Goal: Task Accomplishment & Management: Manage account settings

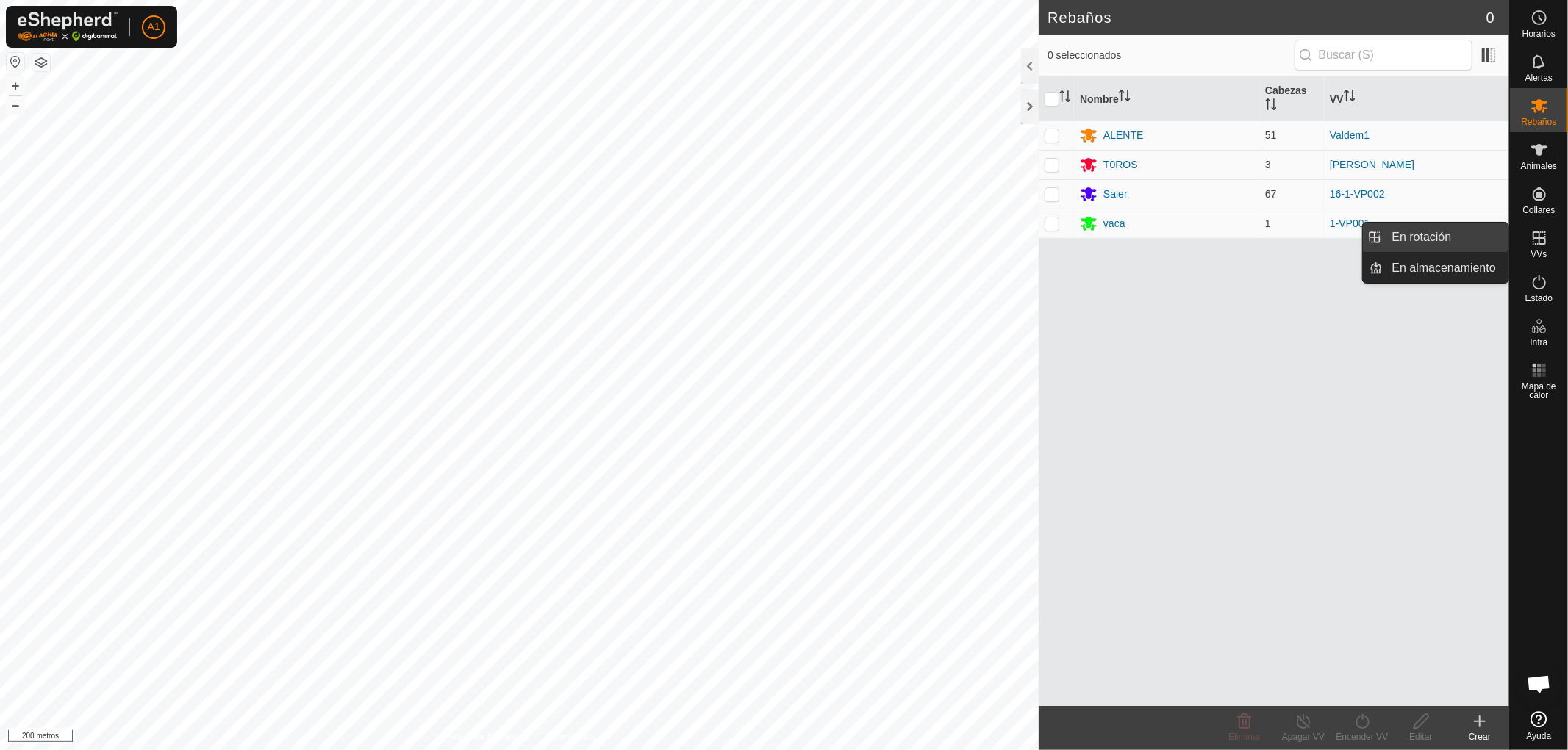
click at [1416, 235] on link "En rotación" at bounding box center [1446, 237] width 126 height 29
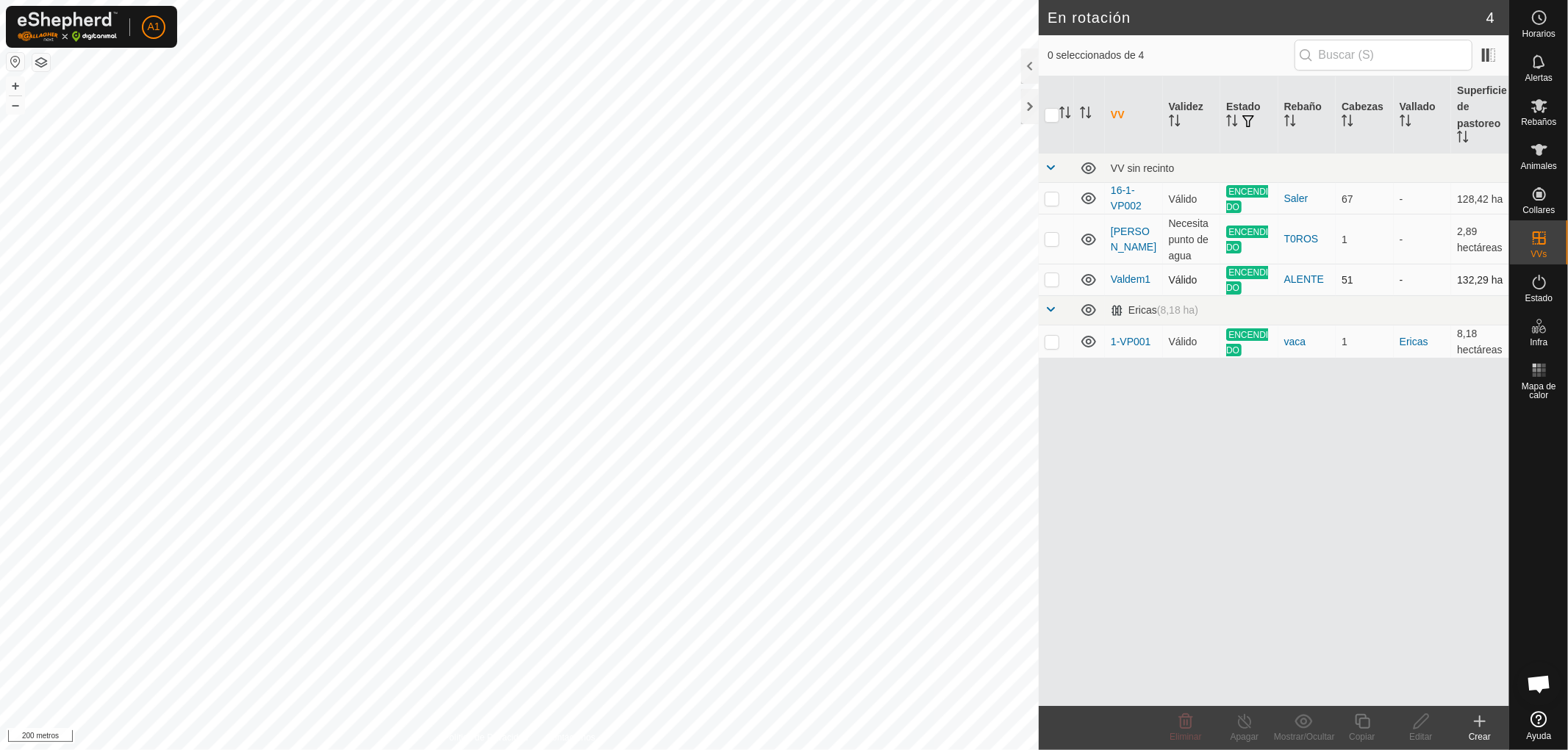
click at [1052, 277] on p-checkbox at bounding box center [1051, 280] width 14 height 12
checkbox input "true"
click at [1362, 735] on font "Copiar" at bounding box center [1362, 737] width 26 height 11
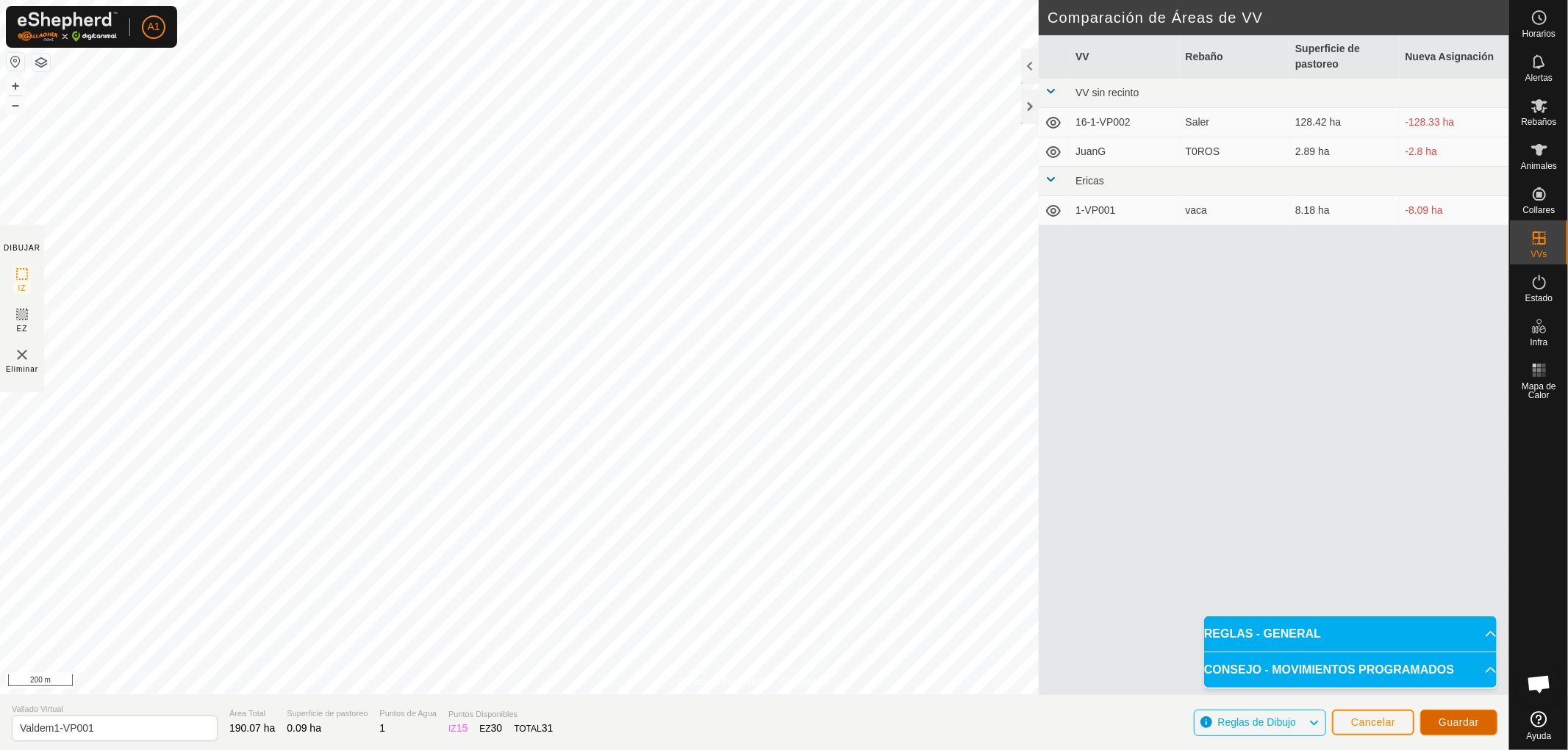
click at [1461, 725] on span "Guardar" at bounding box center [1458, 723] width 40 height 12
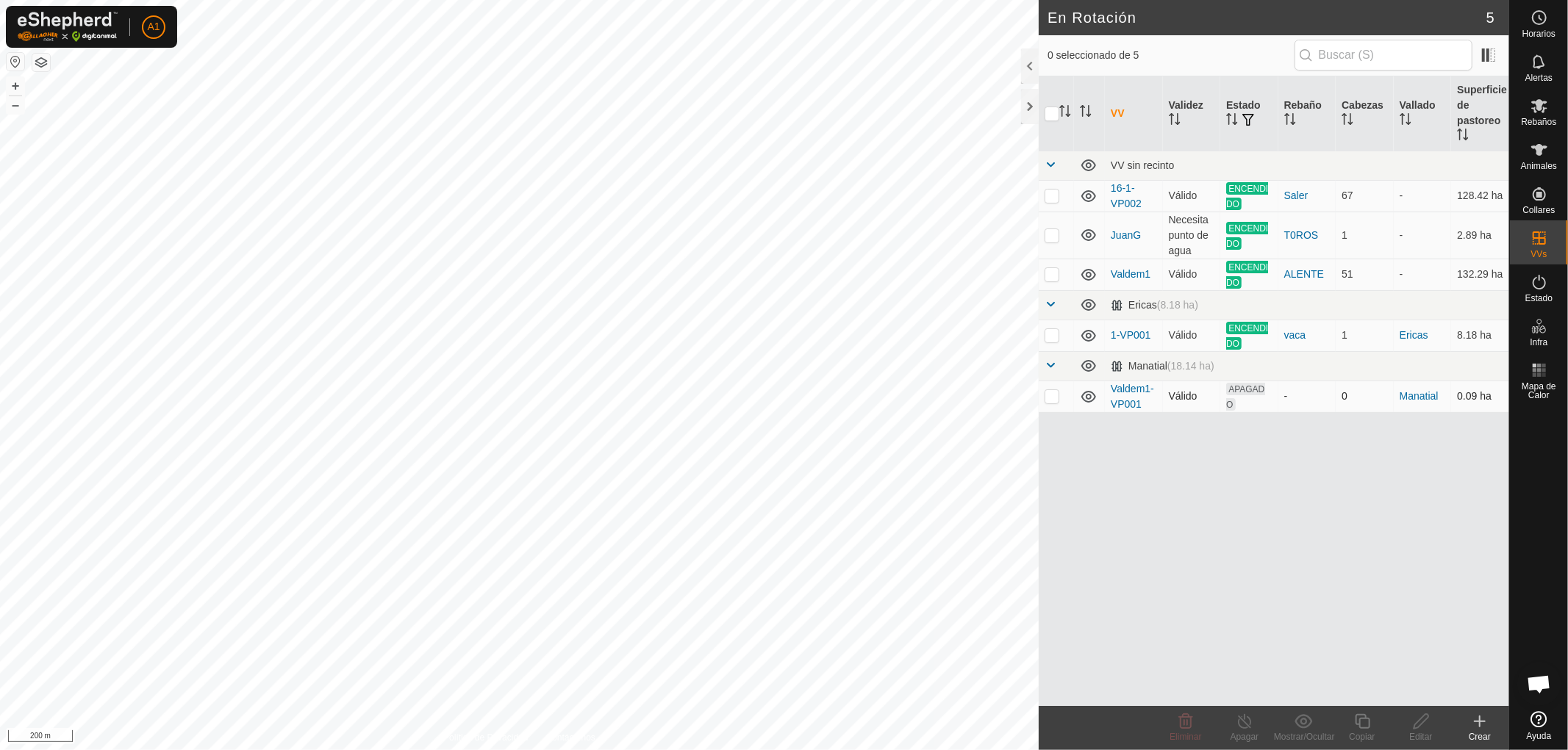
click at [1054, 392] on p-checkbox at bounding box center [1051, 396] width 14 height 12
checkbox input "true"
click at [1427, 739] on div "Editar" at bounding box center [1421, 736] width 59 height 13
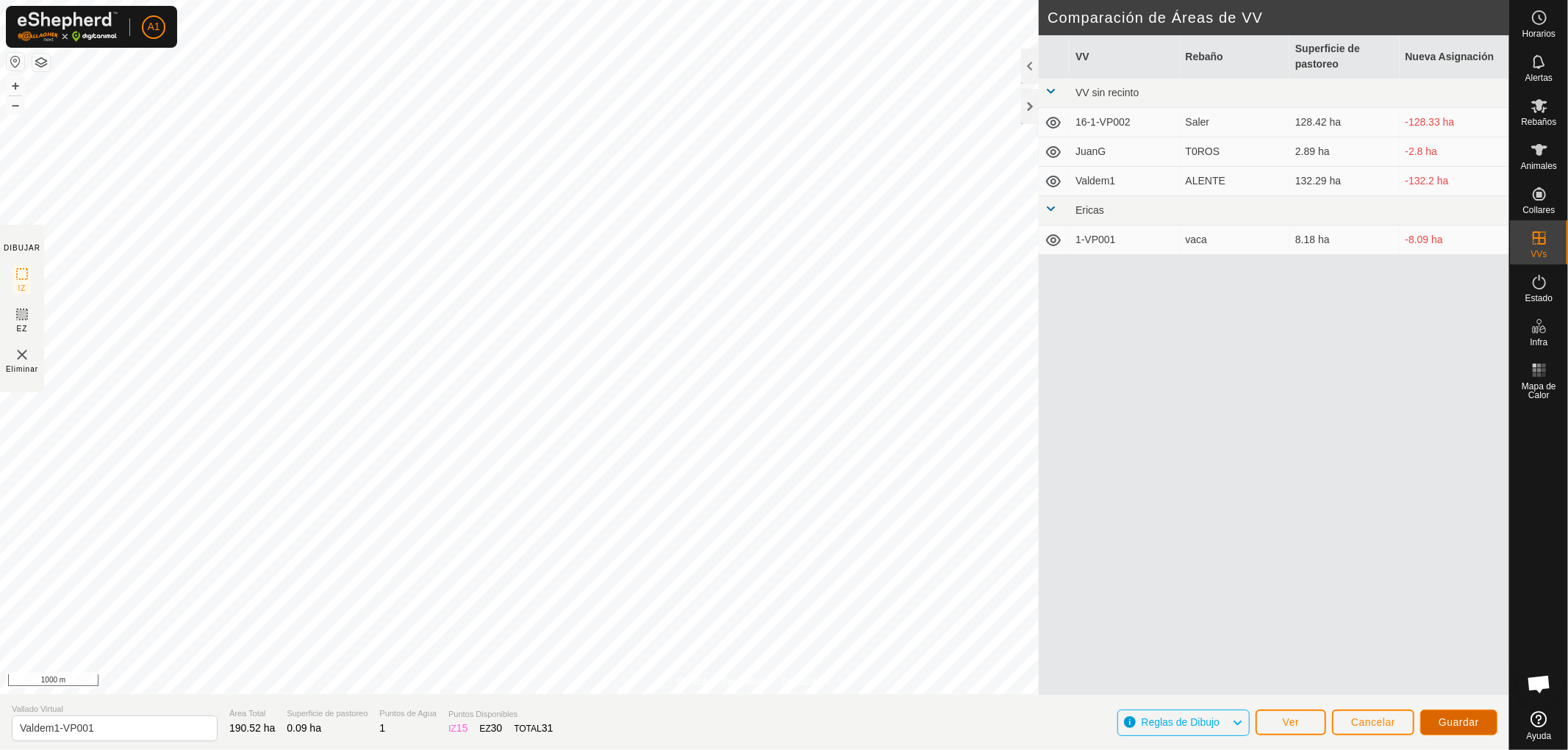
click at [1456, 721] on span "Guardar" at bounding box center [1458, 723] width 40 height 12
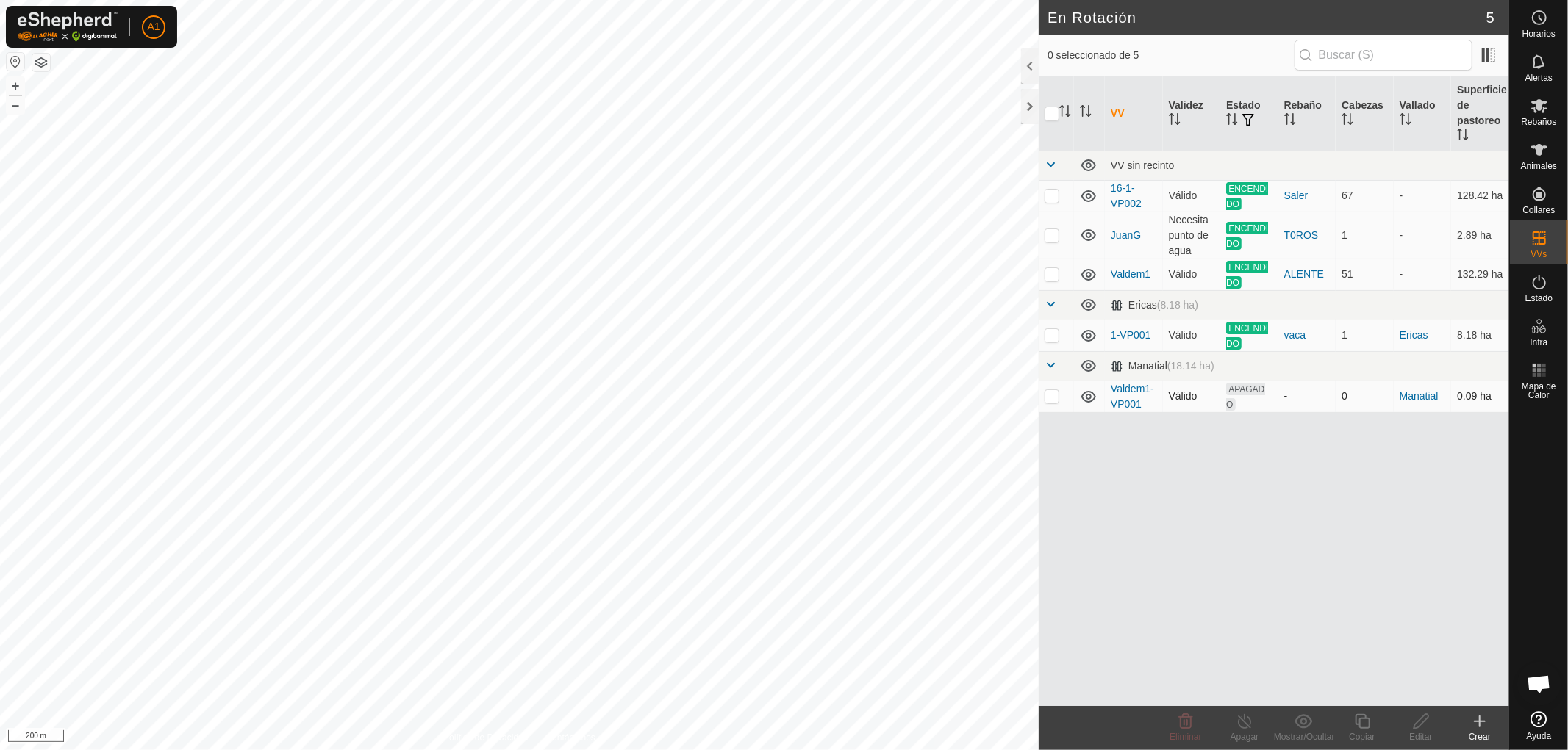
click at [1048, 398] on p-checkbox at bounding box center [1051, 396] width 14 height 12
checkbox input "true"
click at [1417, 735] on div "Editar" at bounding box center [1421, 736] width 59 height 13
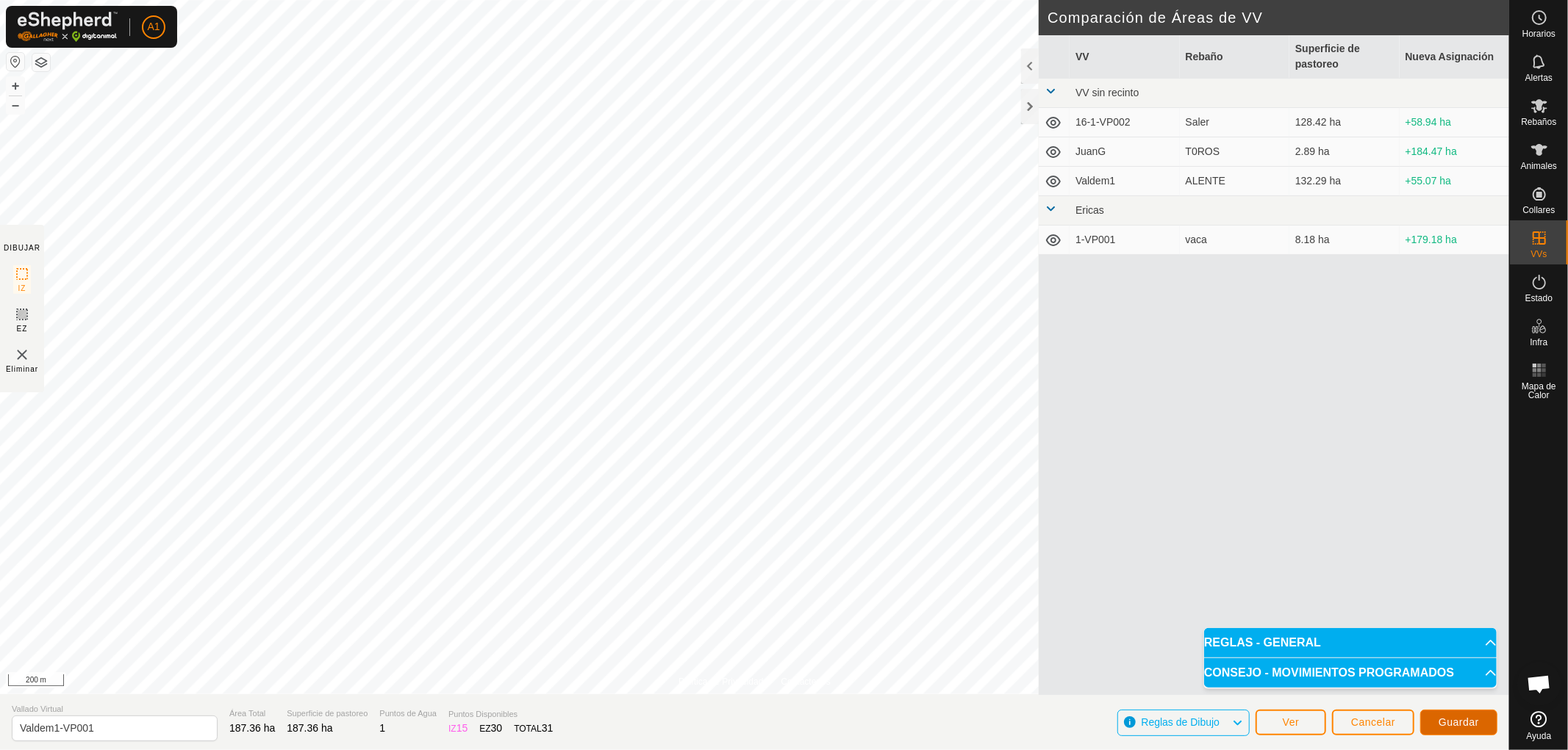
click at [1451, 724] on span "Guardar" at bounding box center [1458, 723] width 40 height 12
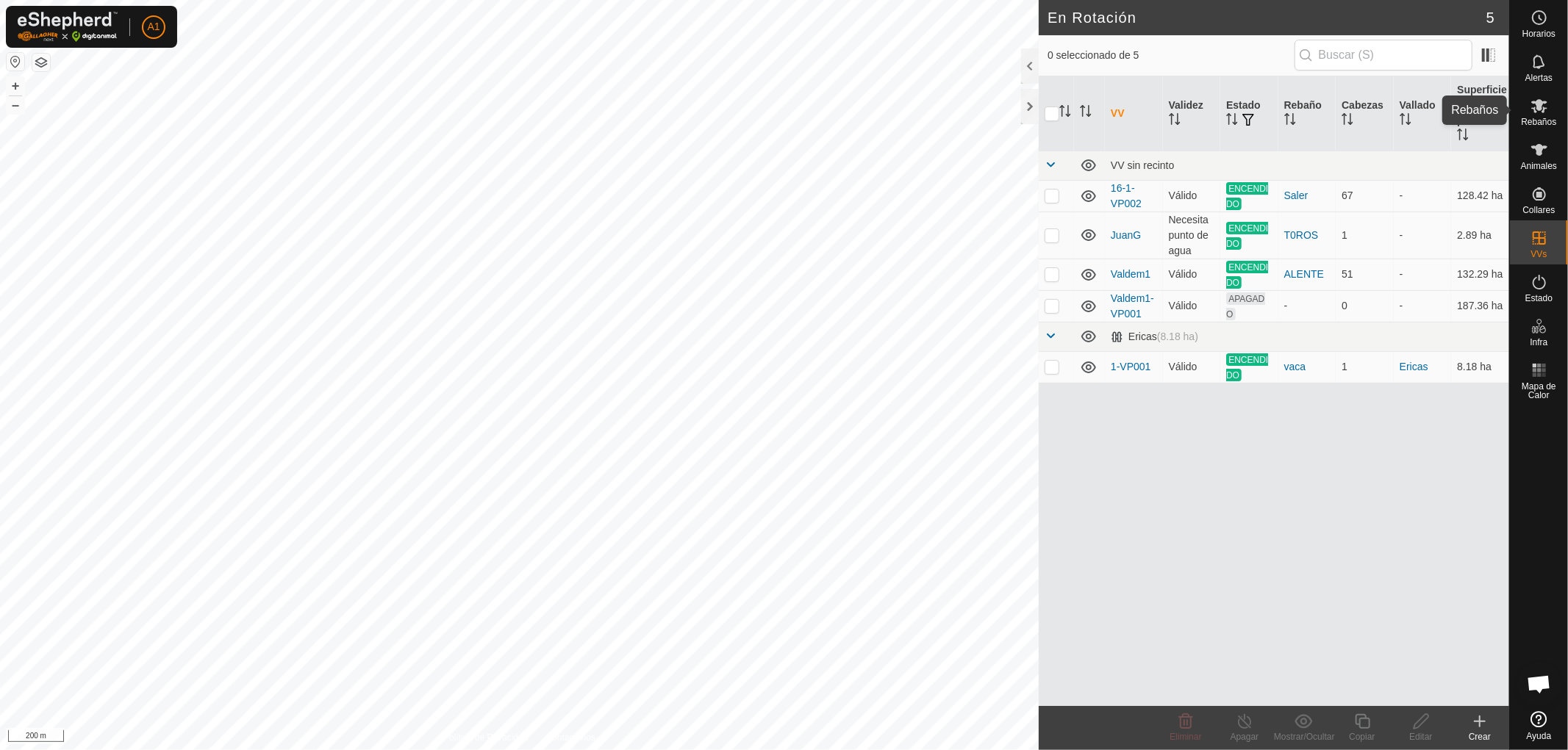
click at [1534, 117] on span "Rebaños" at bounding box center [1539, 122] width 36 height 9
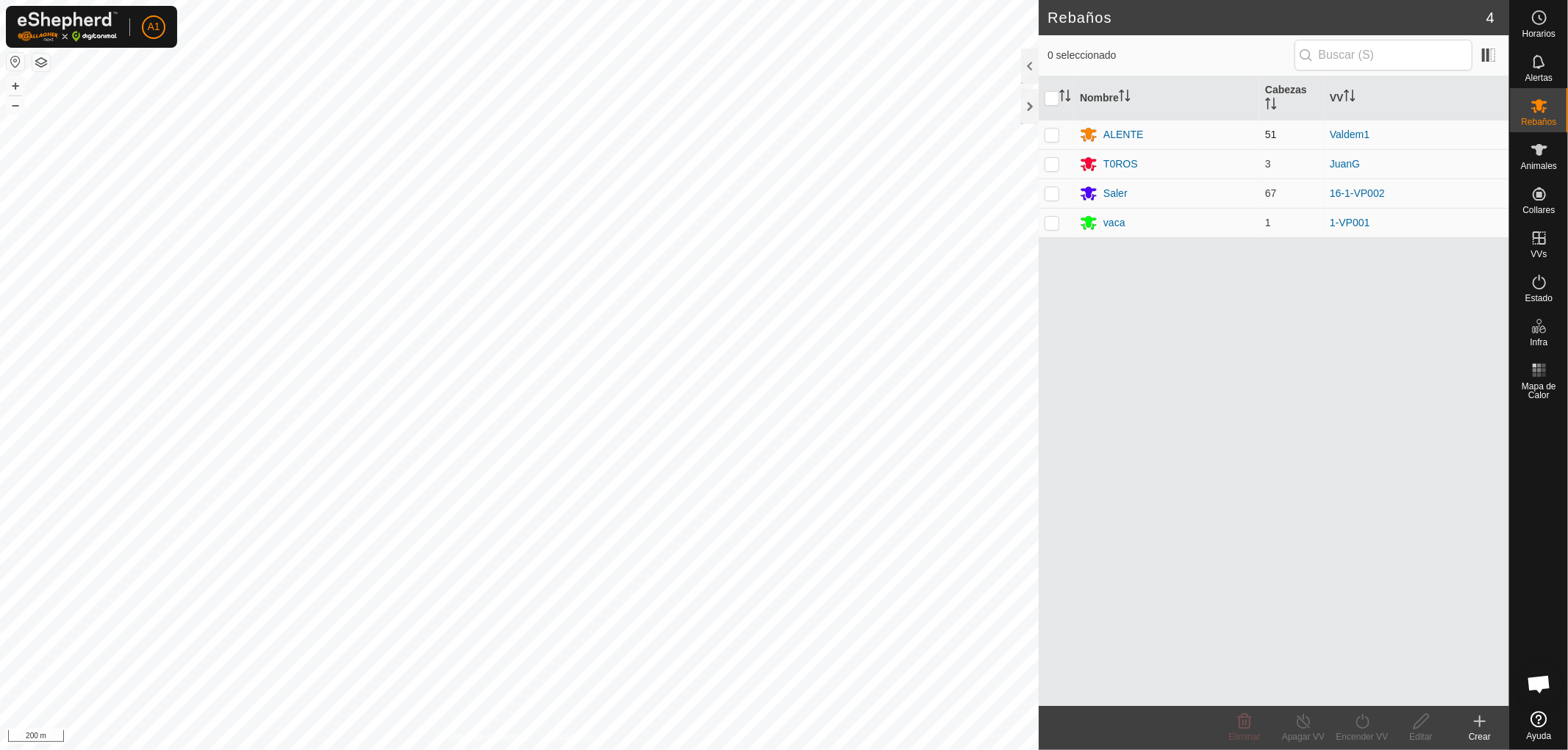
click at [1047, 135] on p-checkbox at bounding box center [1051, 135] width 14 height 12
checkbox input "true"
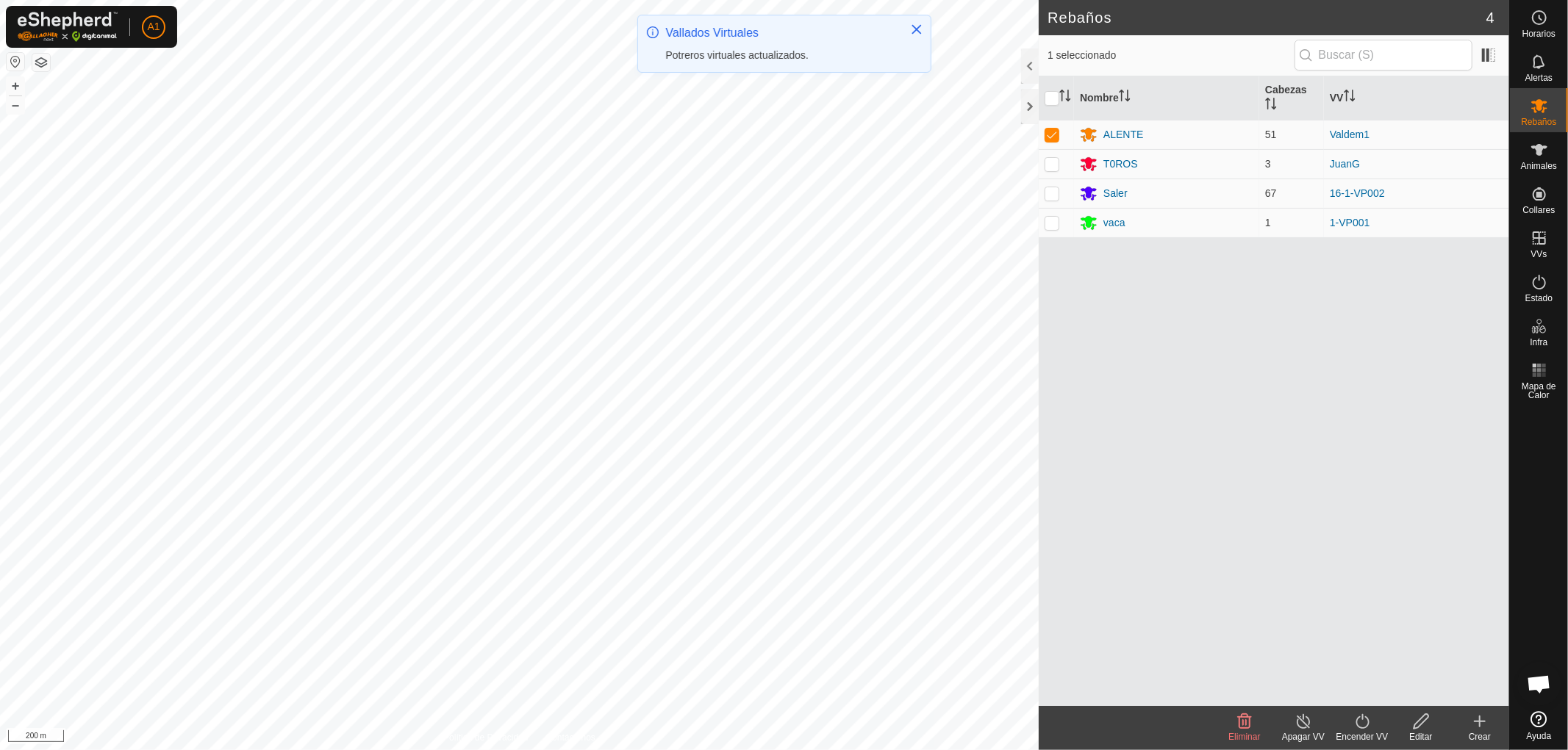
click at [1356, 730] on div "Encender VV" at bounding box center [1362, 736] width 59 height 13
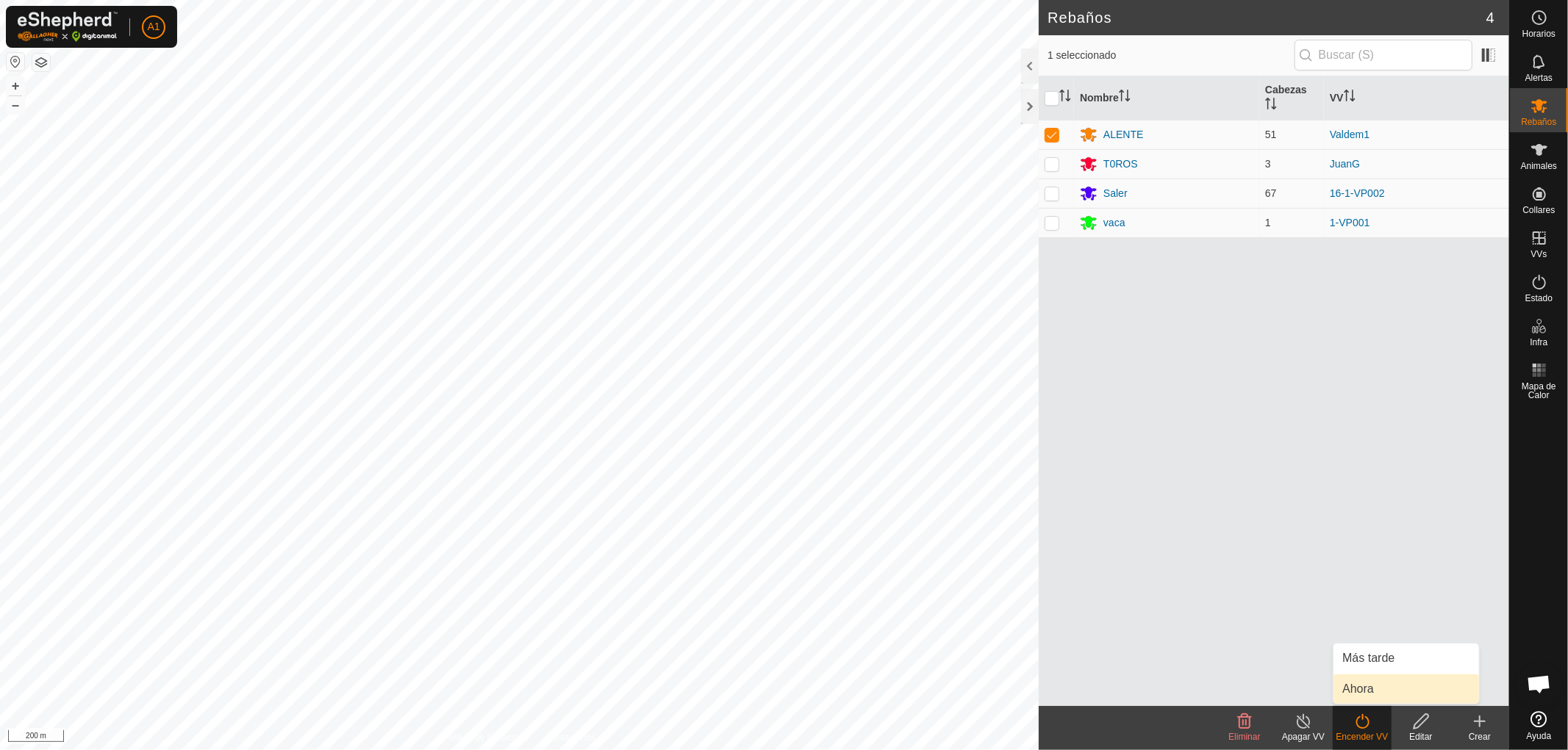
click at [1360, 691] on link "Ahora" at bounding box center [1406, 689] width 145 height 29
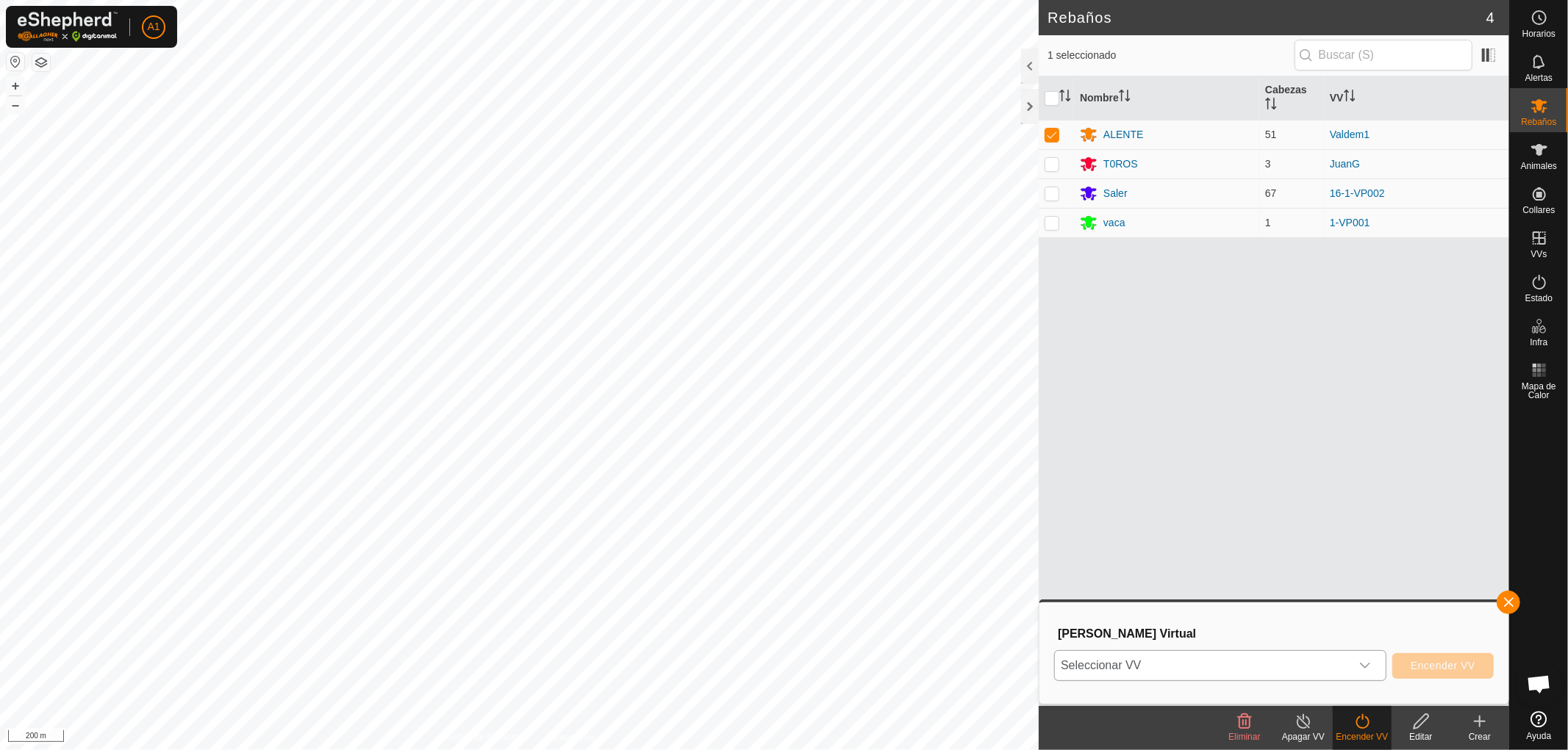
click at [1369, 665] on icon "dropdown trigger" at bounding box center [1365, 666] width 11 height 6
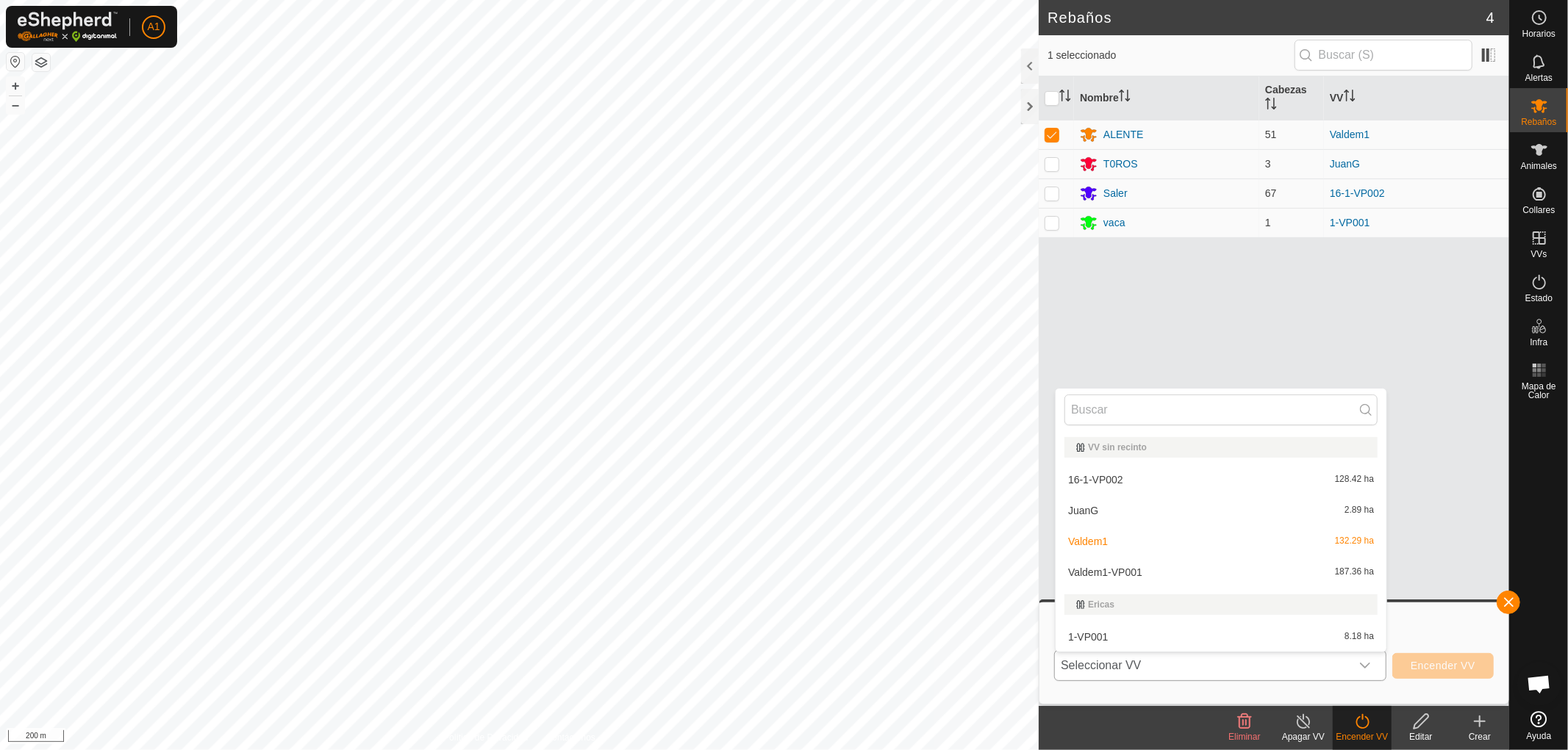
click at [1103, 569] on li "Valdem1-VP001 187.36 ha" at bounding box center [1221, 572] width 331 height 29
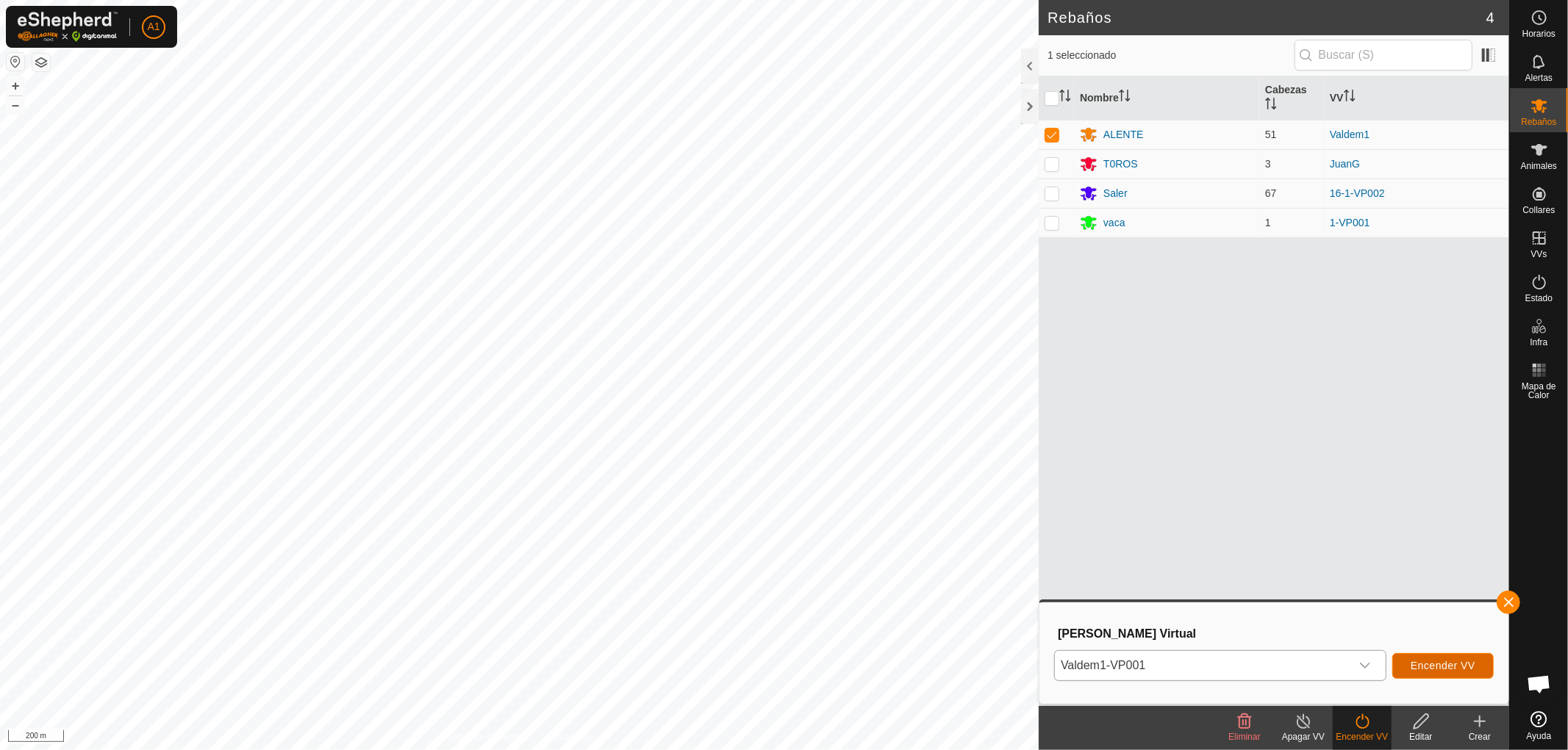
click at [1436, 663] on span "Encender VV" at bounding box center [1443, 666] width 65 height 12
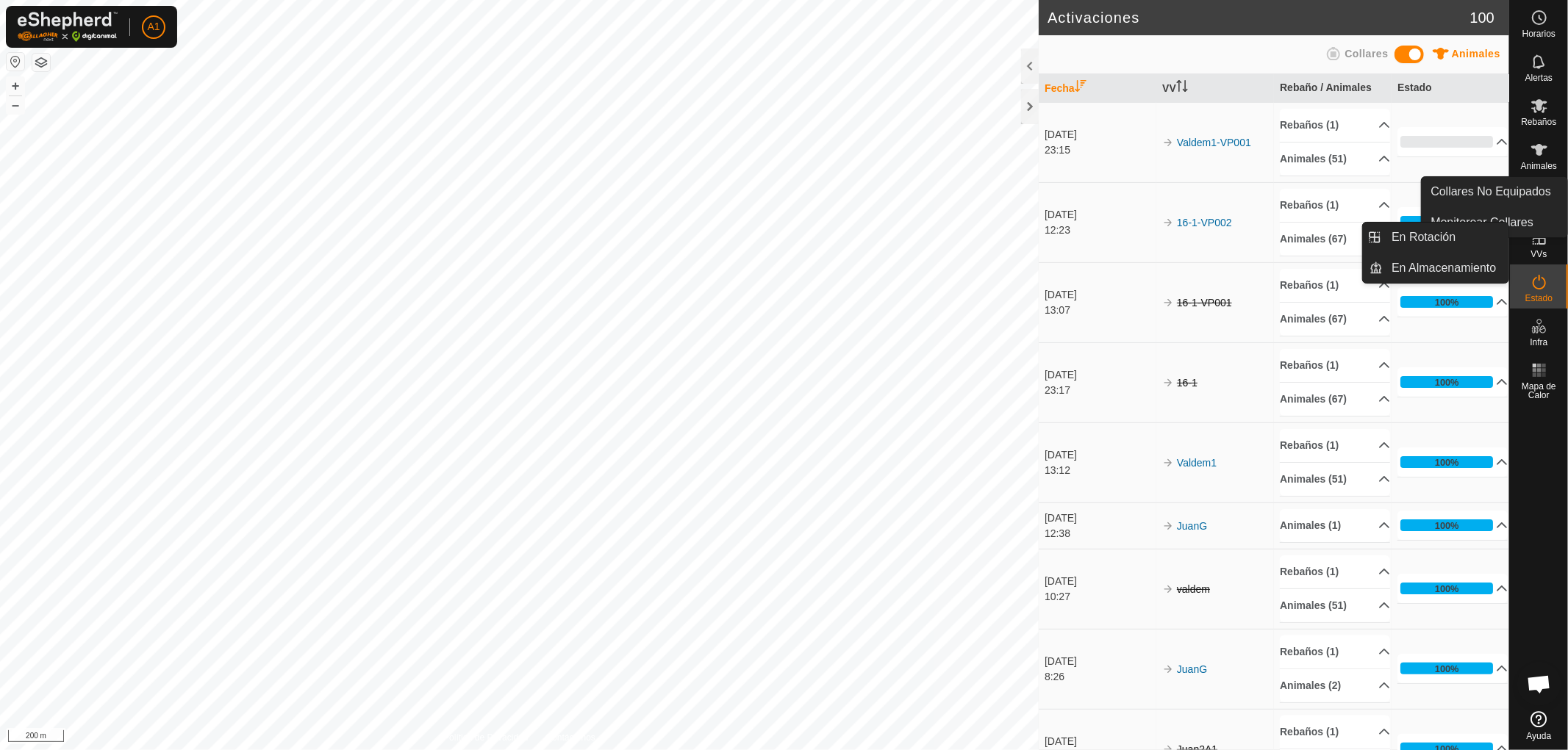
click at [1532, 240] on icon at bounding box center [1539, 237] width 13 height 13
click at [1436, 237] on link "En Rotación" at bounding box center [1446, 237] width 126 height 29
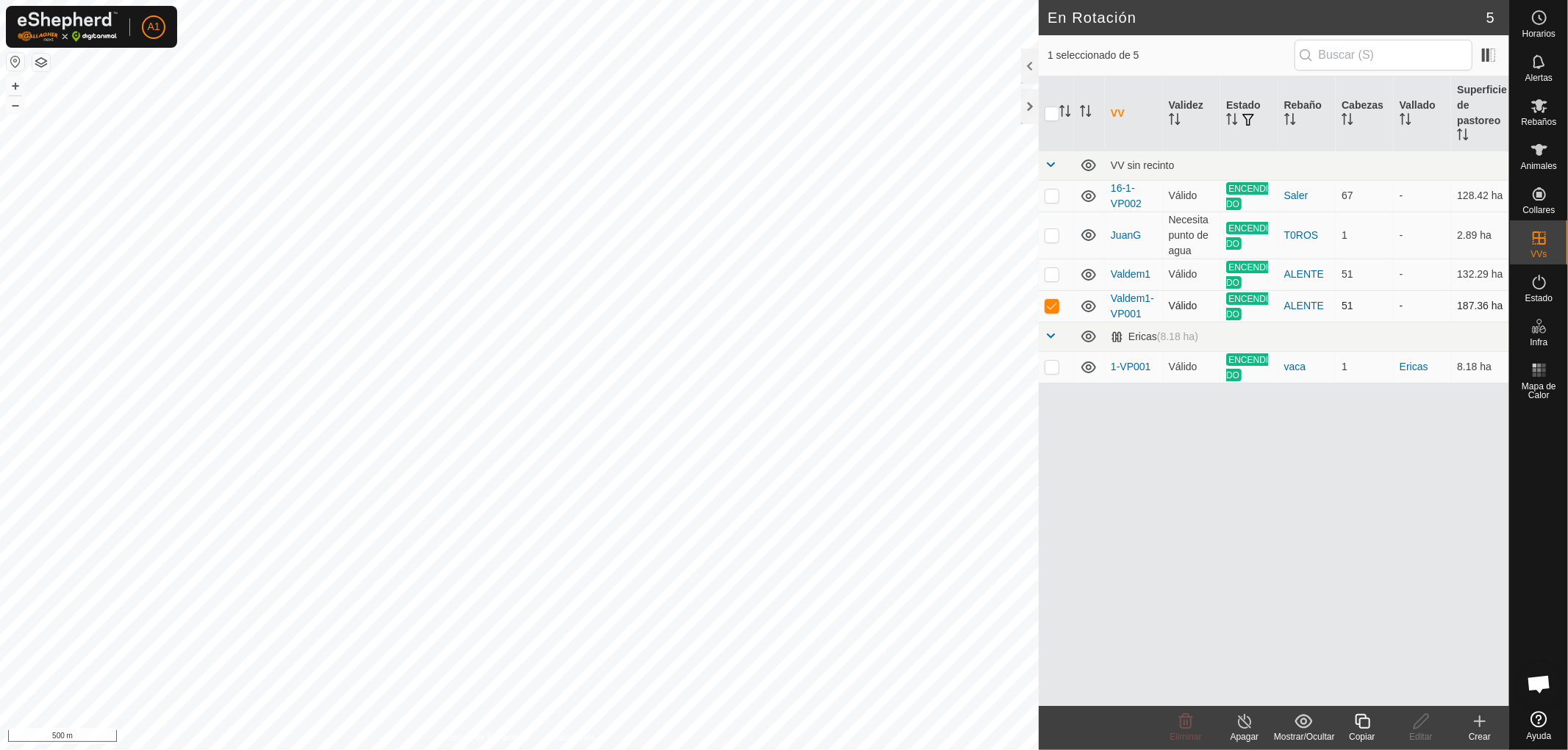
click at [1045, 304] on p-checkbox at bounding box center [1051, 306] width 14 height 12
checkbox input "false"
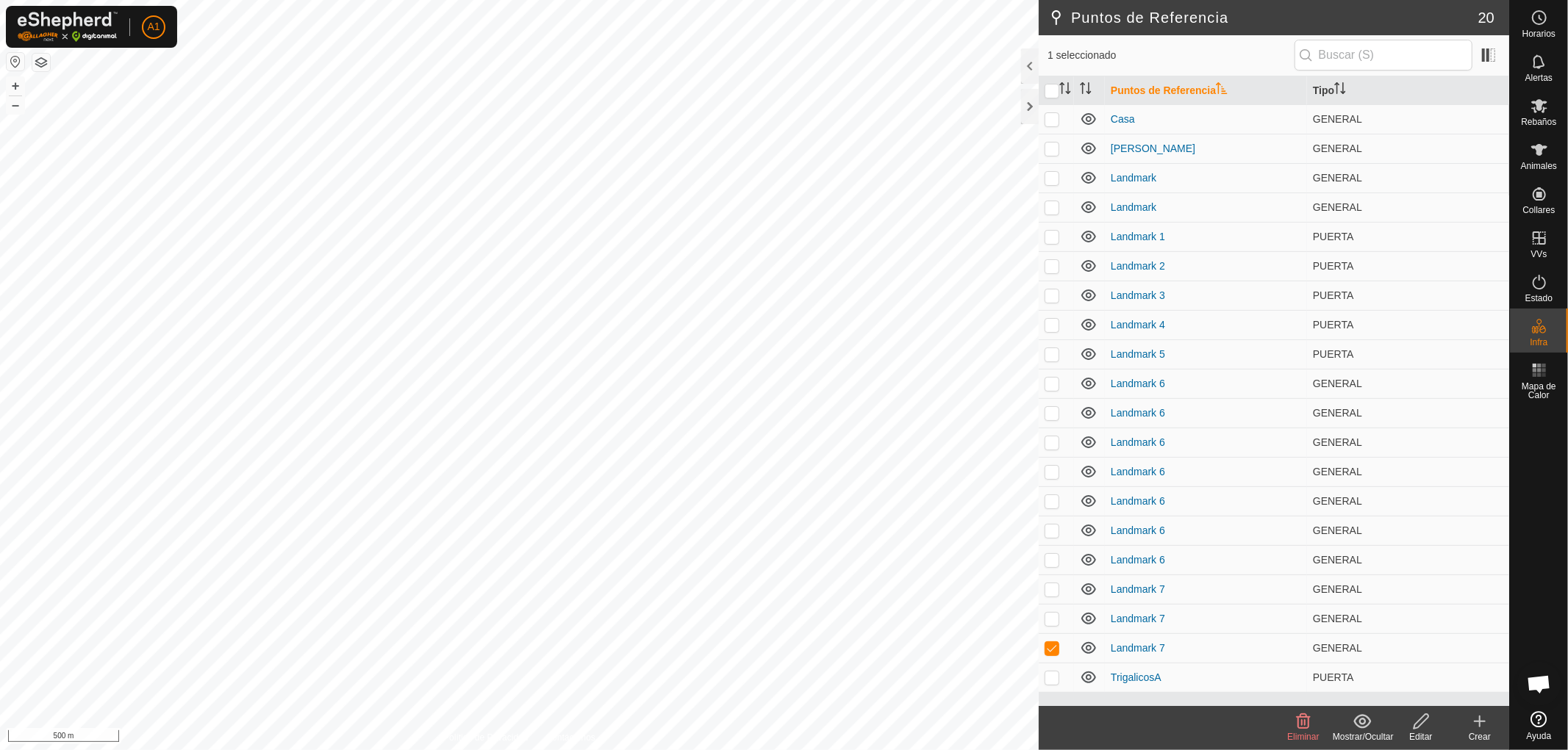
click at [1301, 728] on icon at bounding box center [1303, 721] width 14 height 14
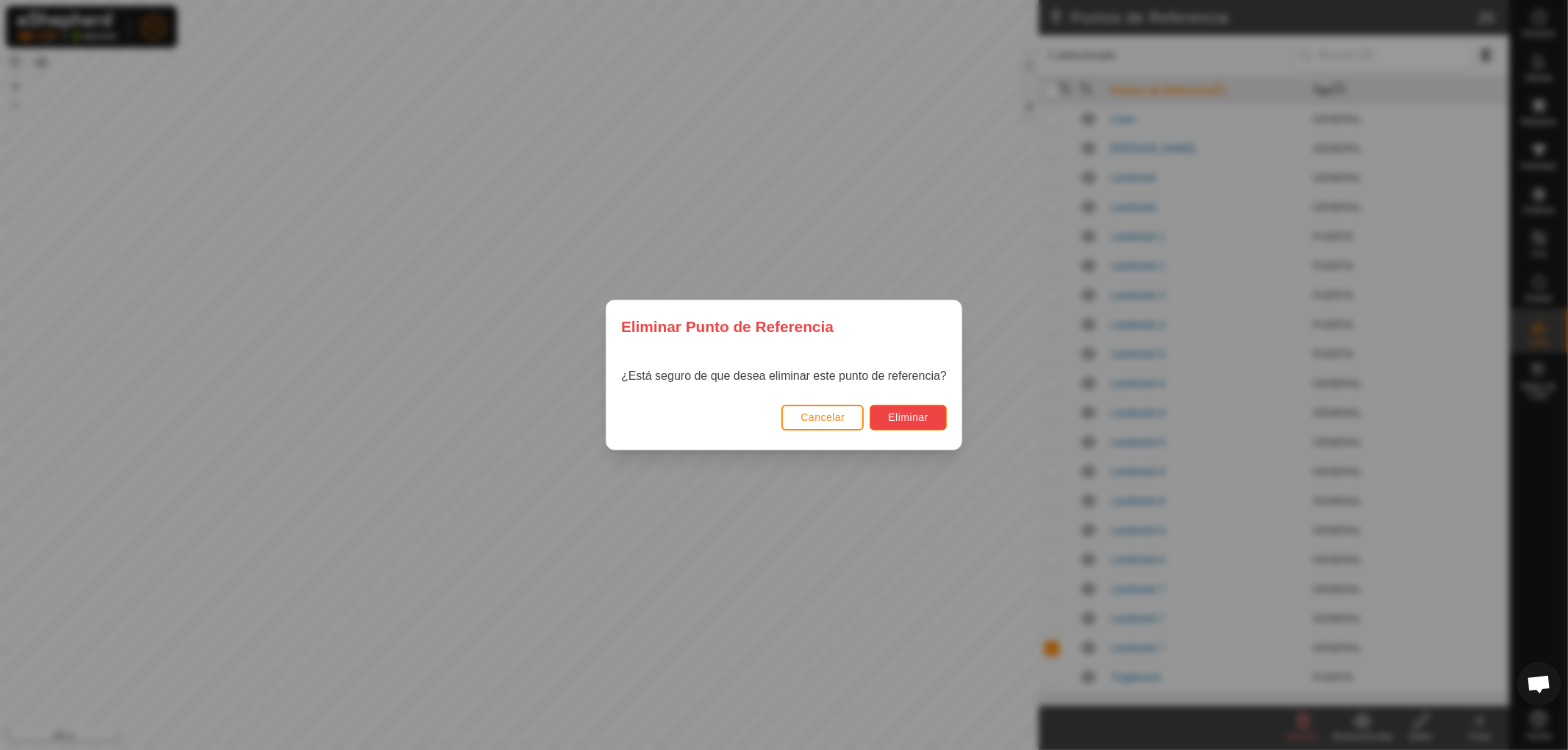
click at [897, 412] on span "Eliminar" at bounding box center [908, 417] width 40 height 12
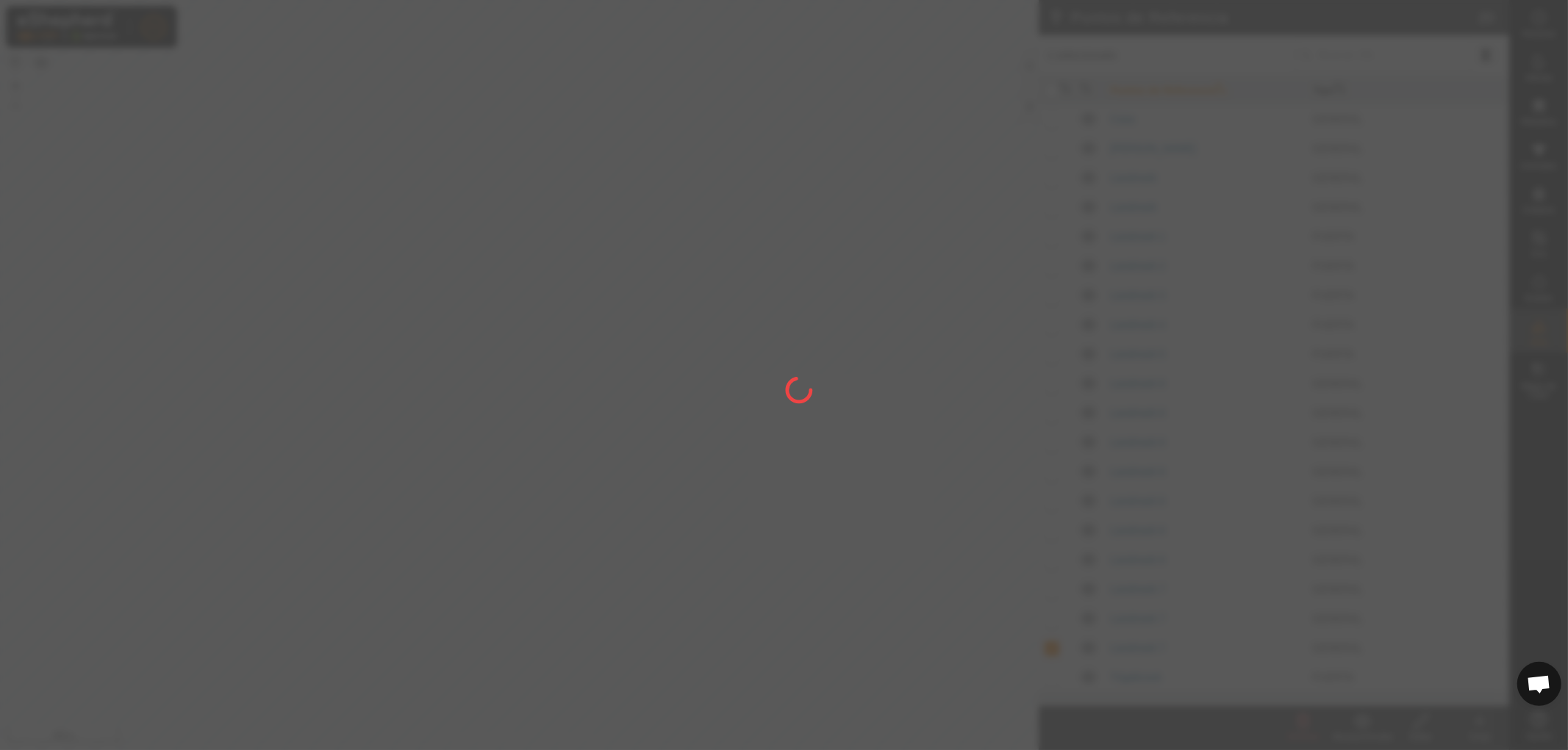
checkbox input "false"
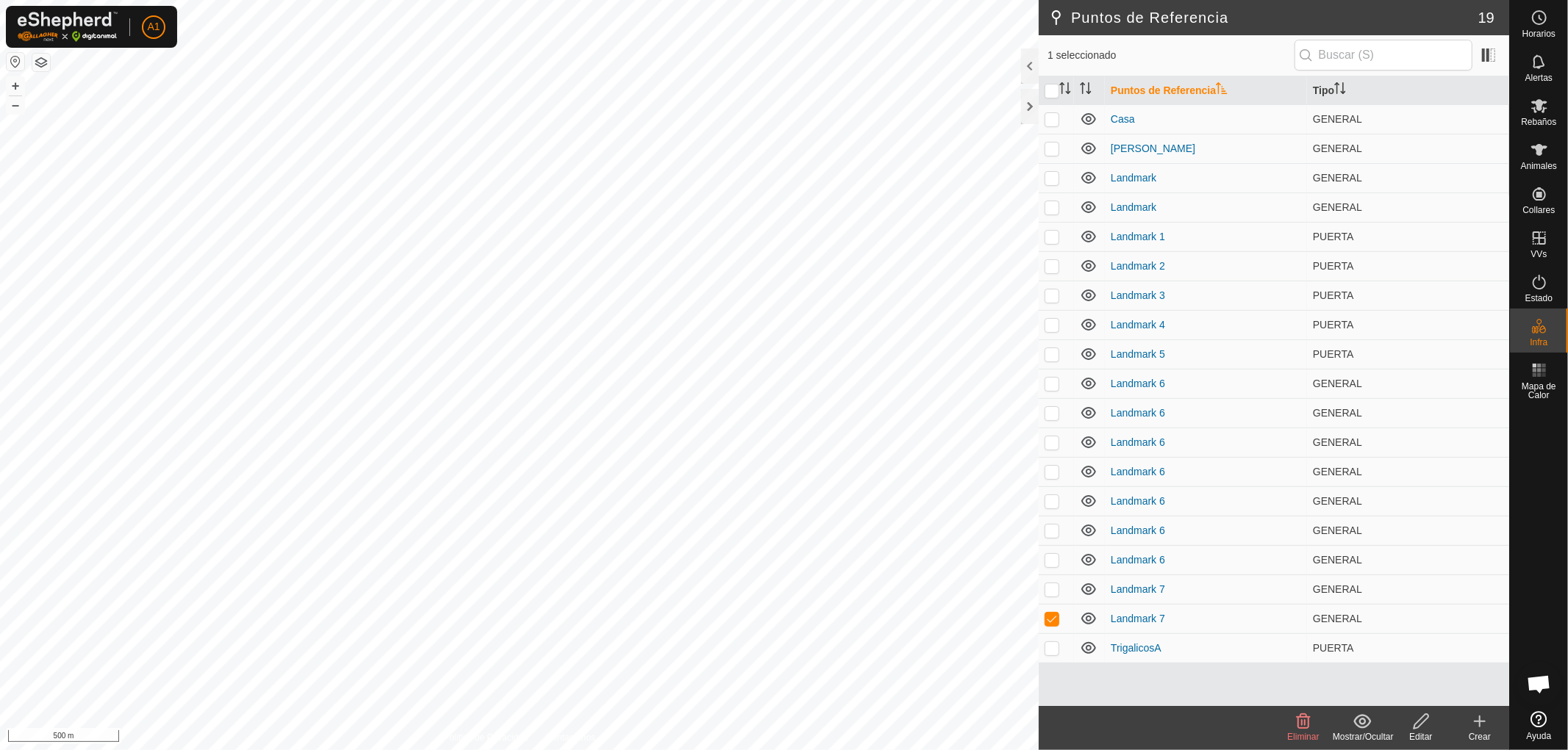
click at [1299, 733] on span "Eliminar" at bounding box center [1303, 737] width 32 height 11
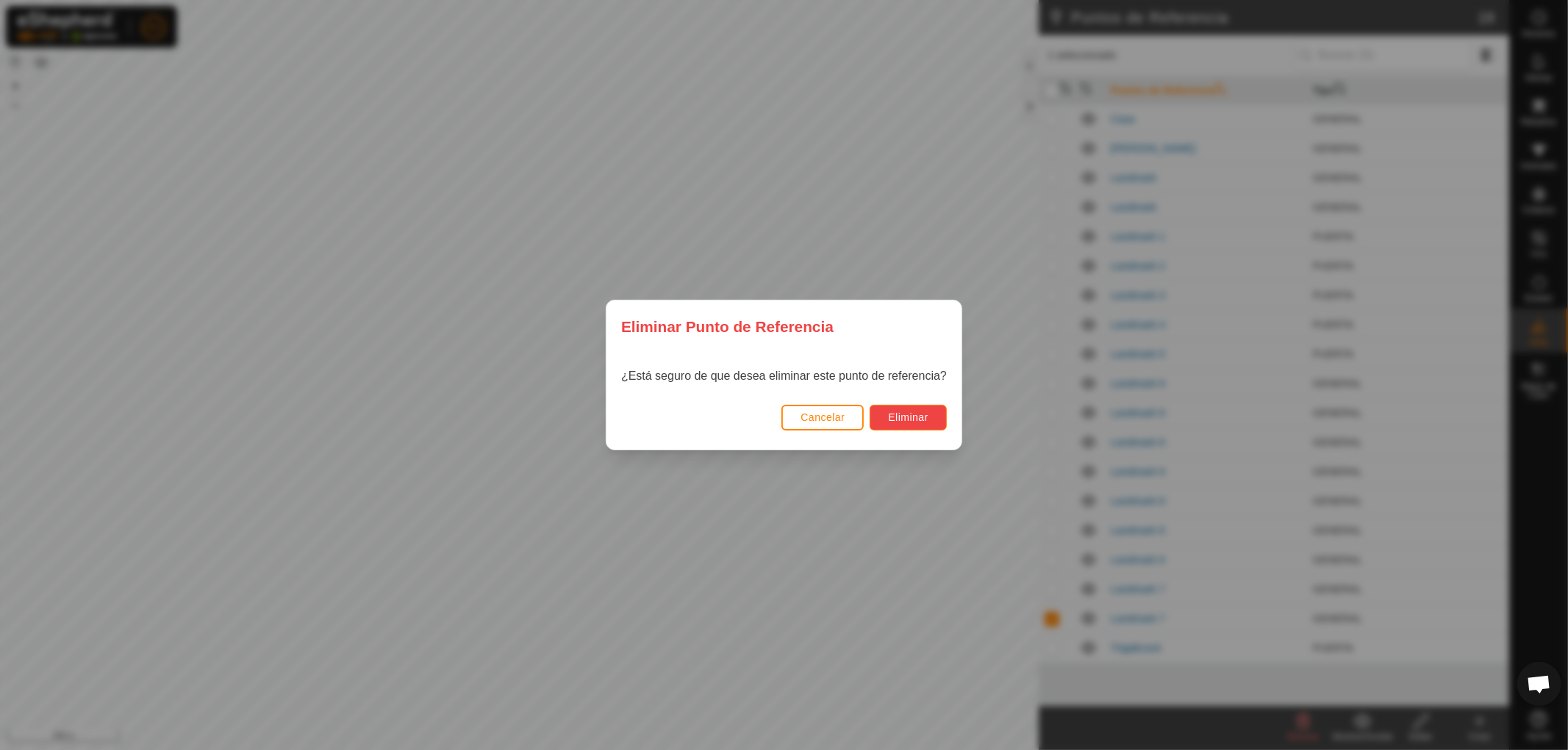
click at [901, 415] on span "Eliminar" at bounding box center [908, 417] width 40 height 12
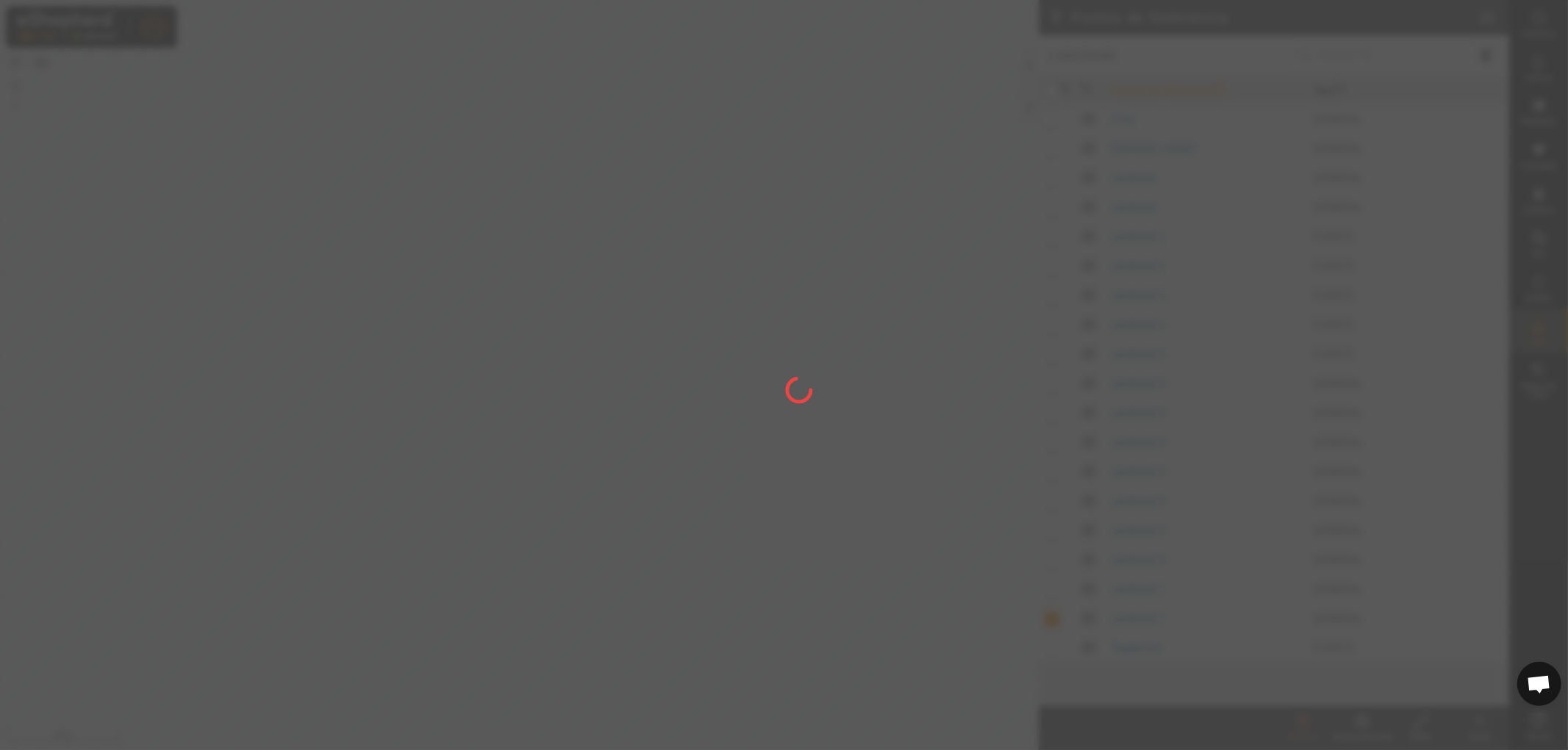
checkbox input "false"
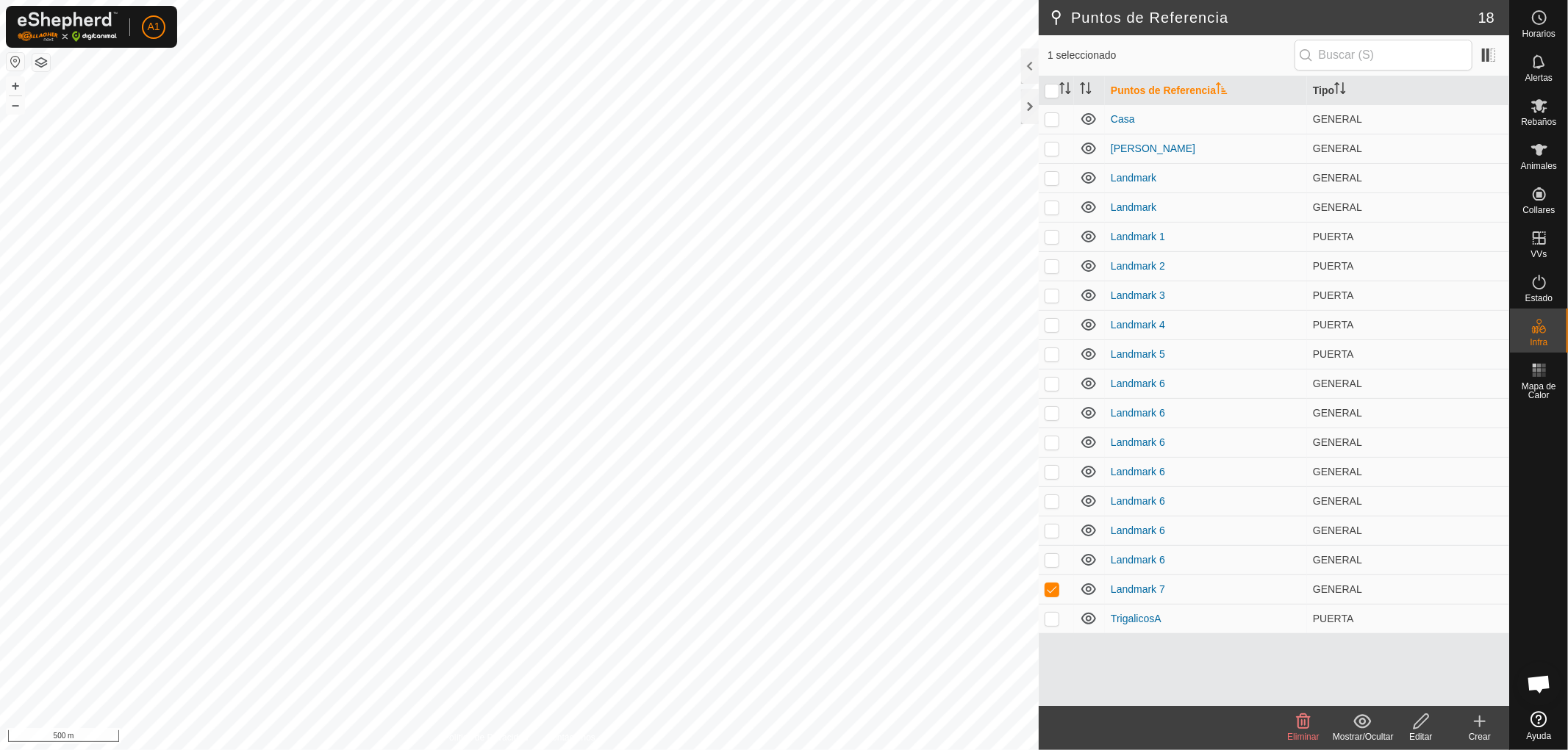
click at [1303, 736] on span "Eliminar" at bounding box center [1303, 737] width 32 height 11
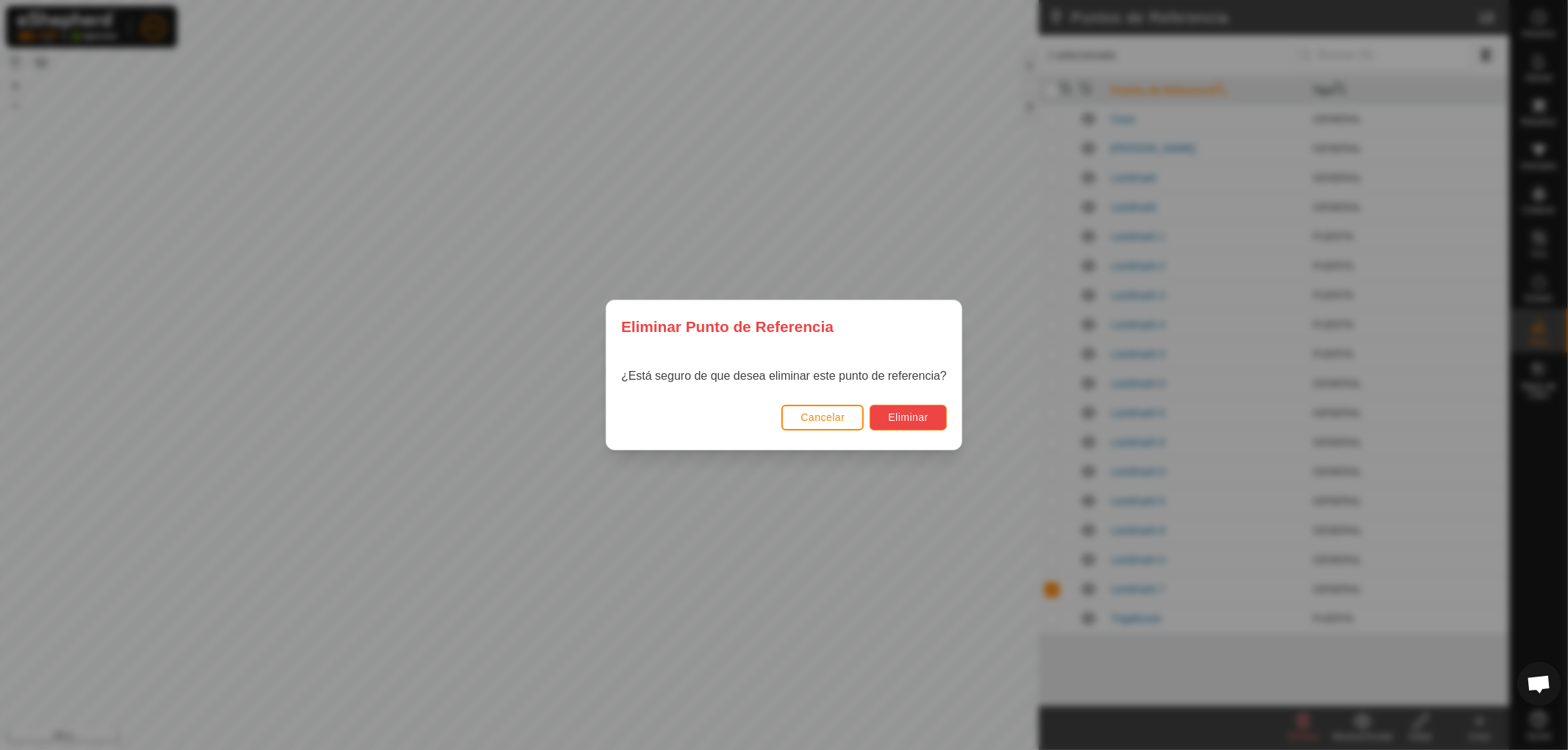
click at [902, 417] on span "Eliminar" at bounding box center [908, 417] width 40 height 12
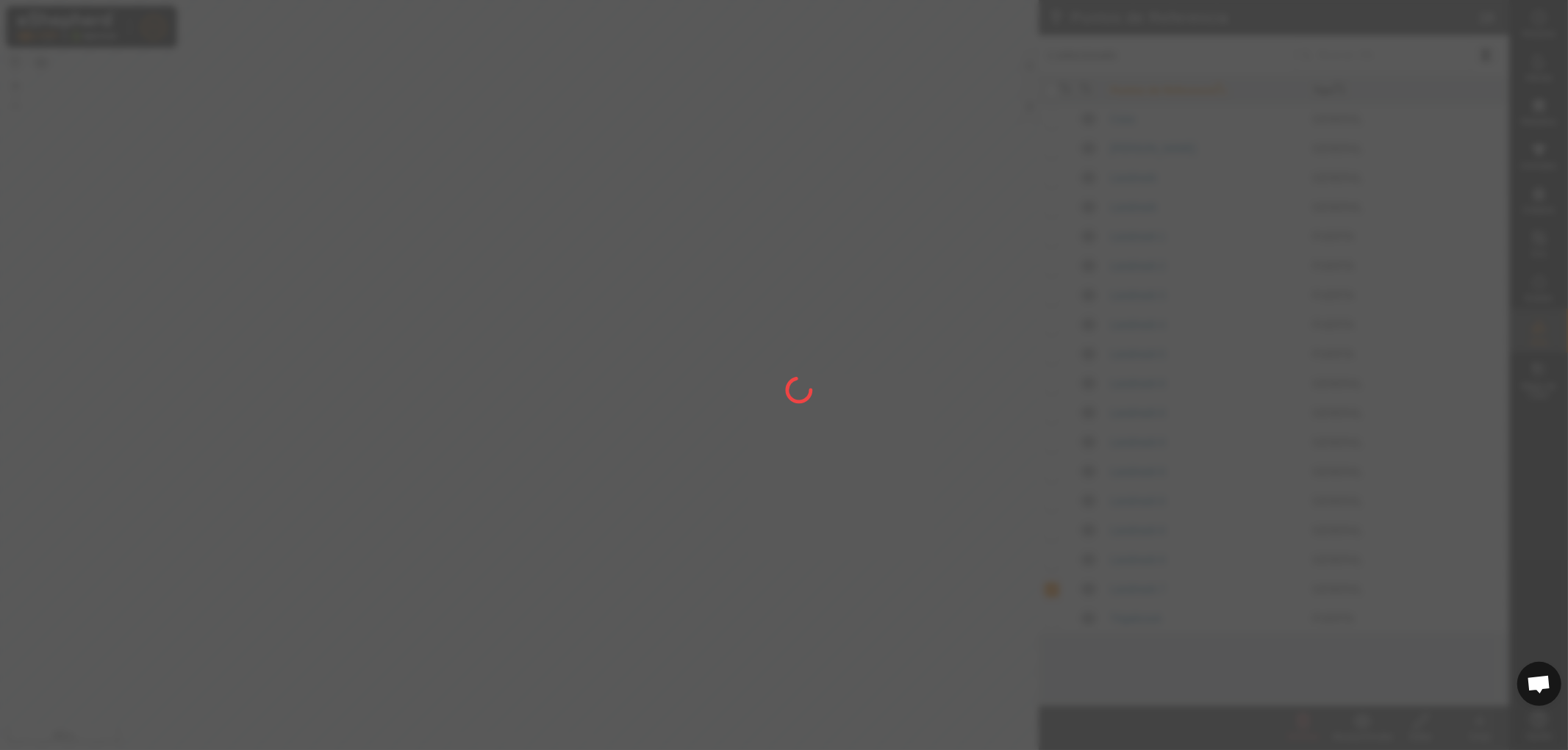
checkbox input "false"
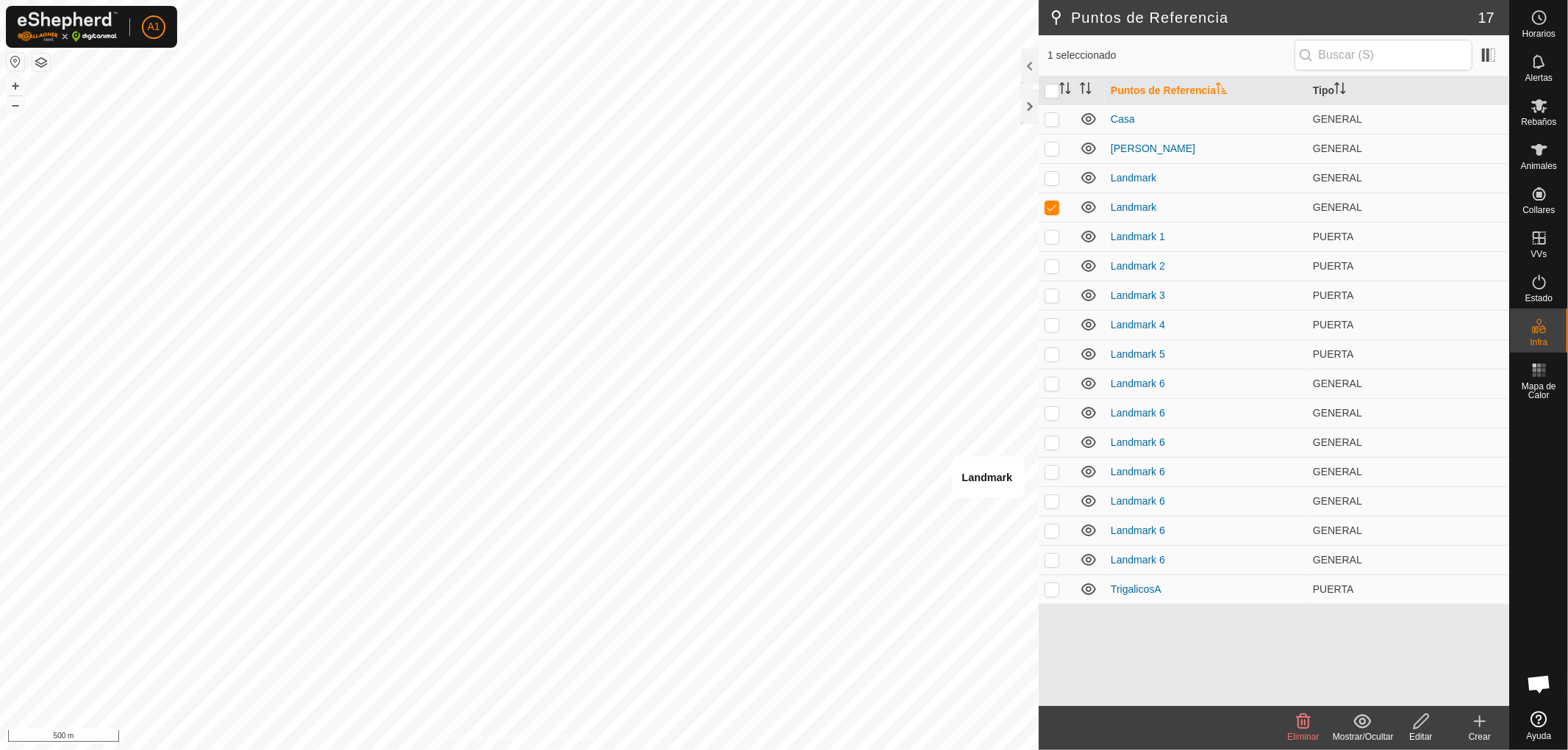
click at [1302, 736] on span "Eliminar" at bounding box center [1303, 737] width 32 height 11
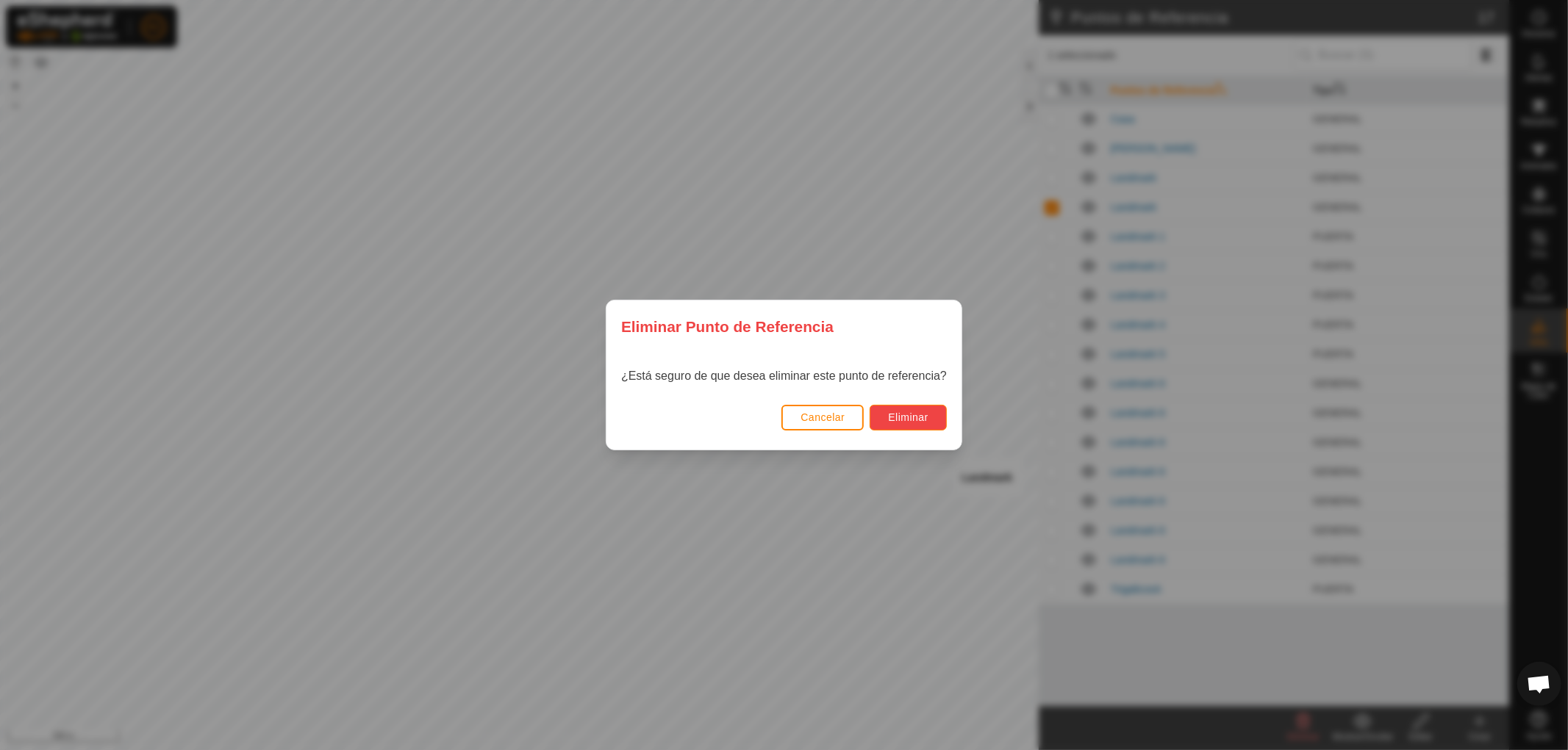
click at [901, 416] on span "Eliminar" at bounding box center [908, 417] width 40 height 12
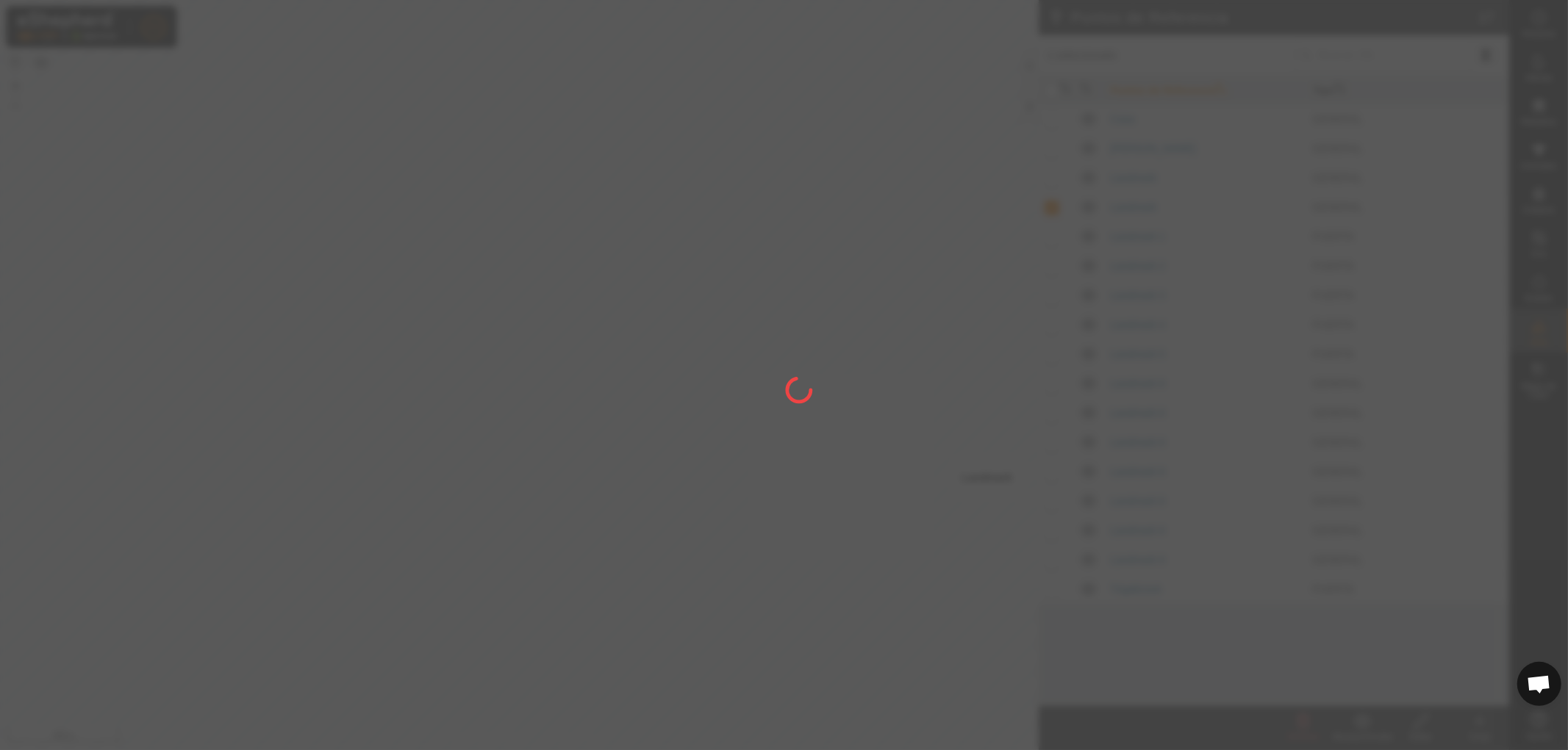
checkbox input "false"
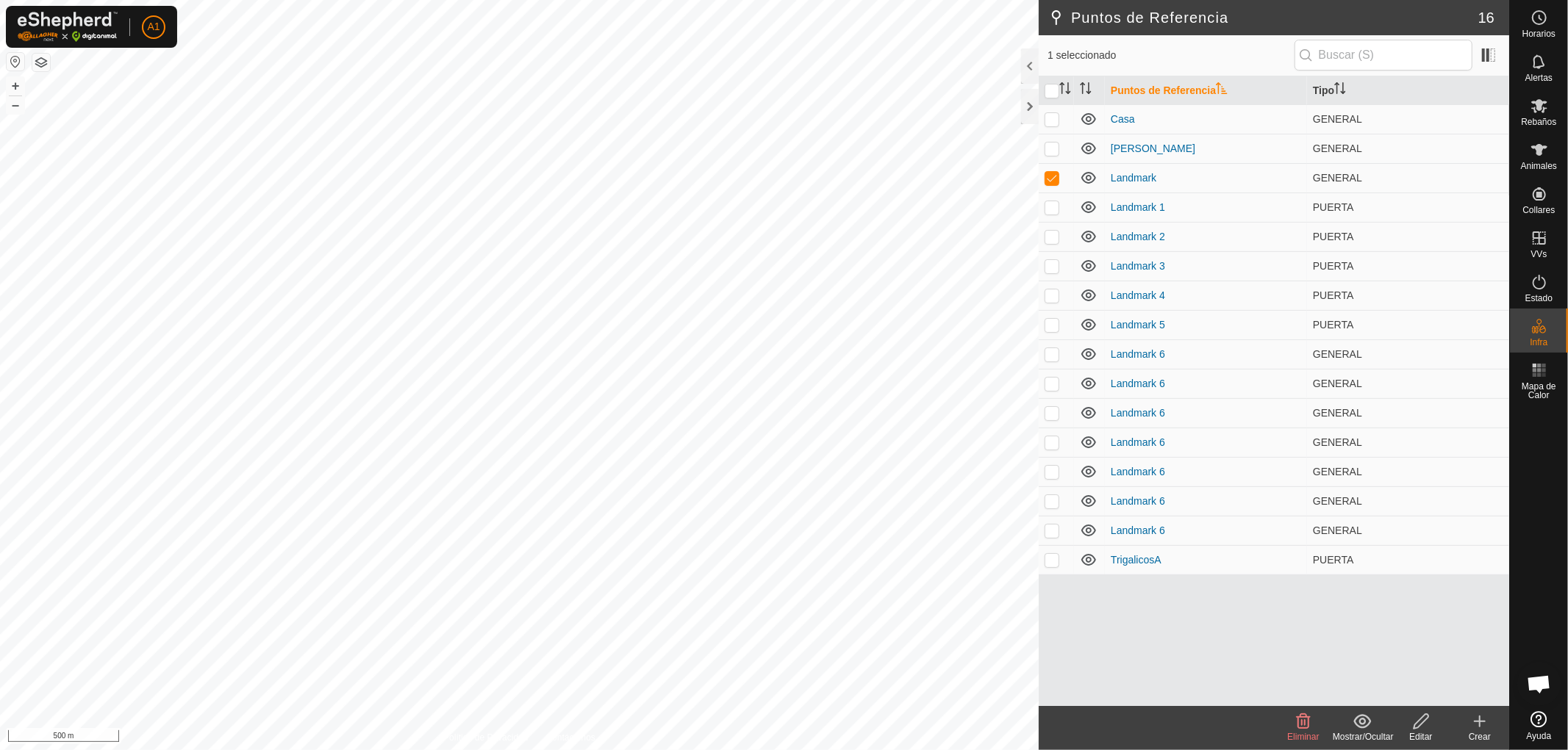
click at [1302, 733] on span "Eliminar" at bounding box center [1303, 737] width 32 height 11
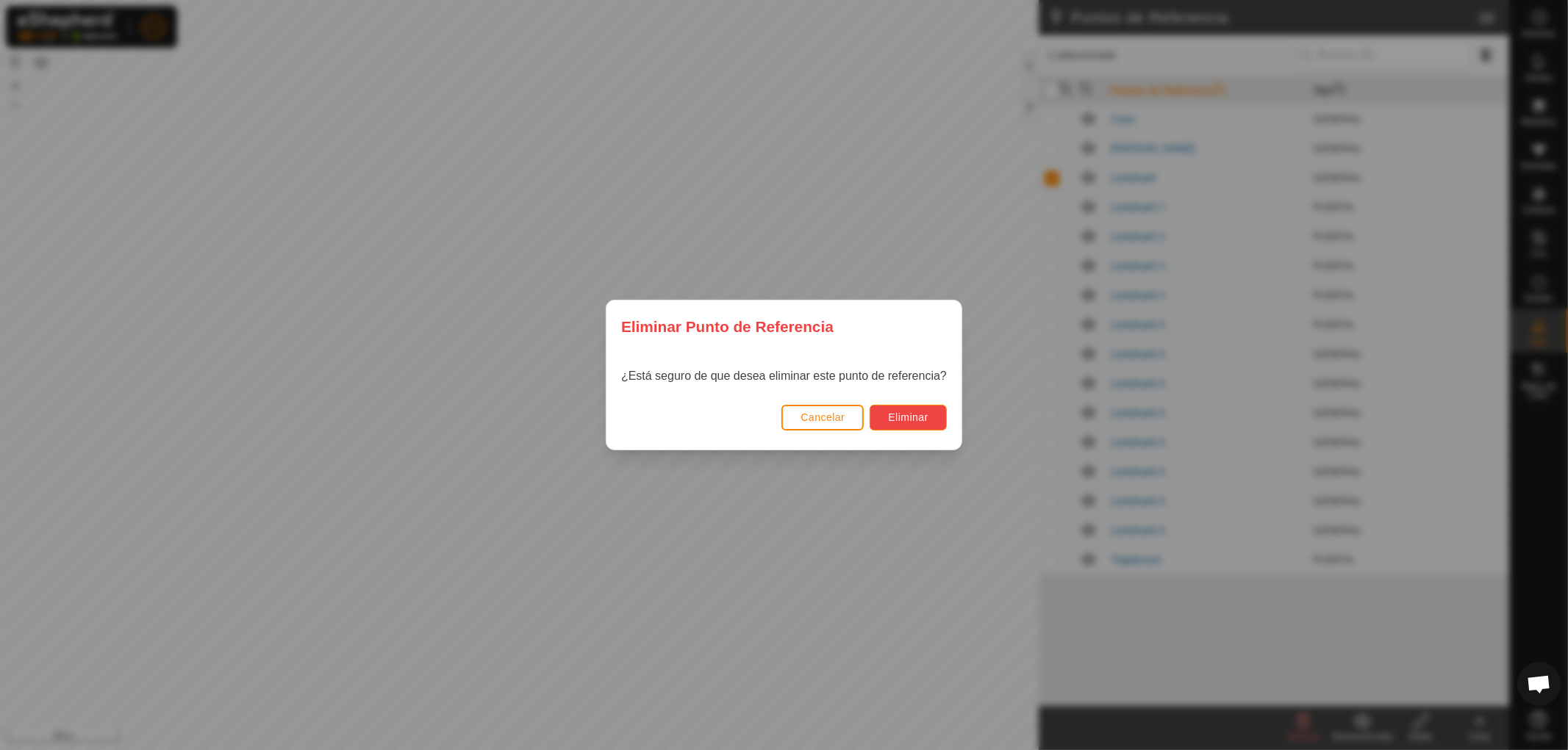
click at [912, 422] on span "Eliminar" at bounding box center [908, 417] width 40 height 12
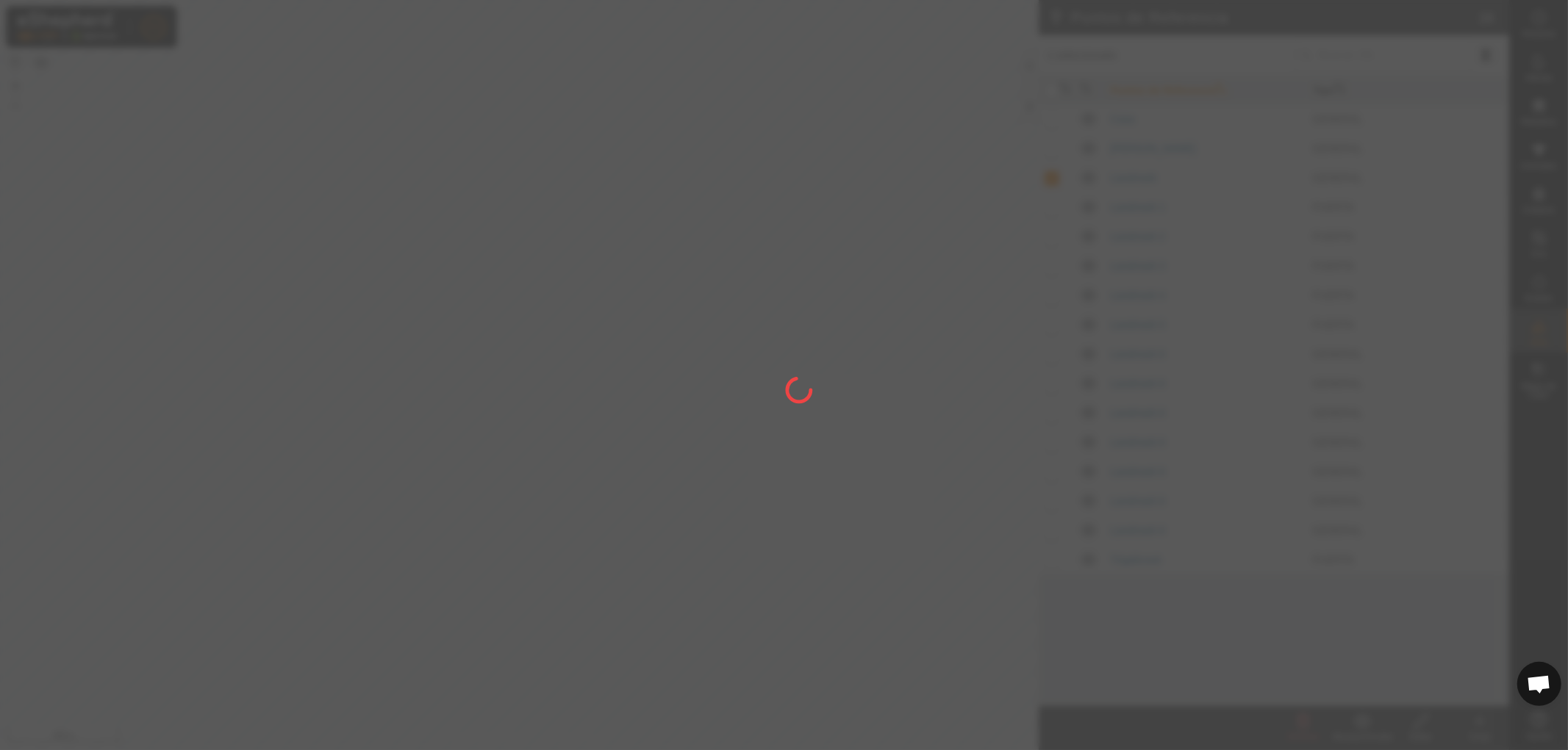
checkbox input "false"
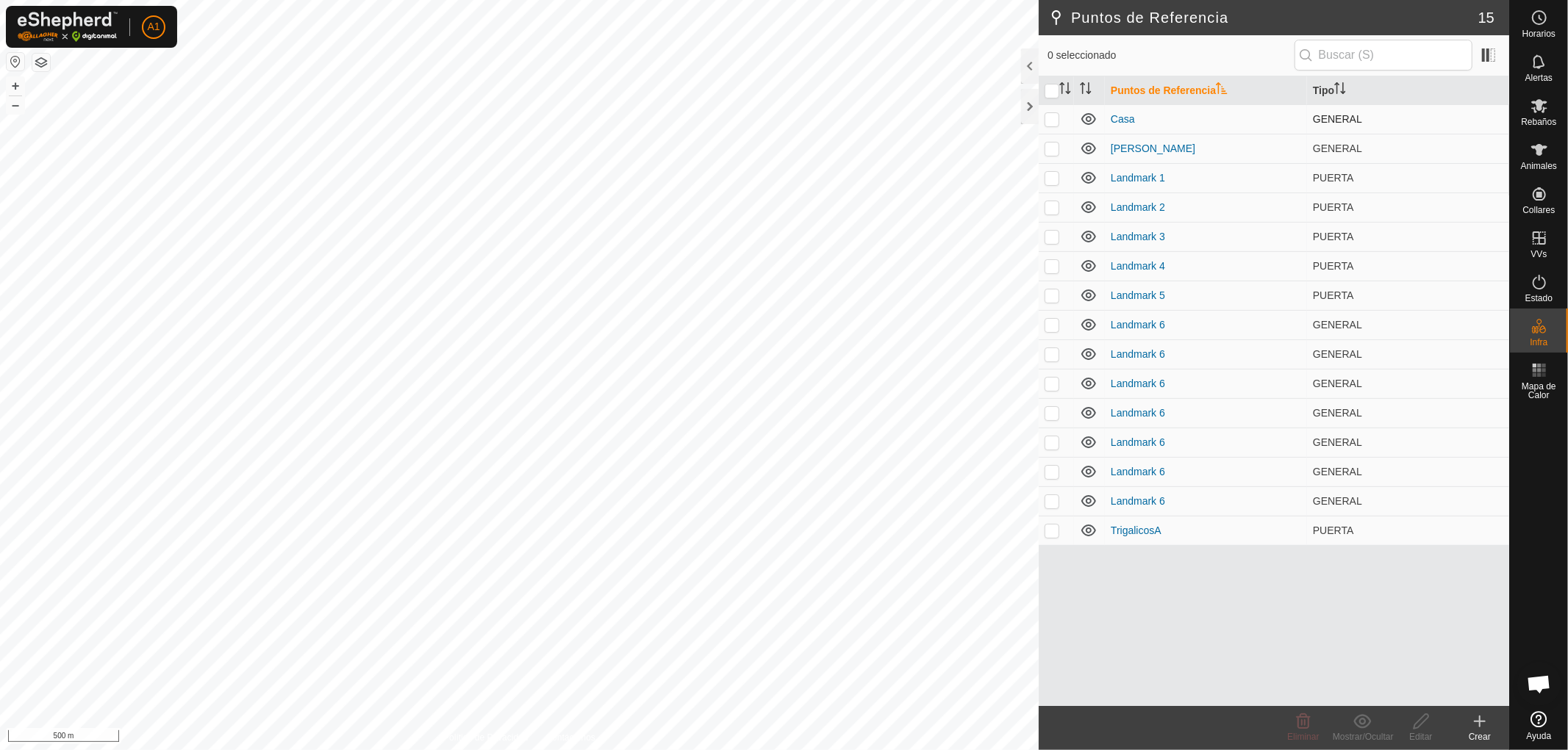
click at [1049, 119] on p-checkbox at bounding box center [1051, 119] width 14 height 12
checkbox input "true"
click at [1051, 151] on p-checkbox at bounding box center [1051, 149] width 14 height 12
checkbox input "true"
click at [1299, 730] on div "Eliminar" at bounding box center [1303, 736] width 59 height 13
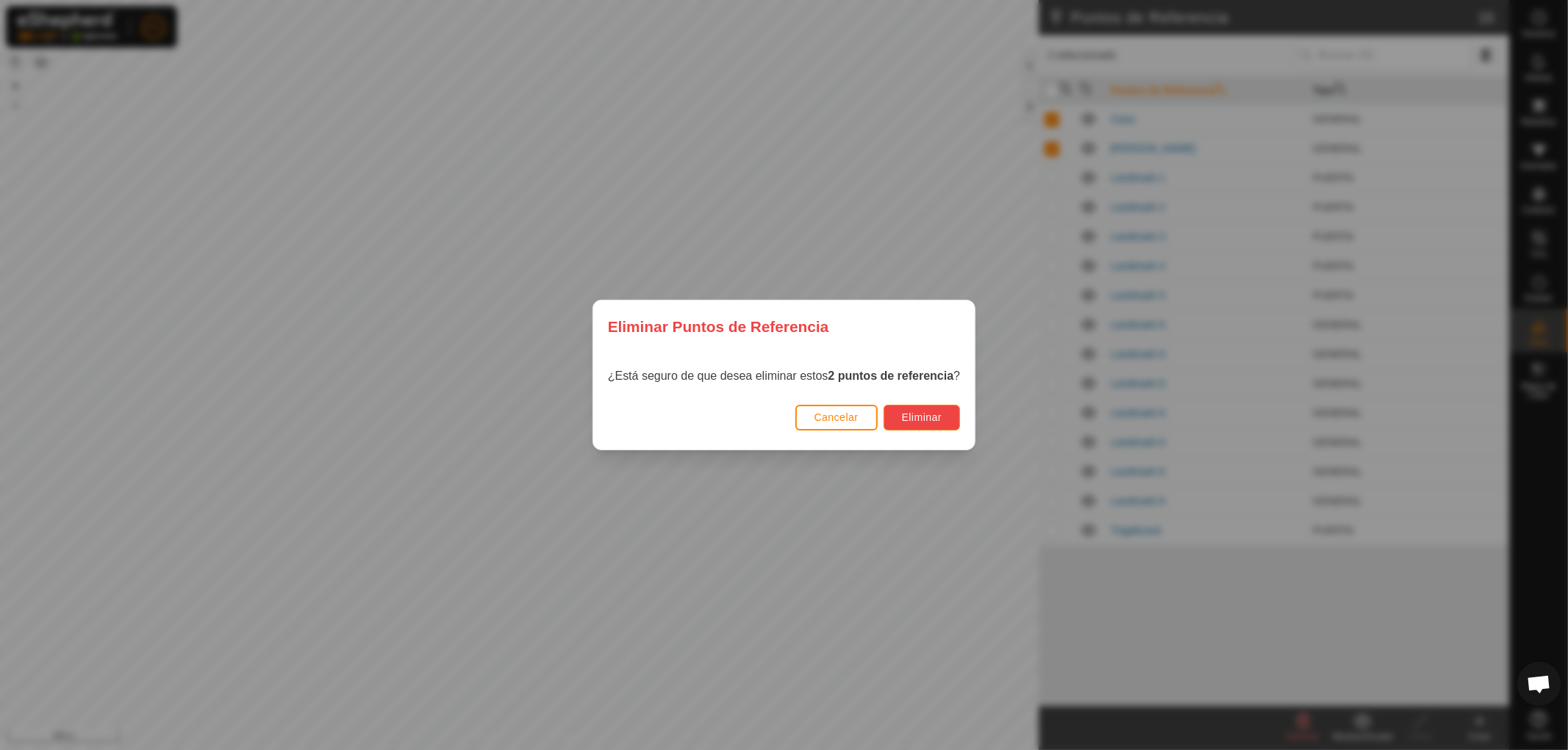
click at [919, 412] on span "Eliminar" at bounding box center [921, 417] width 40 height 12
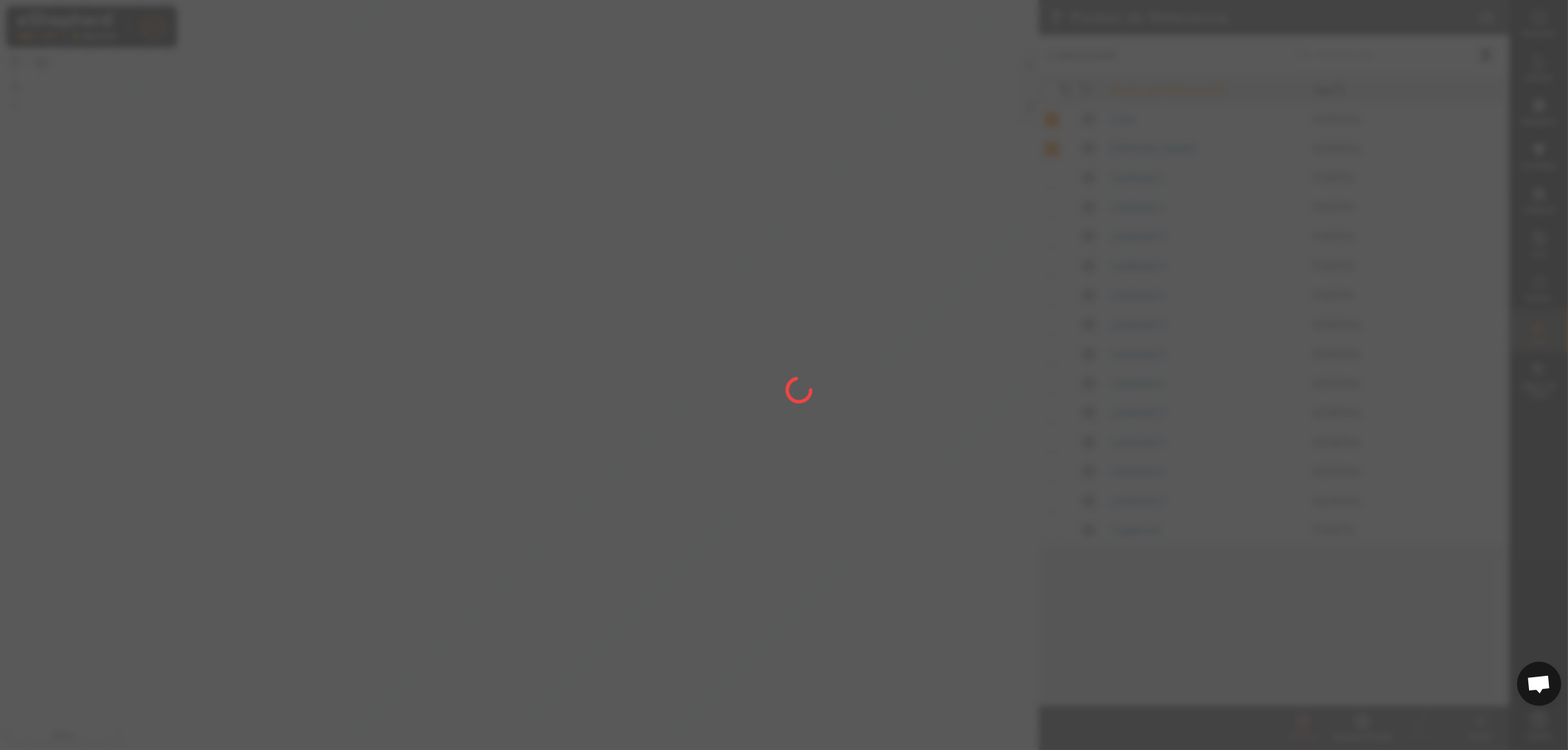
checkbox input "false"
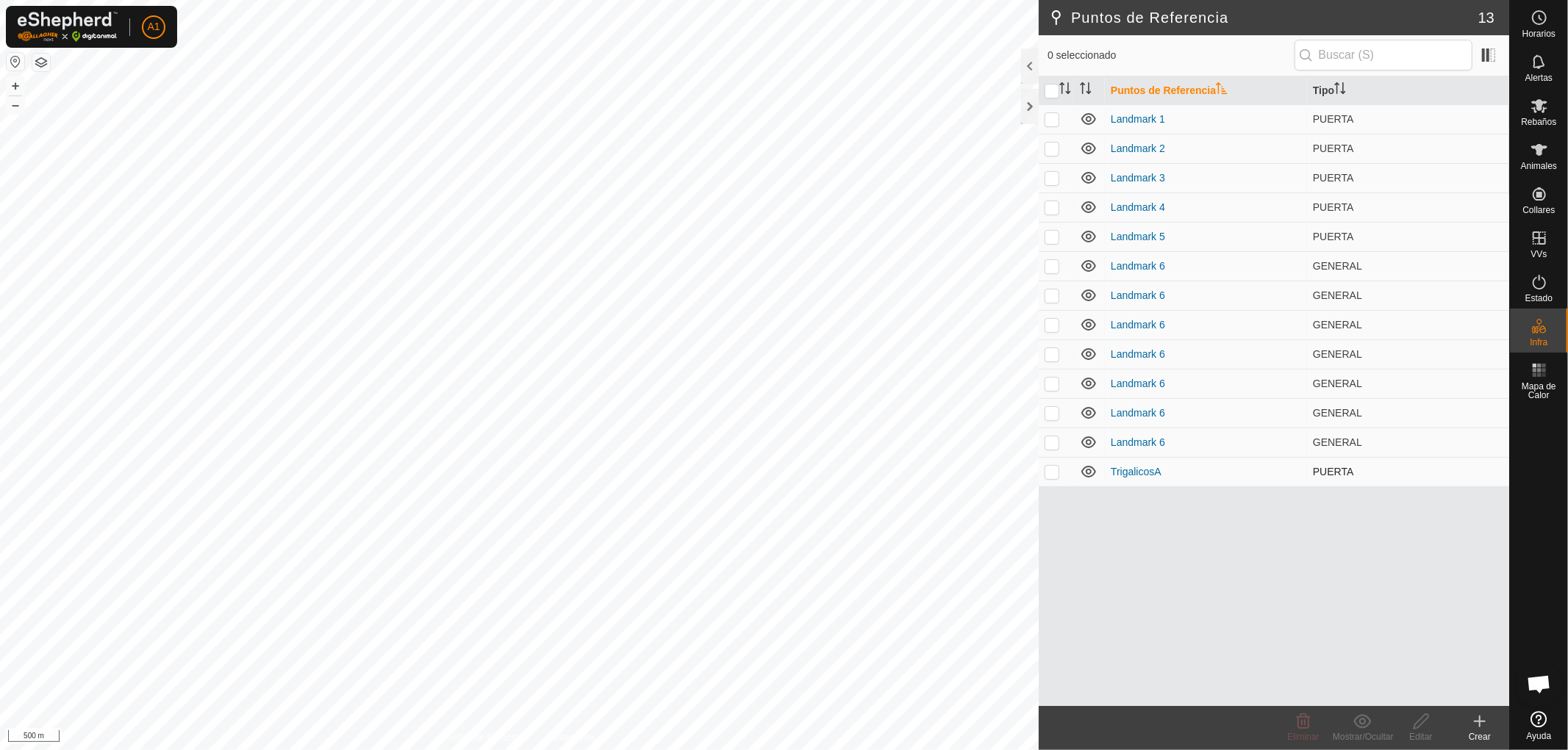
click at [1052, 466] on p-checkbox at bounding box center [1051, 472] width 14 height 12
checkbox input "false"
click at [1539, 243] on icon at bounding box center [1539, 237] width 13 height 13
click at [1427, 234] on link "En Rotación" at bounding box center [1446, 237] width 126 height 29
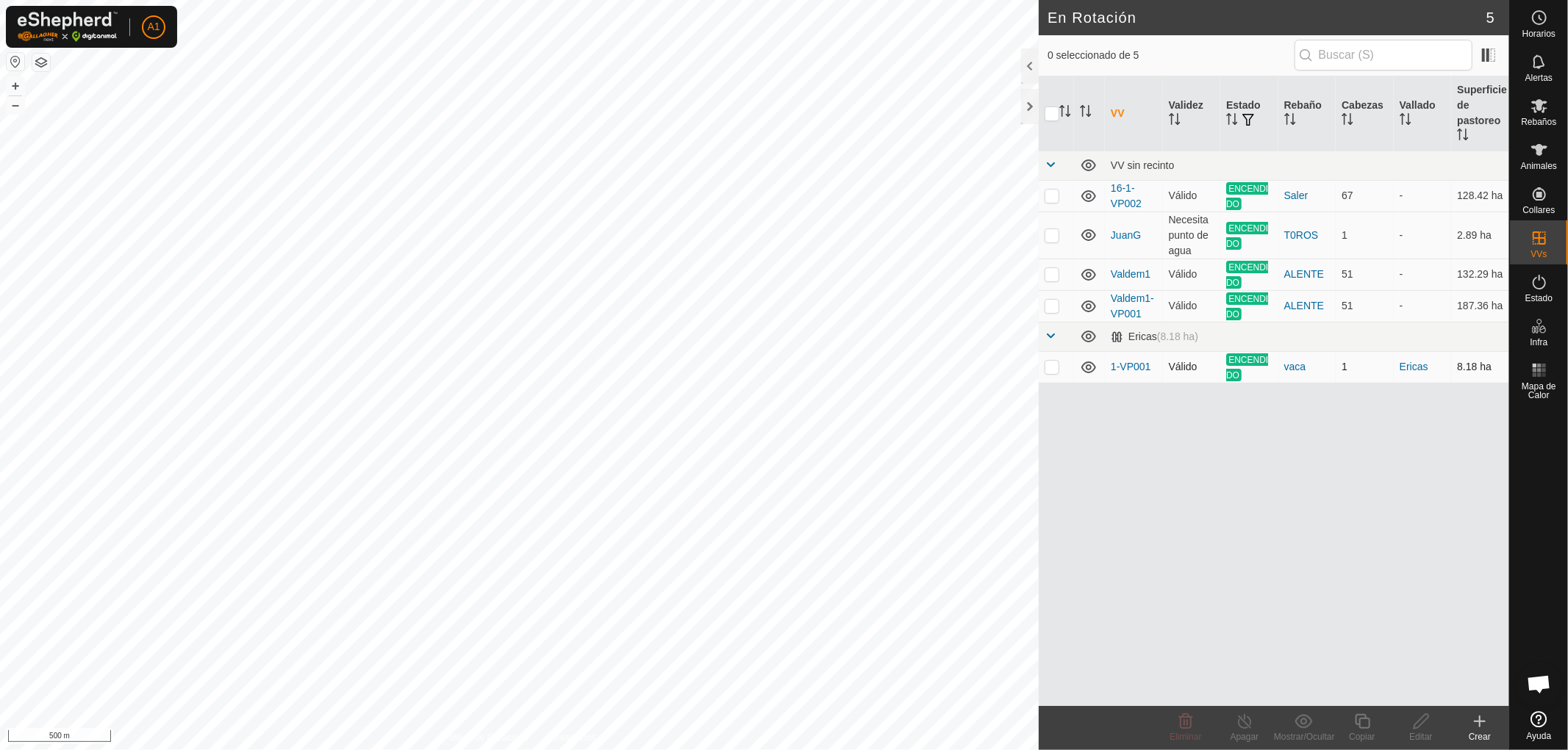
click at [1054, 373] on p-tablecheckbox at bounding box center [1051, 367] width 14 height 12
click at [1051, 369] on p-checkbox at bounding box center [1051, 367] width 14 height 12
checkbox input "false"
click at [1048, 193] on p-checkbox at bounding box center [1051, 196] width 14 height 12
checkbox input "true"
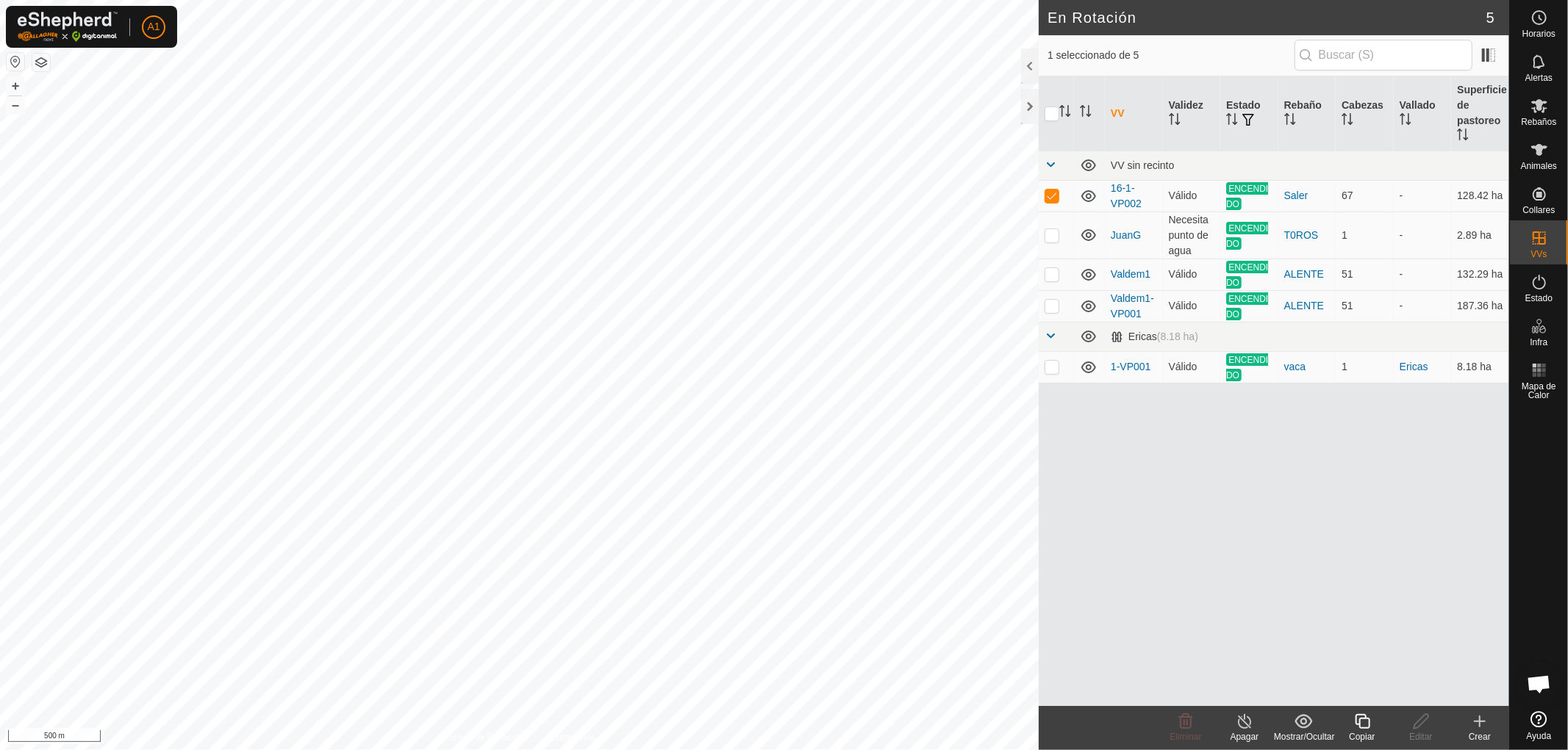
click at [1366, 732] on div "Copiar" at bounding box center [1362, 736] width 59 height 13
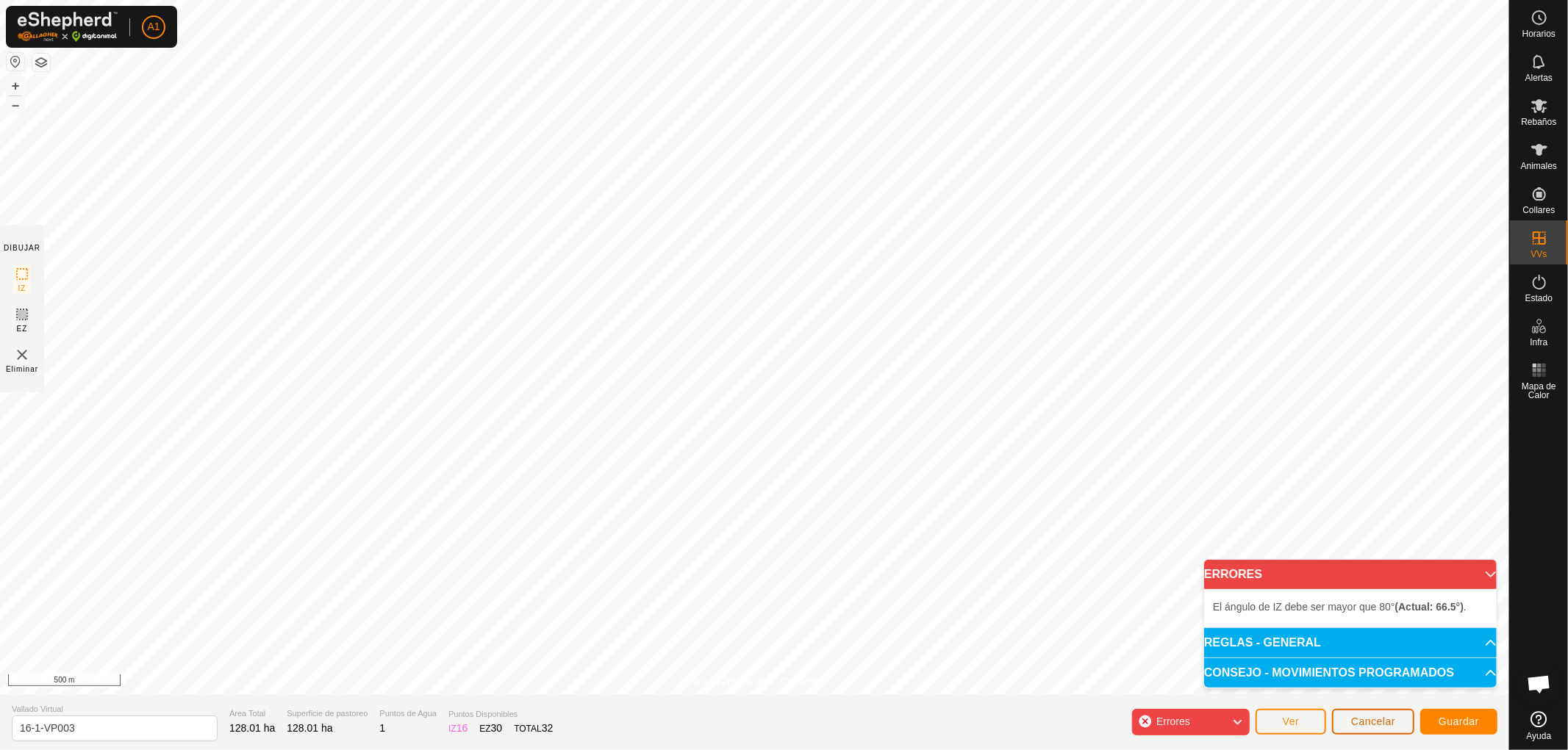
click at [1373, 718] on span "Cancelar" at bounding box center [1373, 722] width 44 height 12
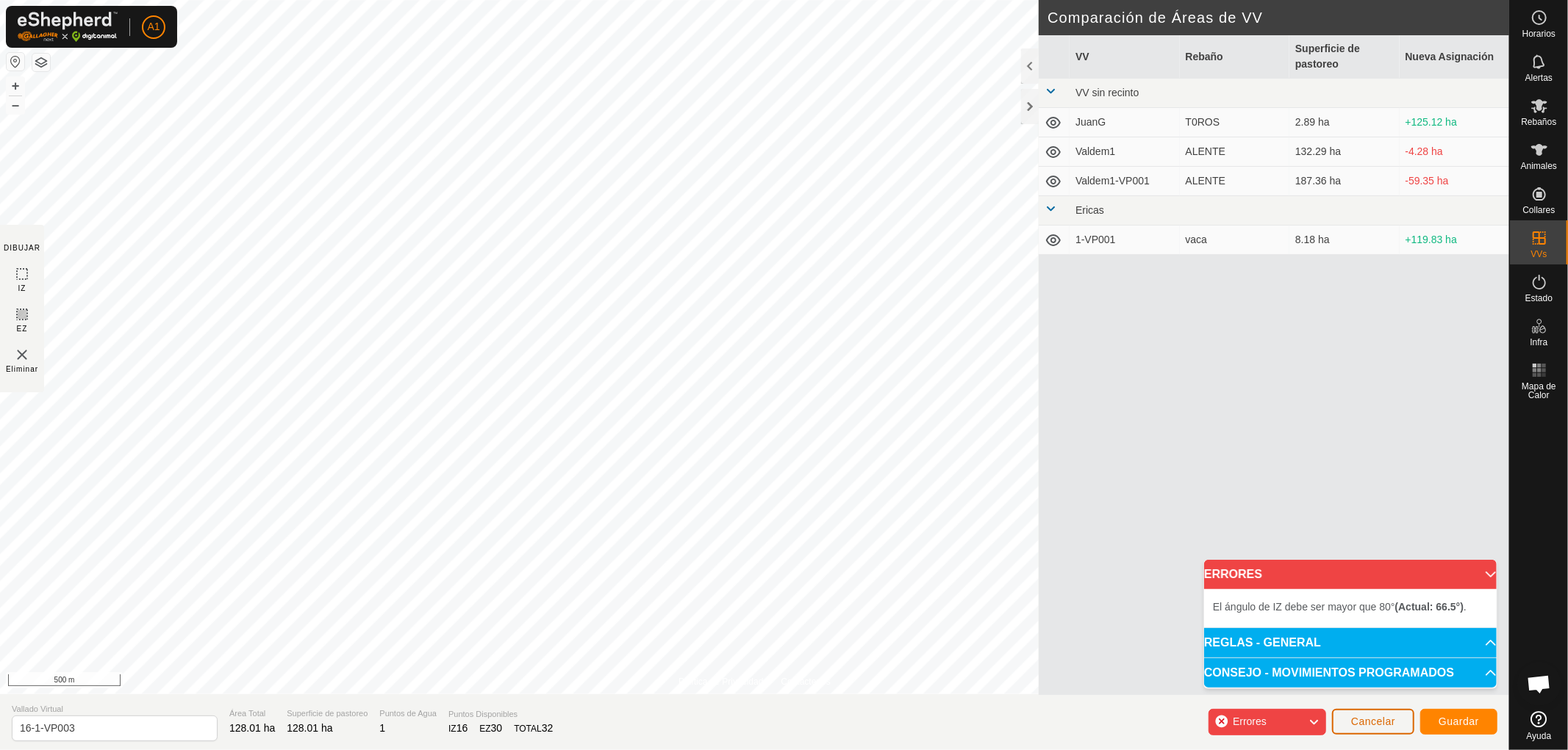
click at [1372, 723] on span "Cancelar" at bounding box center [1373, 722] width 44 height 12
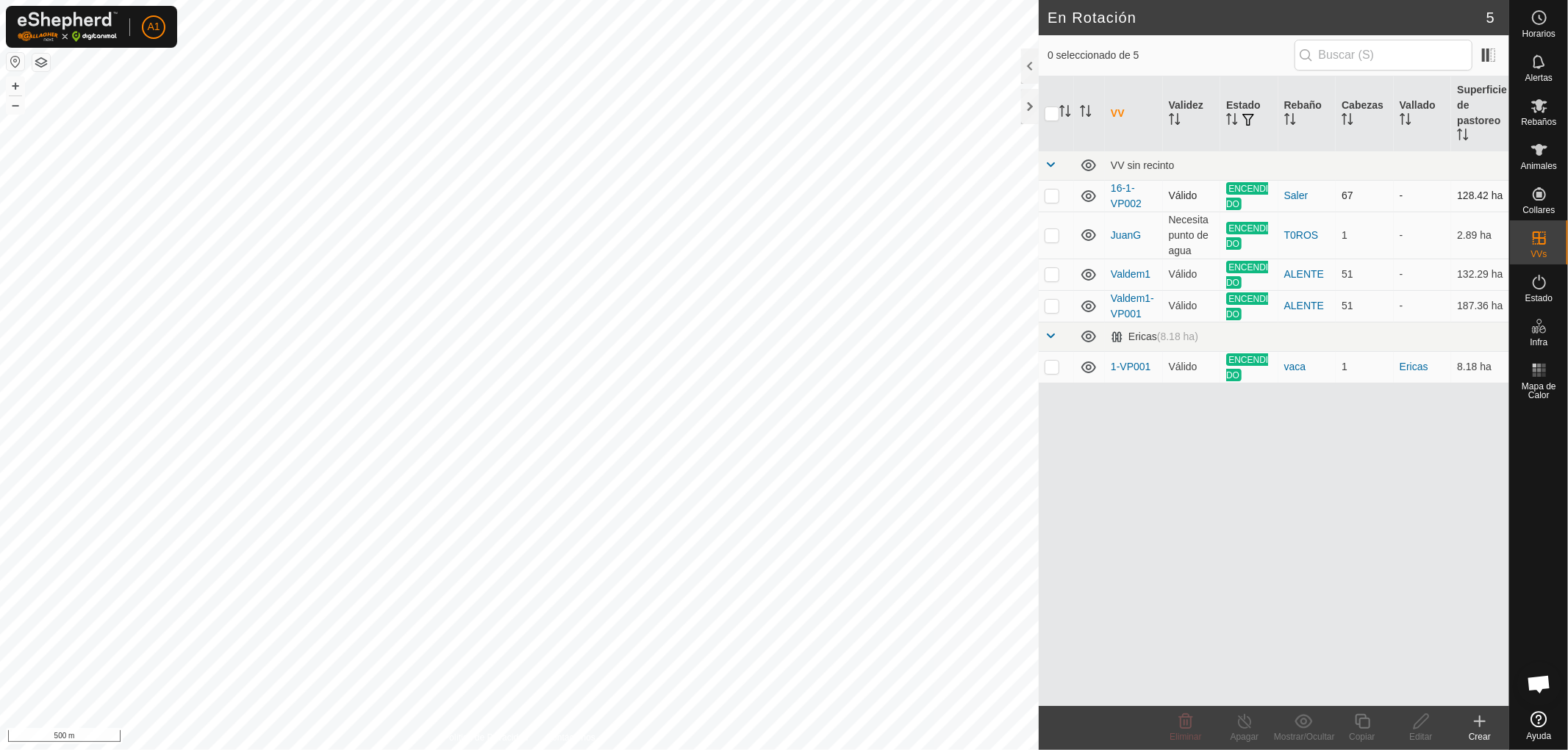
click at [1054, 195] on p-checkbox at bounding box center [1051, 196] width 14 height 12
checkbox input "false"
click at [1448, 267] on link "En Almacenamiento" at bounding box center [1446, 268] width 126 height 29
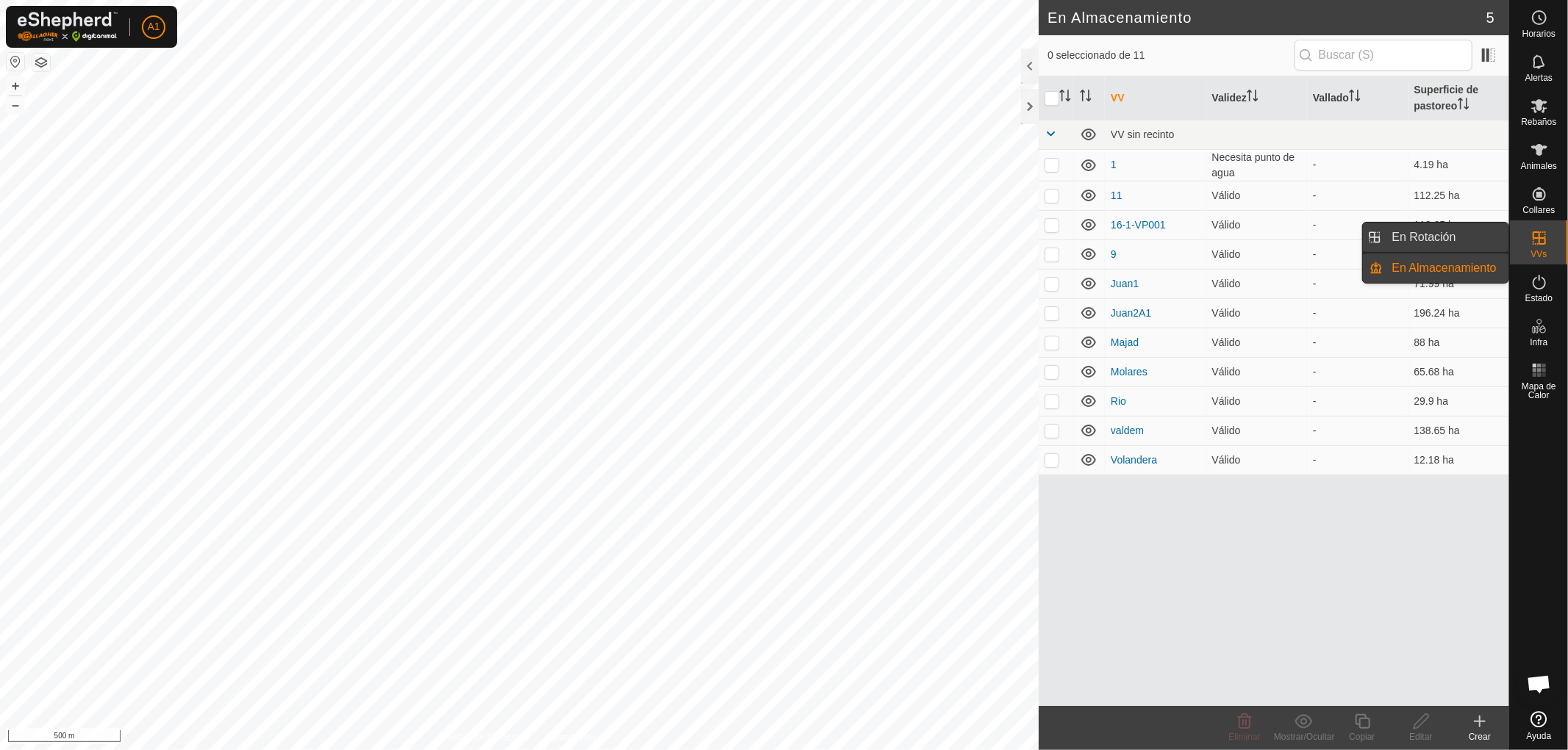
click at [1421, 234] on link "En Rotación" at bounding box center [1446, 237] width 126 height 29
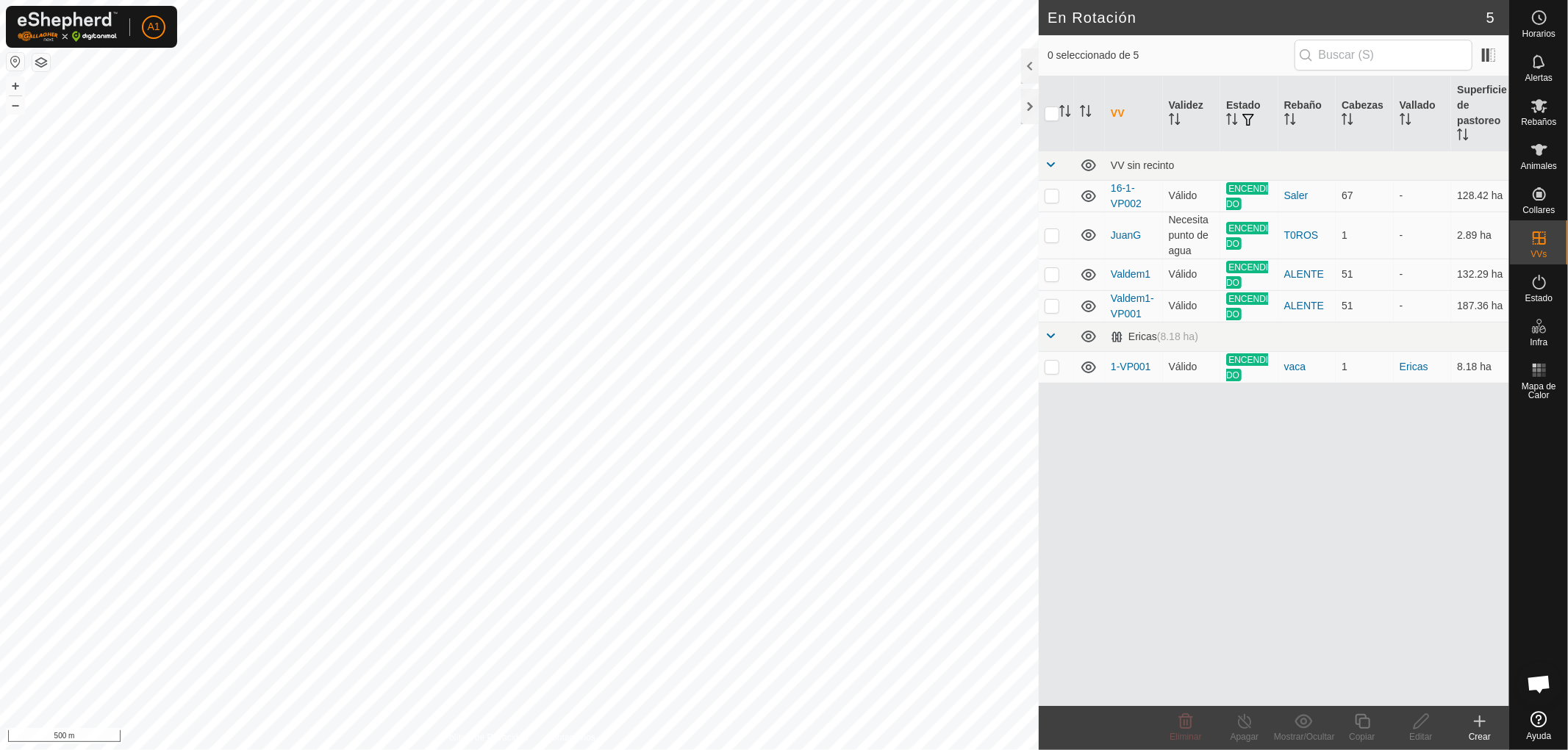
click at [1479, 736] on div "Crear" at bounding box center [1480, 736] width 59 height 13
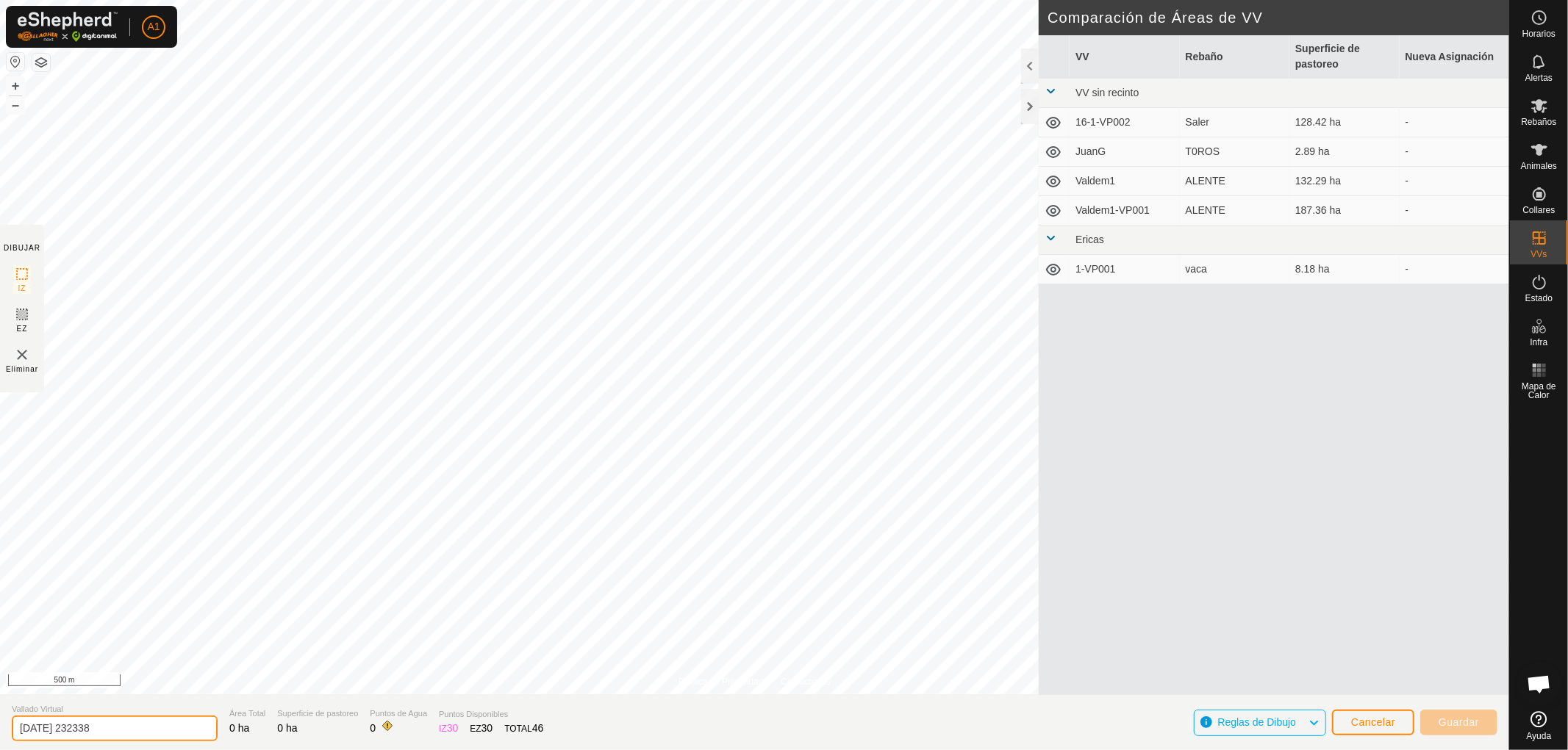
click at [0, 687] on div "Política de Privacidad Contáctenos Tipo: Zona de Inclusión undefined Animal + –…" at bounding box center [754, 375] width 1509 height 750
type input "16-2"
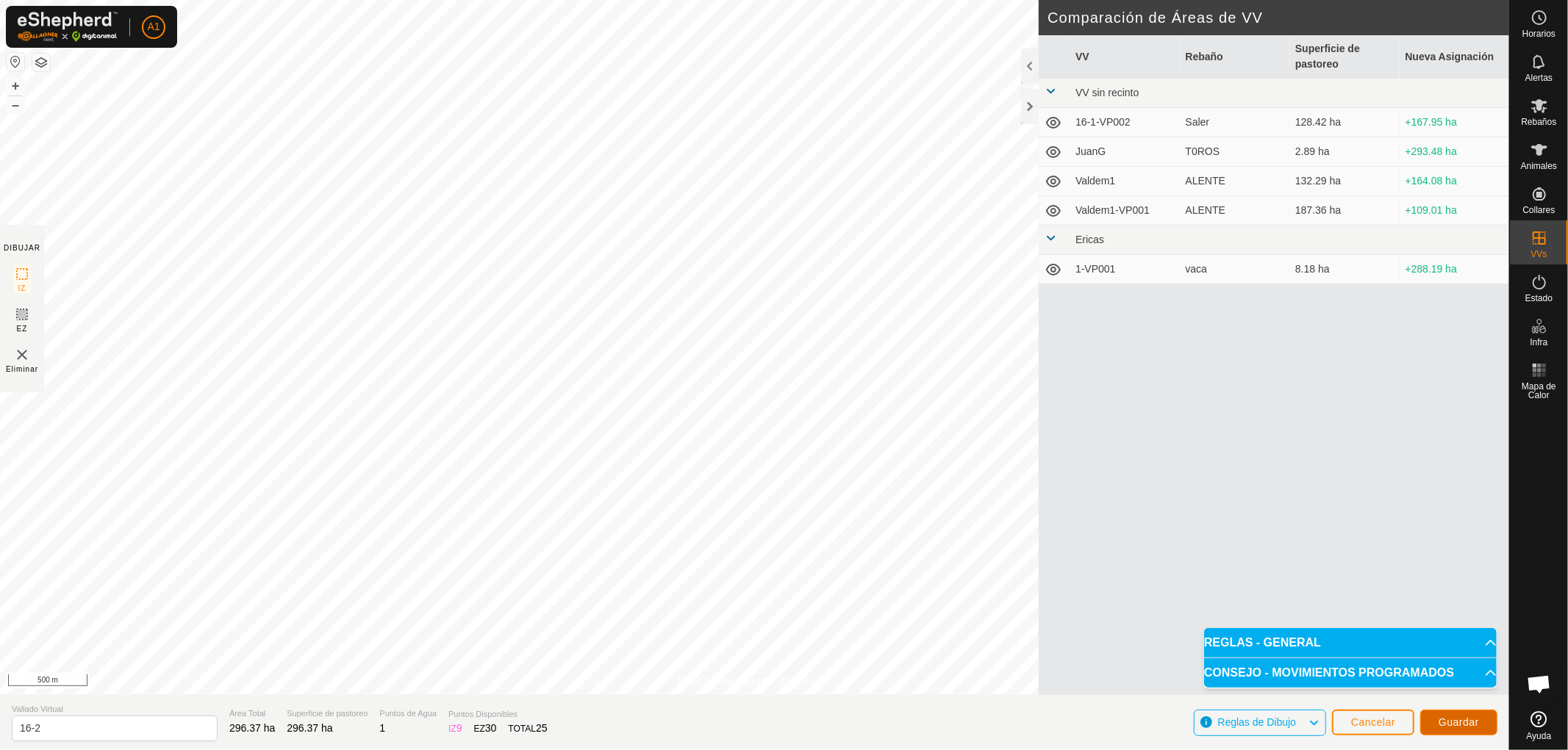
click at [1458, 720] on span "Guardar" at bounding box center [1458, 723] width 40 height 12
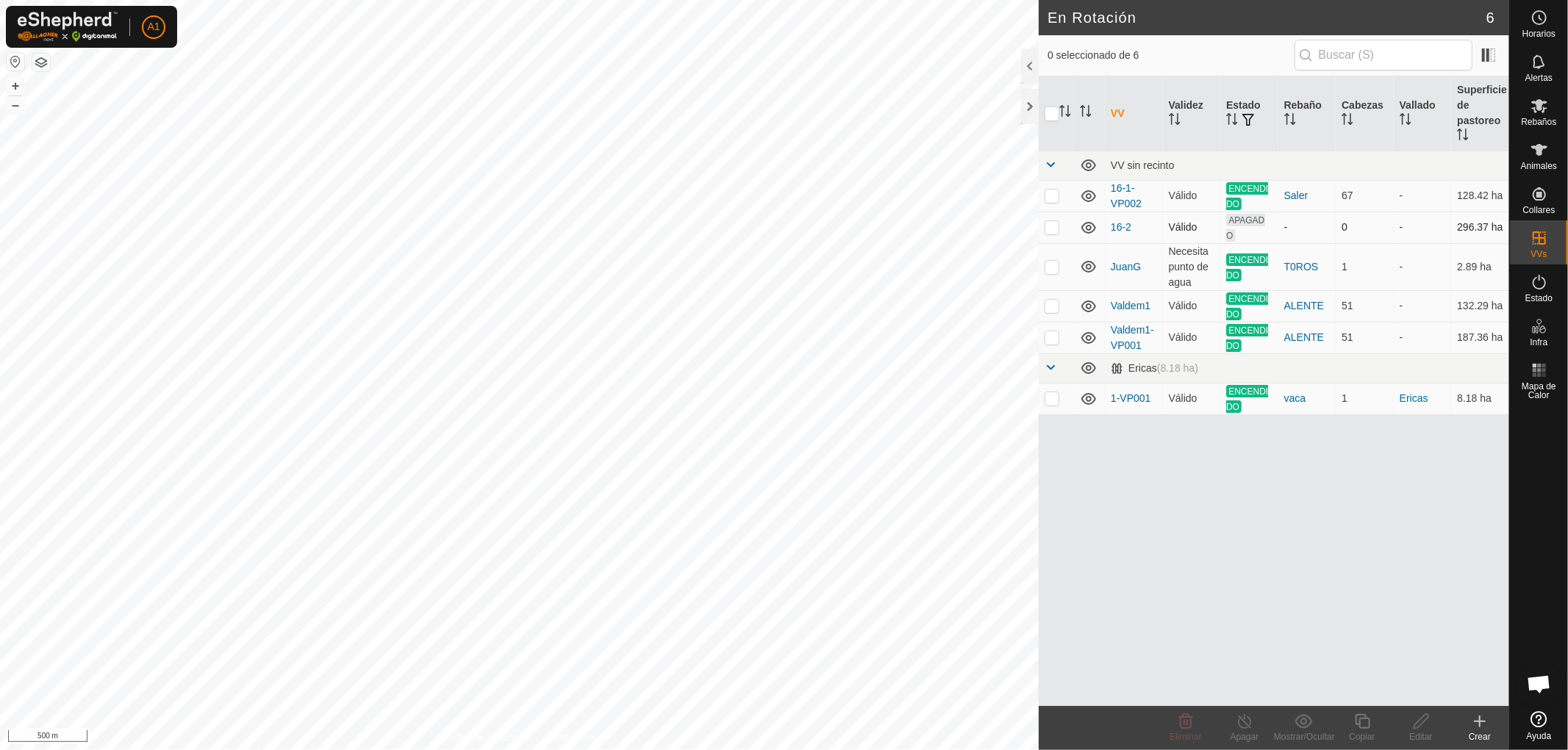
click at [1052, 228] on p-checkbox at bounding box center [1051, 228] width 14 height 12
click at [1051, 228] on p-checkbox at bounding box center [1051, 228] width 14 height 12
checkbox input "false"
click at [1053, 402] on p-checkbox at bounding box center [1051, 398] width 14 height 12
click at [1048, 398] on p-checkbox at bounding box center [1051, 398] width 14 height 12
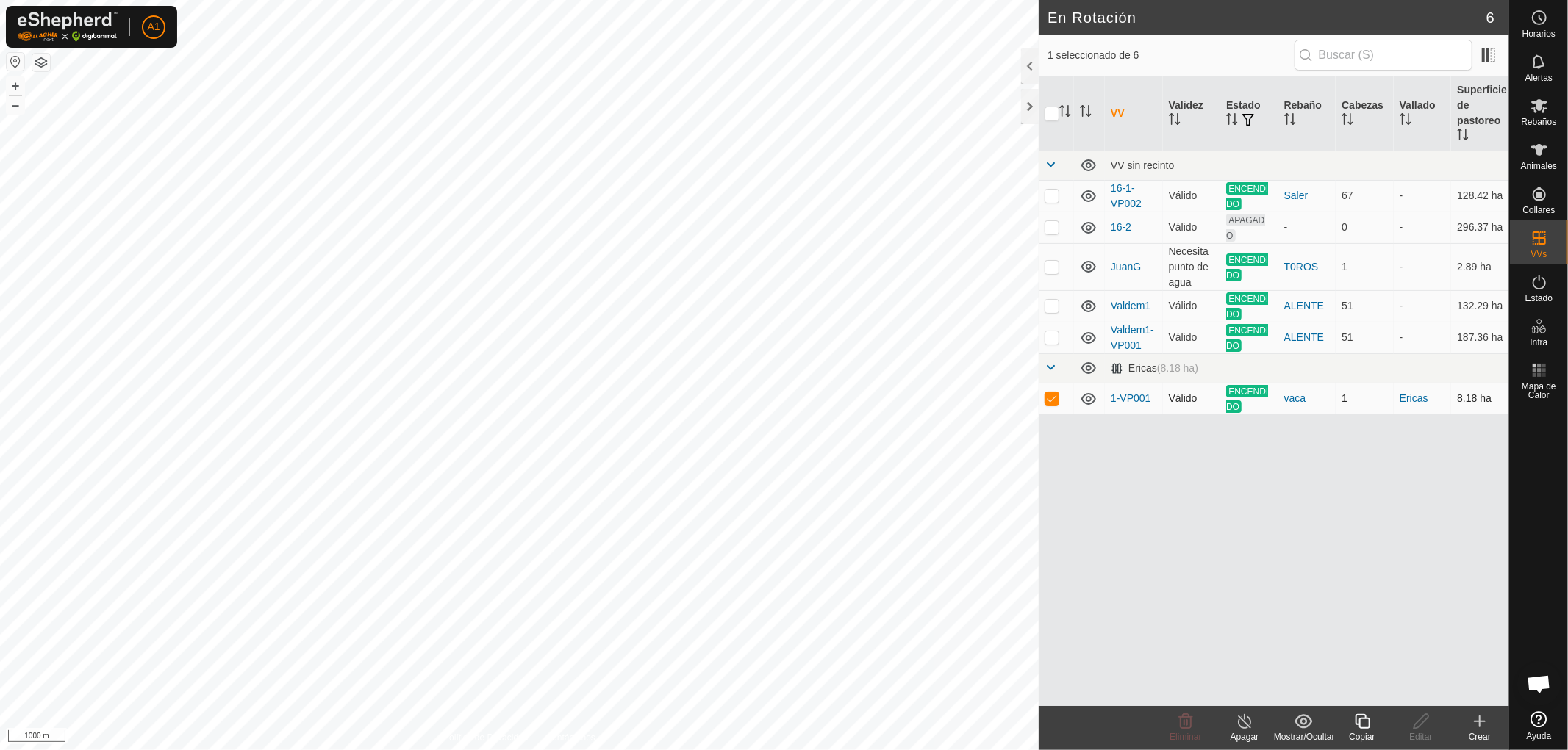
checkbox input "false"
click at [1049, 340] on p-checkbox at bounding box center [1051, 337] width 14 height 12
checkbox input "false"
click at [1049, 309] on p-checkbox at bounding box center [1051, 306] width 14 height 12
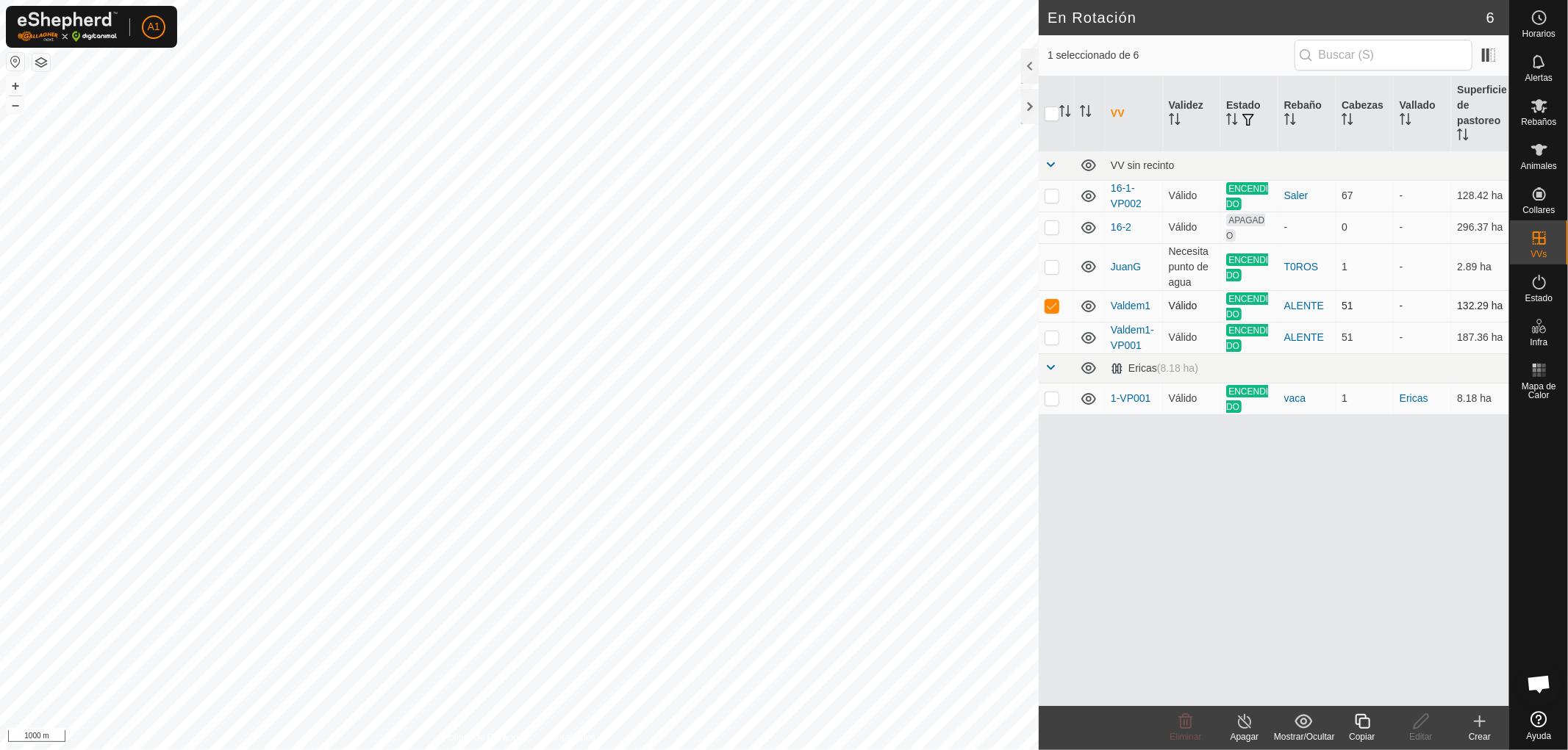
click at [1049, 309] on p-checkbox at bounding box center [1051, 306] width 14 height 12
checkbox input "false"
click at [1050, 268] on p-checkbox at bounding box center [1051, 267] width 14 height 12
checkbox input "false"
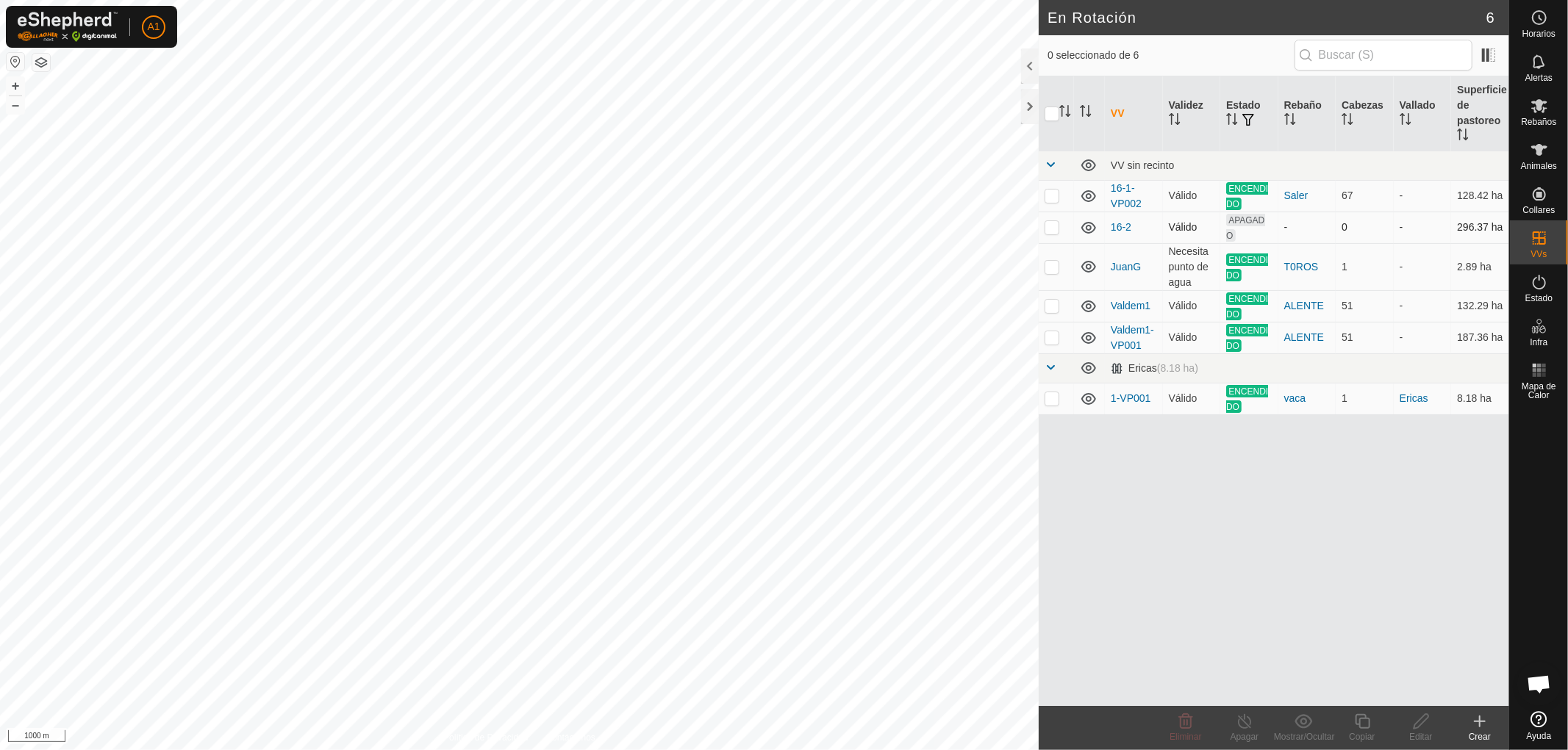
click at [1048, 228] on p-checkbox at bounding box center [1051, 228] width 14 height 12
checkbox input "false"
click at [1048, 190] on p-checkbox at bounding box center [1051, 196] width 14 height 12
click at [1050, 195] on p-checkbox at bounding box center [1051, 196] width 14 height 12
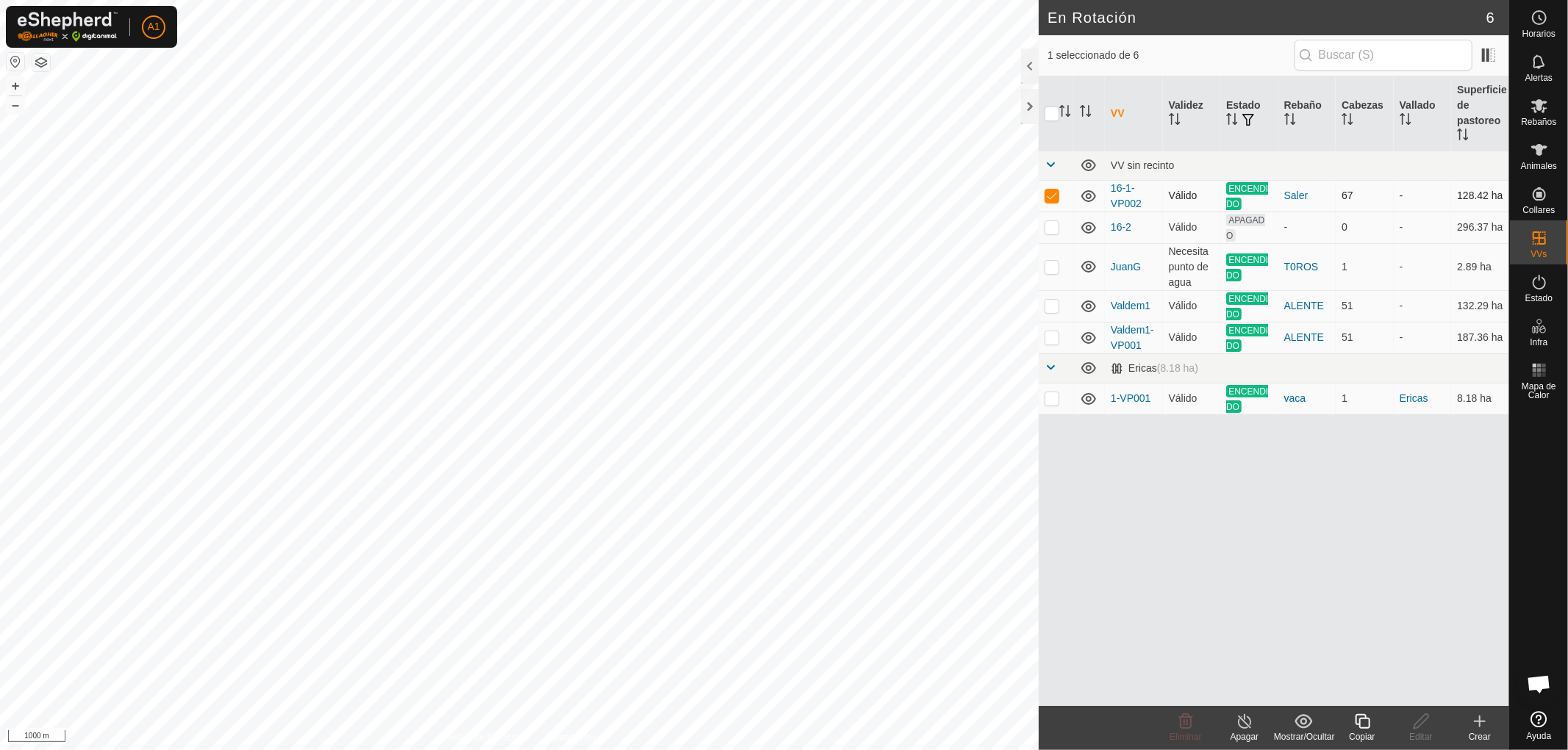
checkbox input "false"
click at [1048, 265] on p-checkbox at bounding box center [1051, 267] width 14 height 12
checkbox input "false"
click at [1530, 117] on span "Rebaños" at bounding box center [1539, 122] width 36 height 9
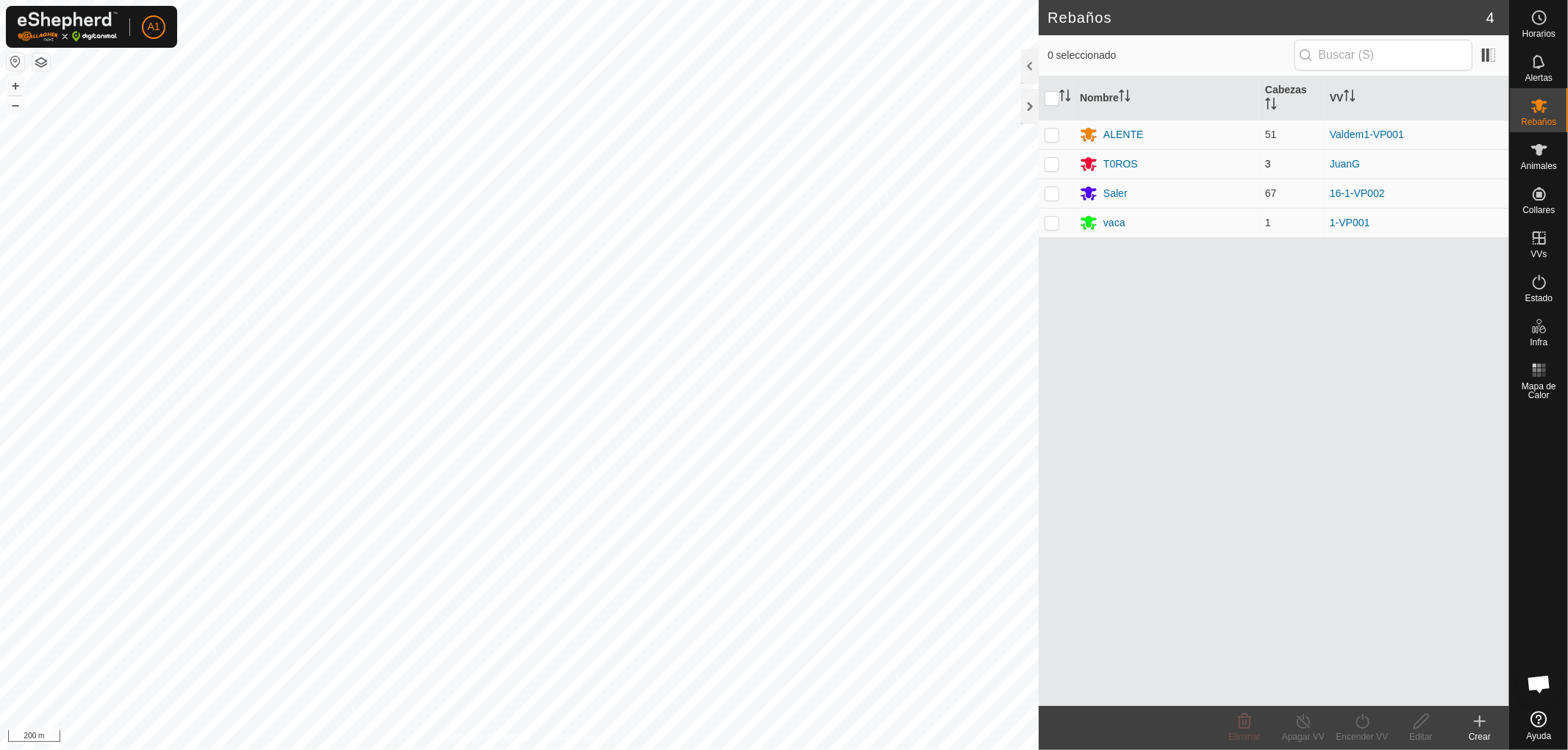
click at [1052, 164] on p-checkbox at bounding box center [1051, 164] width 14 height 12
checkbox input "true"
click at [1116, 165] on div "T0ROS" at bounding box center [1121, 164] width 35 height 15
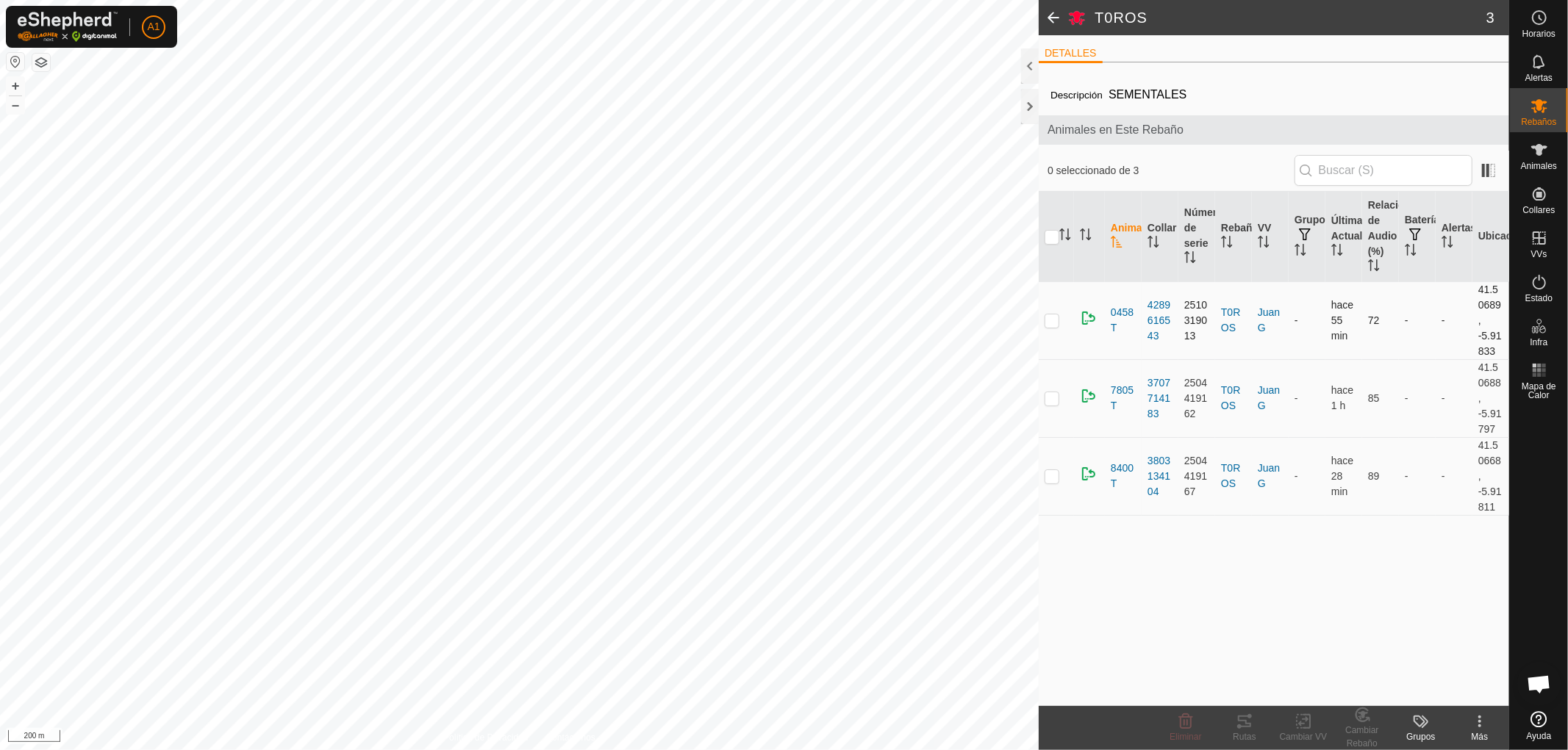
click at [1046, 320] on p-checkbox at bounding box center [1051, 321] width 14 height 12
click at [1479, 728] on icon at bounding box center [1480, 721] width 17 height 17
click at [1478, 724] on icon at bounding box center [1480, 721] width 17 height 17
click at [1050, 321] on p-checkbox at bounding box center [1051, 321] width 14 height 12
checkbox input "false"
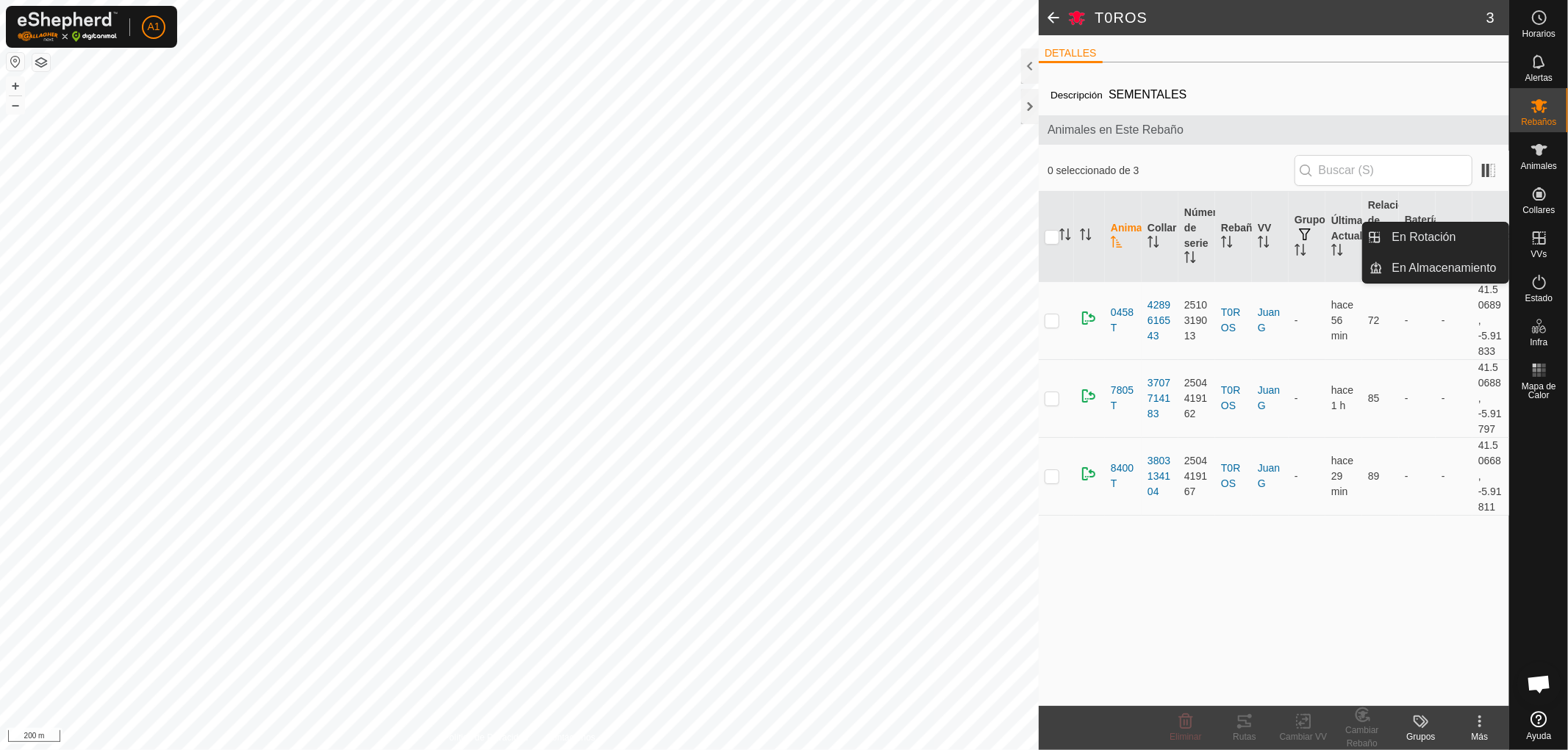
click at [1538, 240] on icon at bounding box center [1539, 237] width 17 height 17
click at [1436, 234] on link "En Rotación" at bounding box center [1446, 237] width 126 height 29
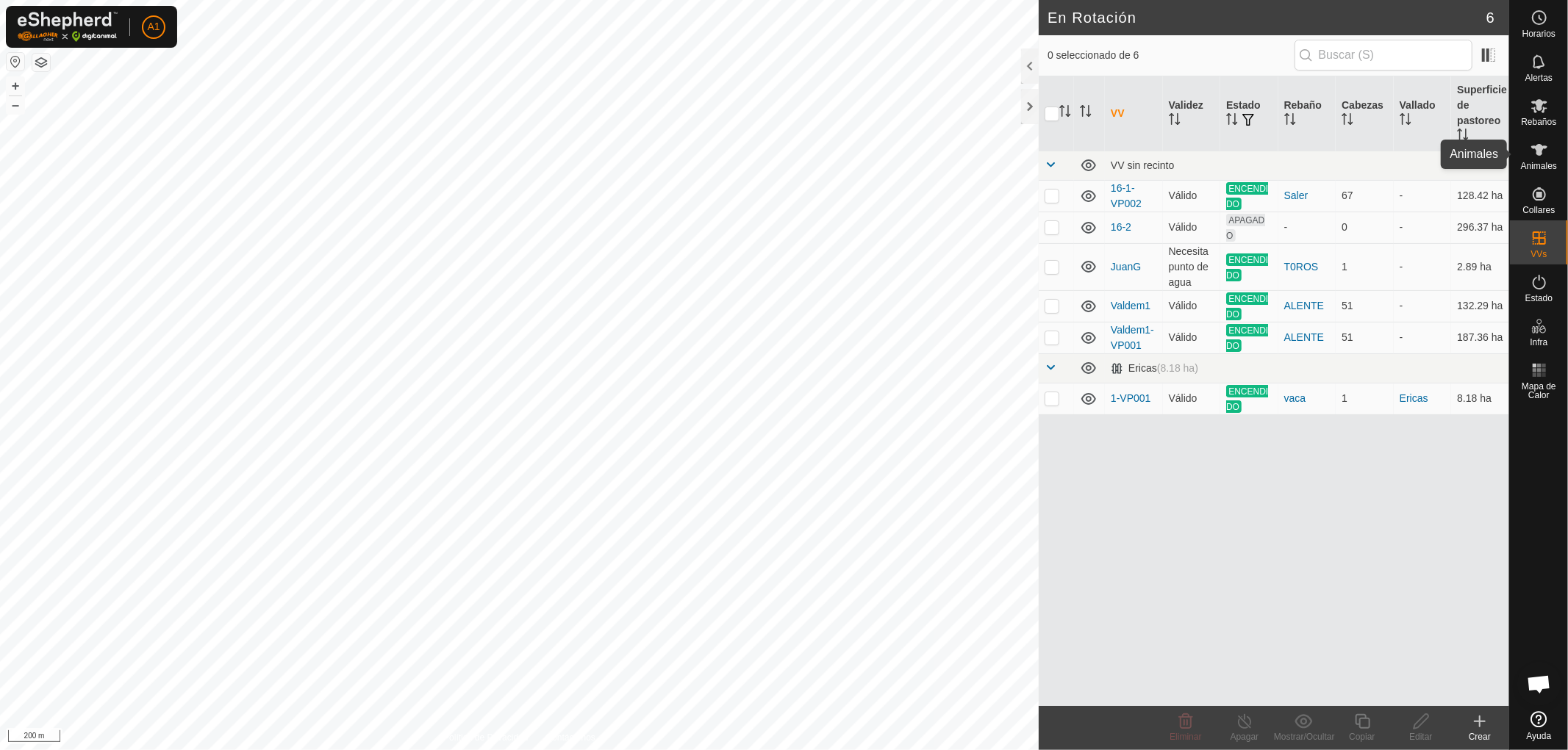
click at [1534, 165] on span "Animales" at bounding box center [1539, 166] width 36 height 9
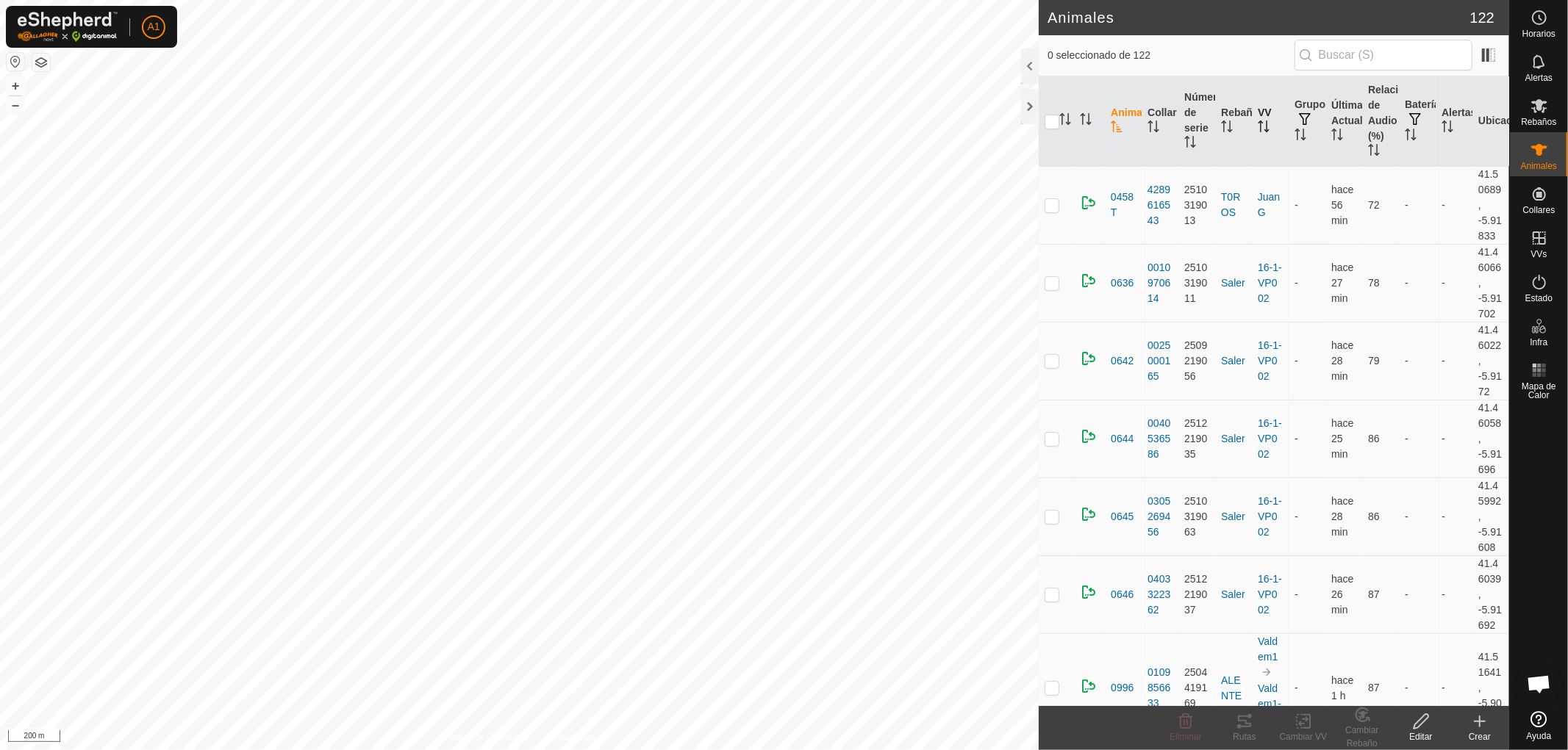
click at [1261, 116] on th "VV" at bounding box center [1270, 122] width 37 height 91
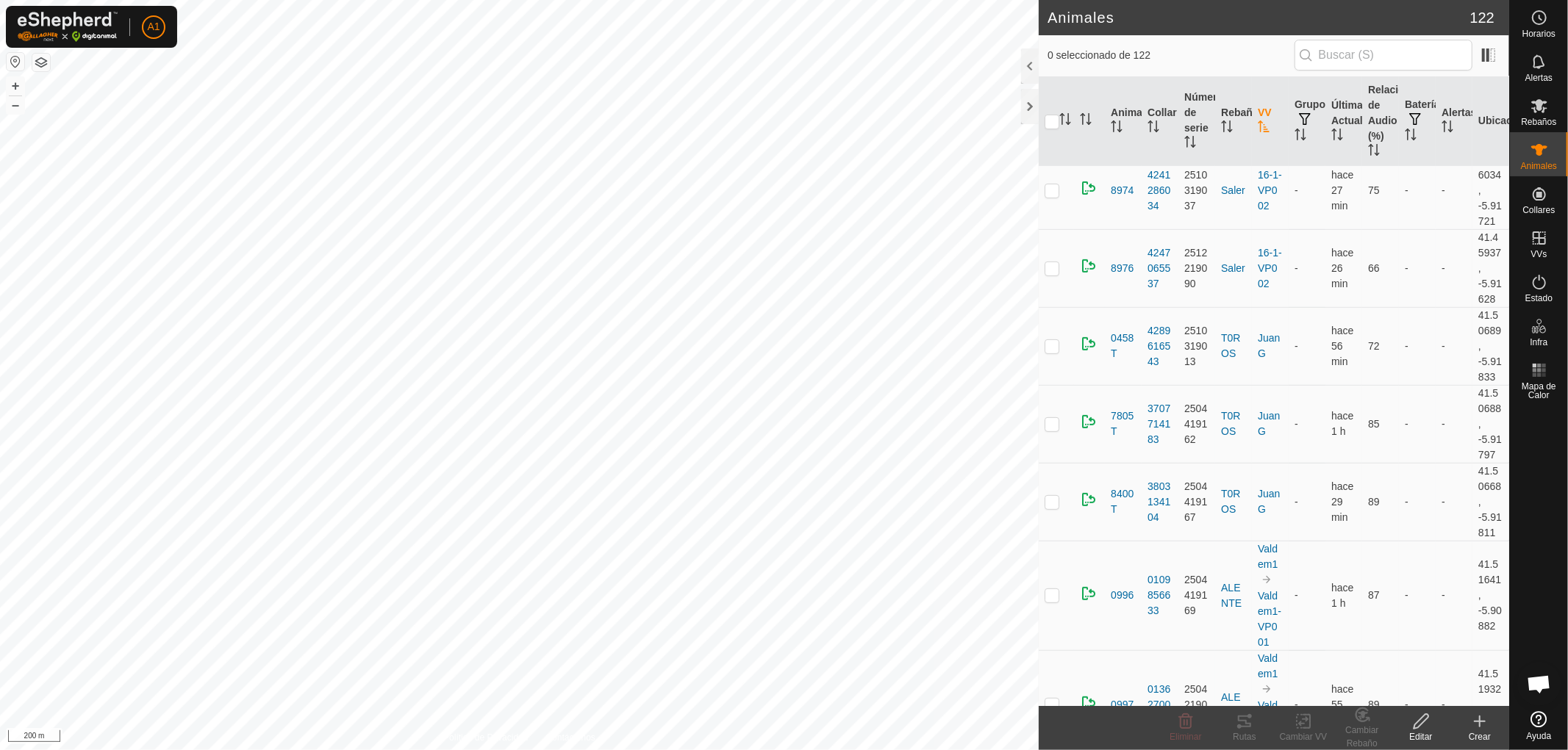
scroll to position [5093, 0]
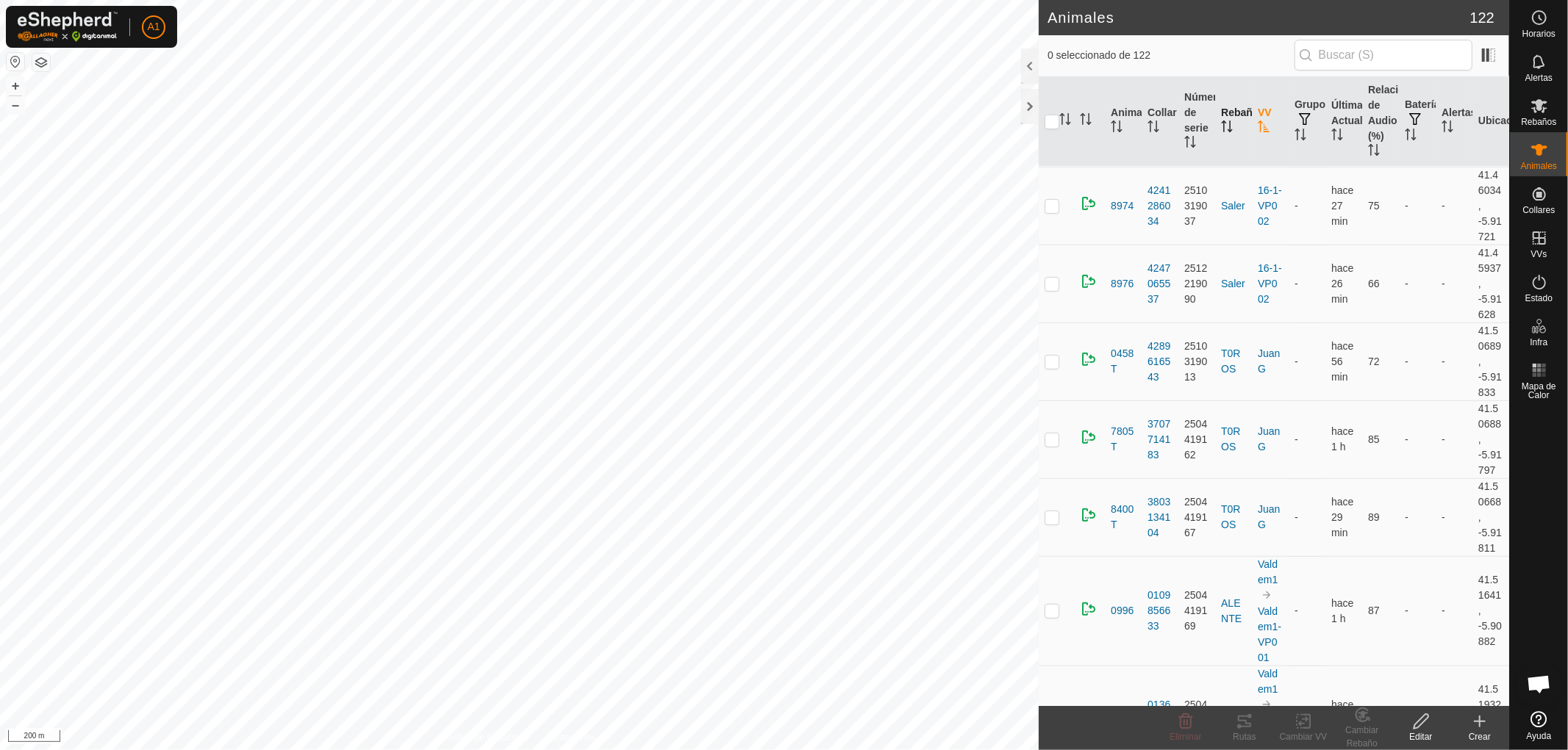
click at [1224, 123] on icon "Activar para ordenar" at bounding box center [1227, 126] width 12 height 12
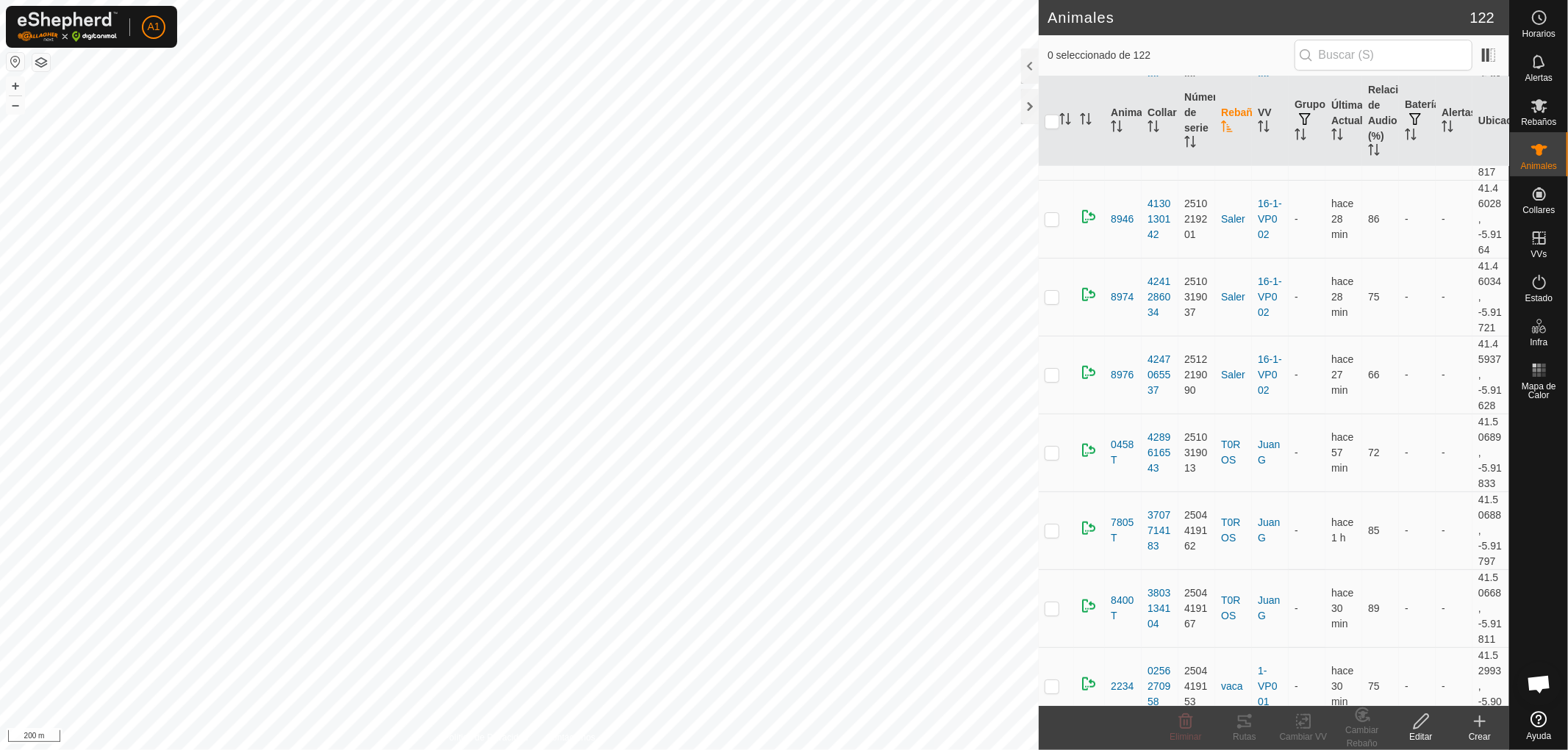
scroll to position [10553, 0]
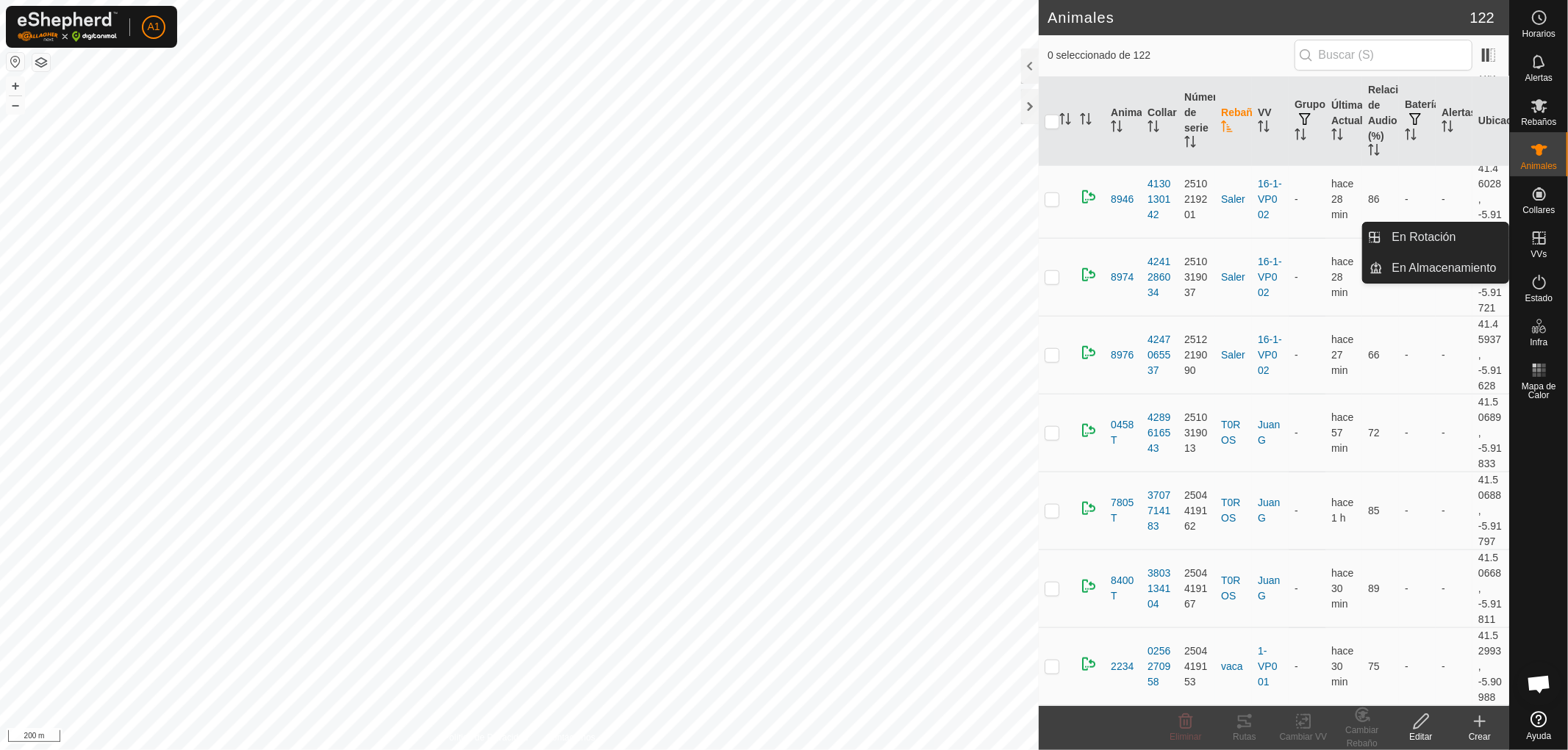
click at [1542, 239] on icon at bounding box center [1539, 237] width 17 height 17
click at [1417, 241] on link "En Rotación" at bounding box center [1446, 237] width 126 height 29
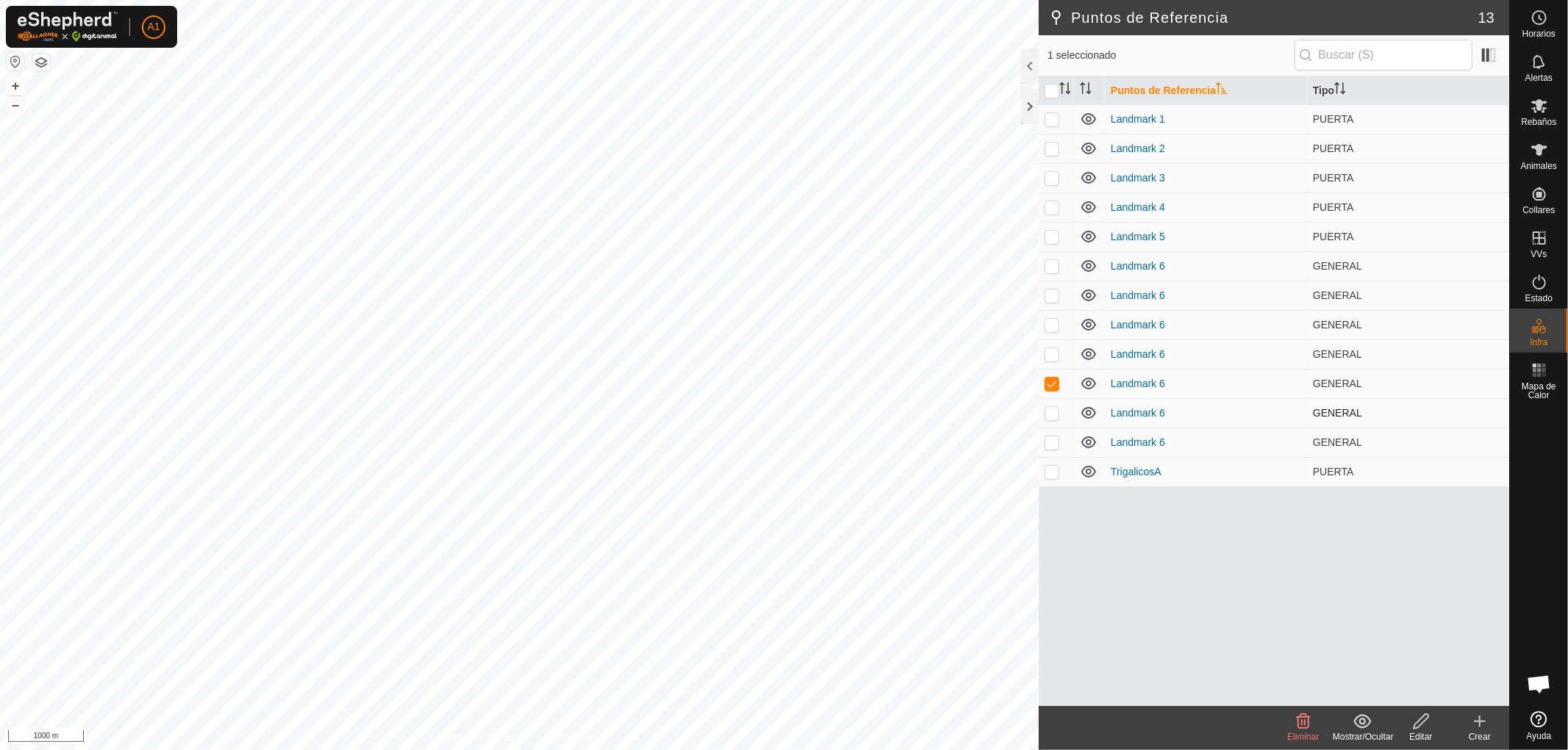
click at [1052, 414] on p-checkbox at bounding box center [1051, 413] width 14 height 12
checkbox input "true"
click at [1050, 352] on p-checkbox at bounding box center [1051, 355] width 14 height 12
checkbox input "true"
click at [1053, 326] on p-checkbox at bounding box center [1051, 325] width 14 height 12
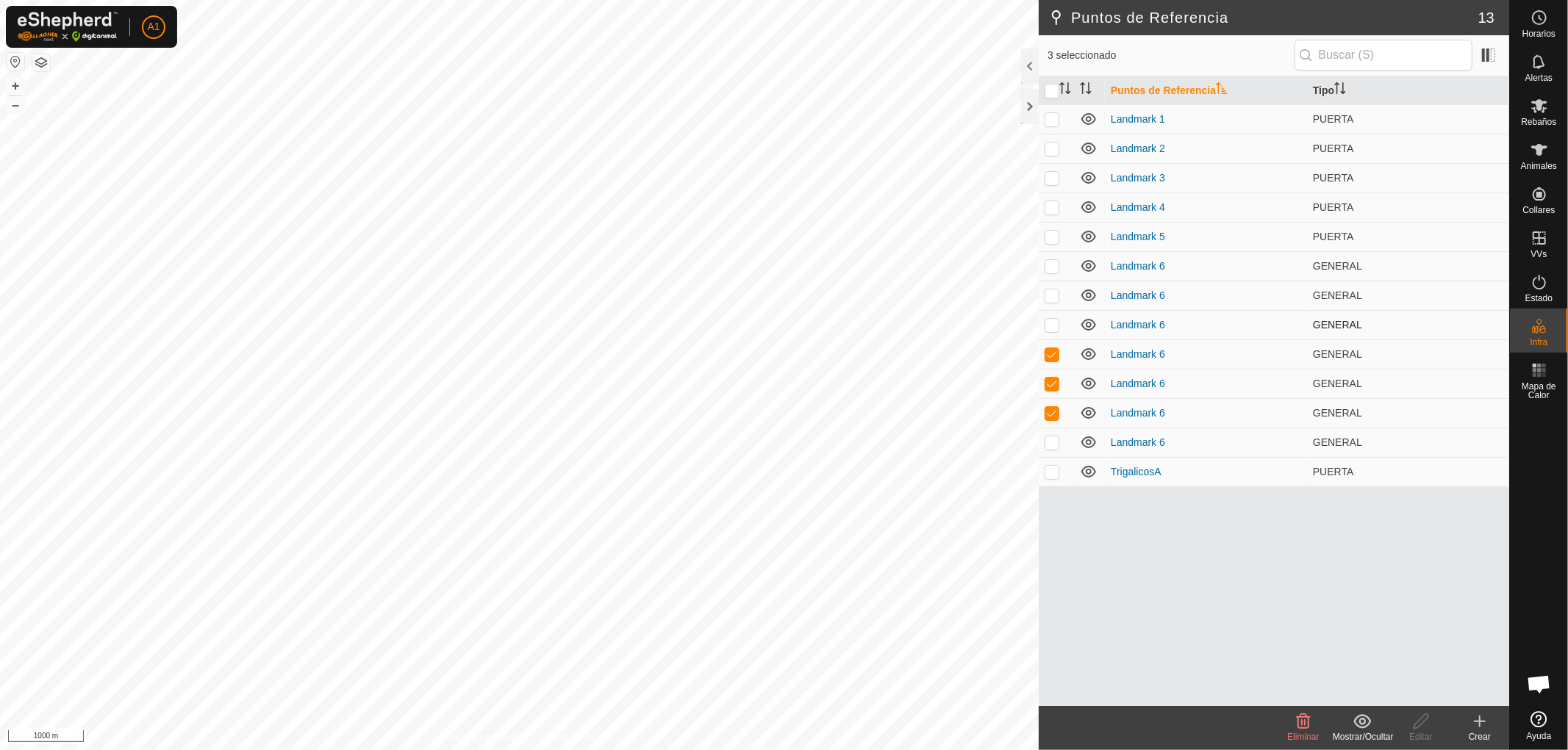
checkbox input "true"
click at [1050, 293] on p-checkbox at bounding box center [1051, 296] width 14 height 12
checkbox input "true"
click at [1054, 266] on p-checkbox at bounding box center [1051, 266] width 14 height 12
checkbox input "true"
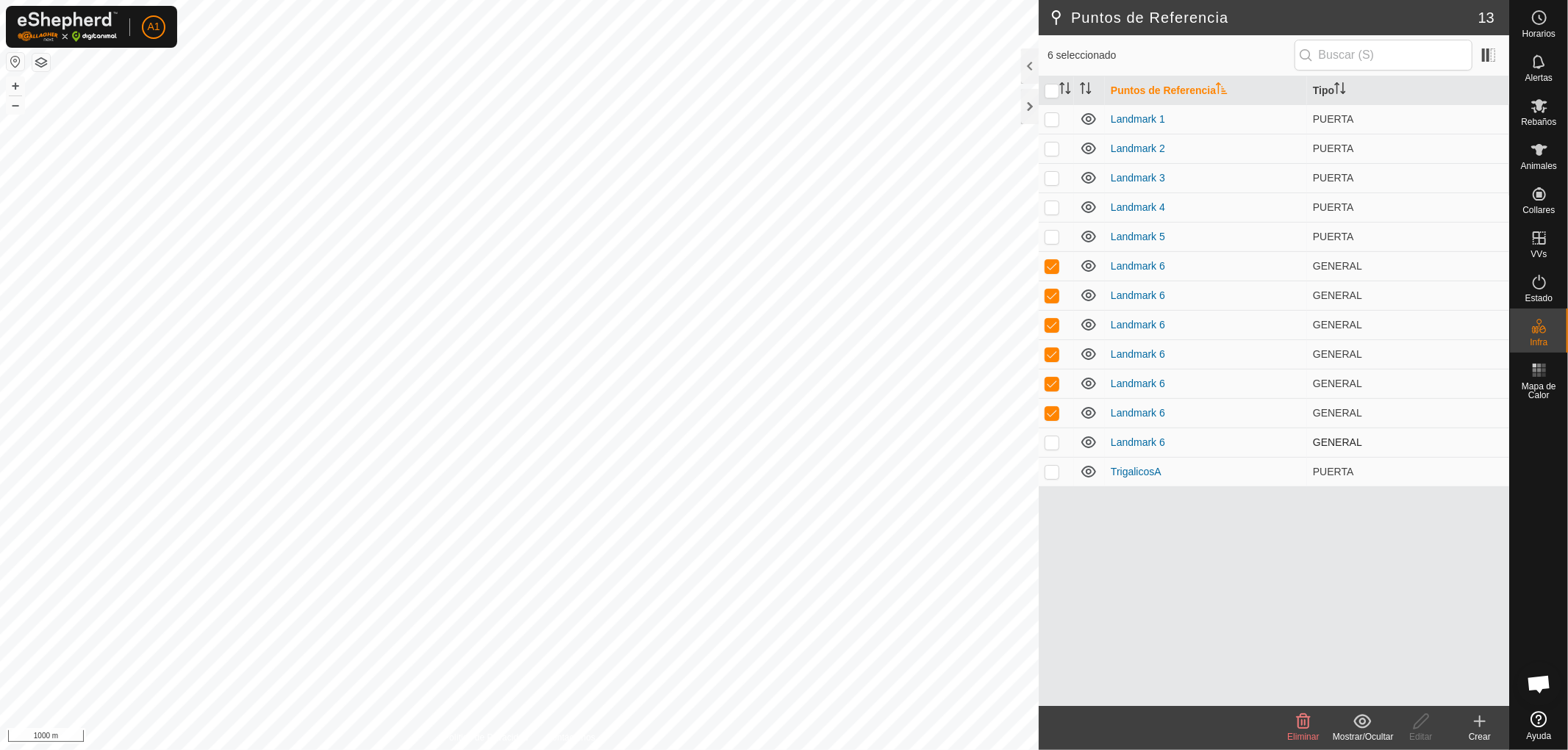
click at [1056, 442] on p-checkbox at bounding box center [1051, 442] width 14 height 12
checkbox input "true"
click at [1305, 732] on span "Eliminar" at bounding box center [1303, 737] width 32 height 11
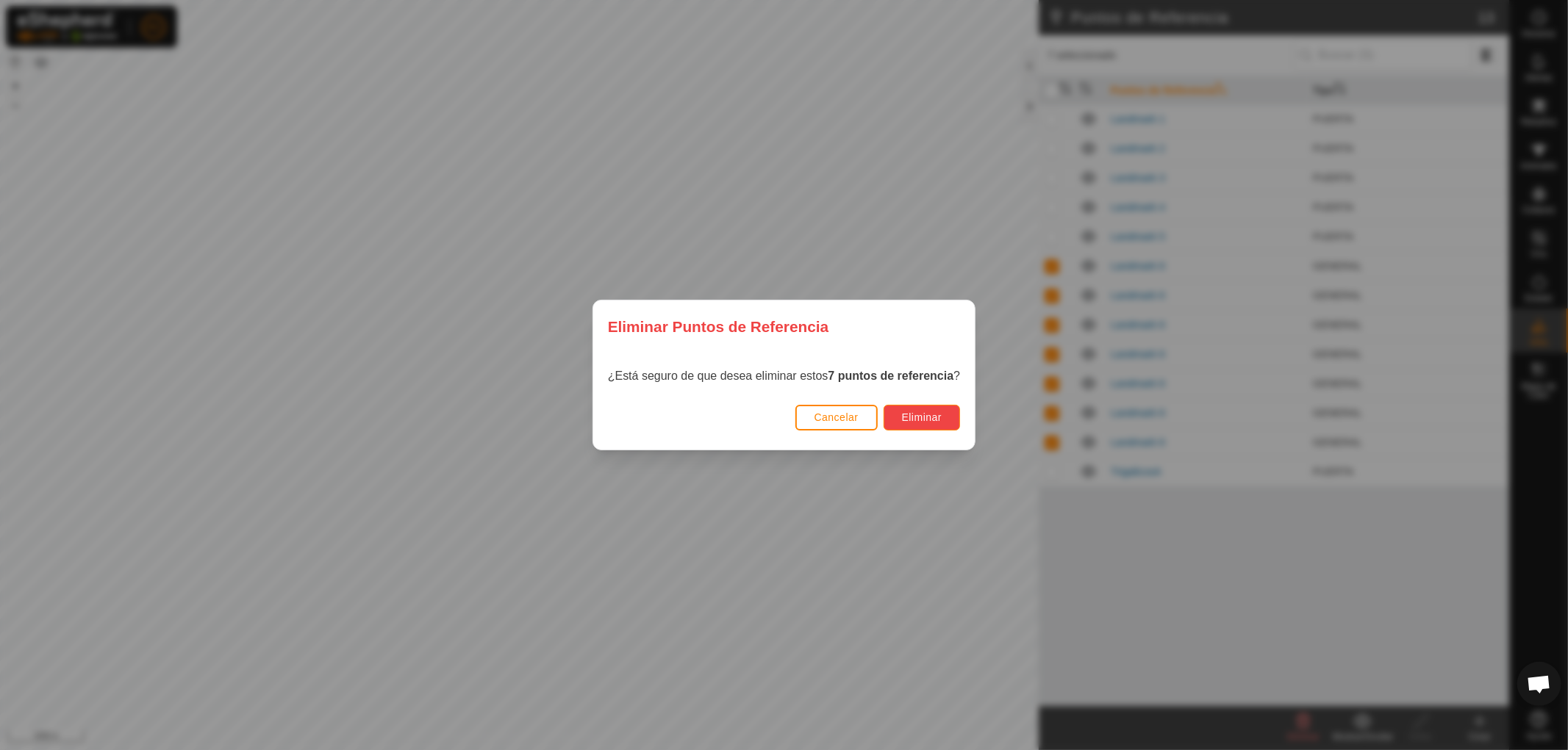
click at [920, 413] on span "Eliminar" at bounding box center [921, 417] width 40 height 12
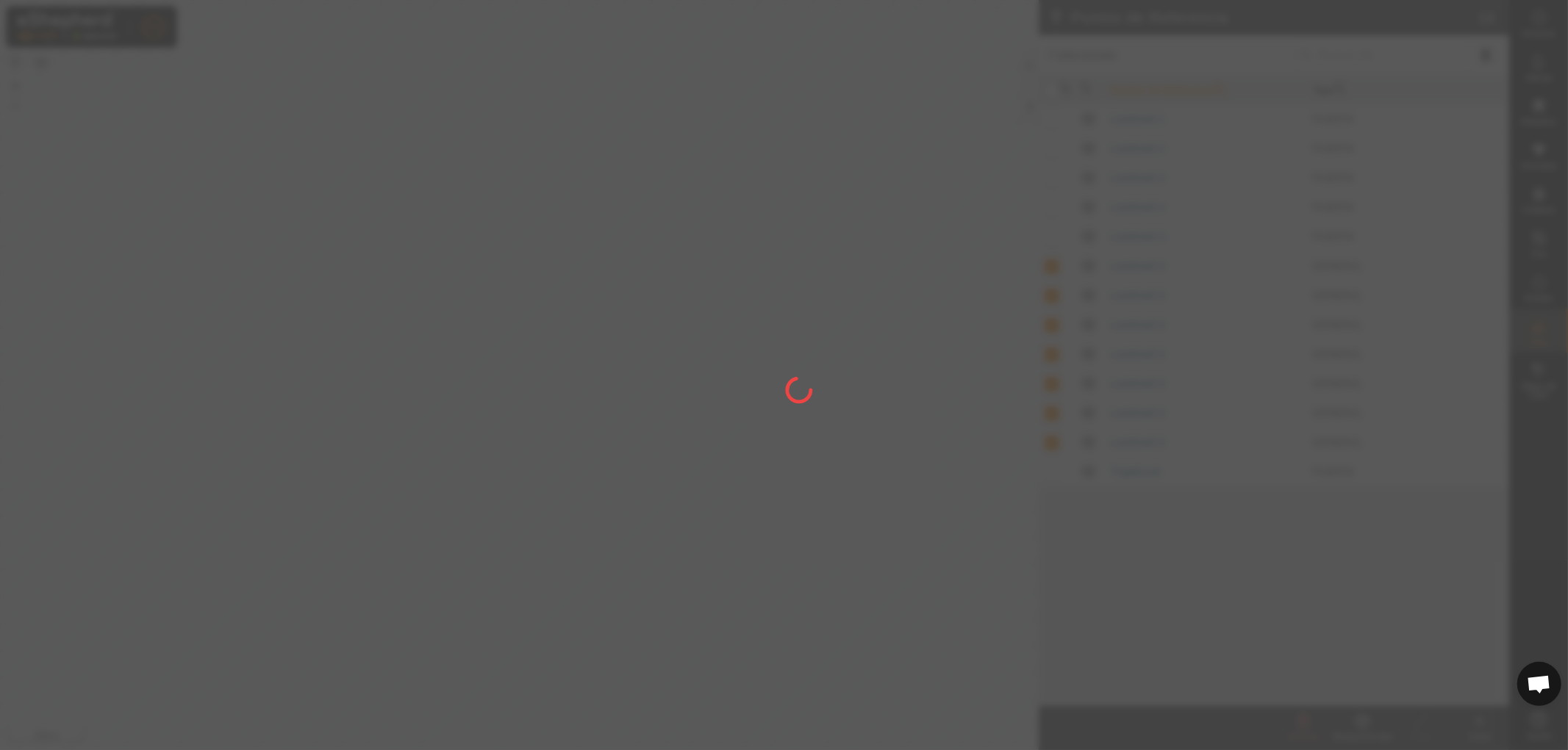
checkbox input "false"
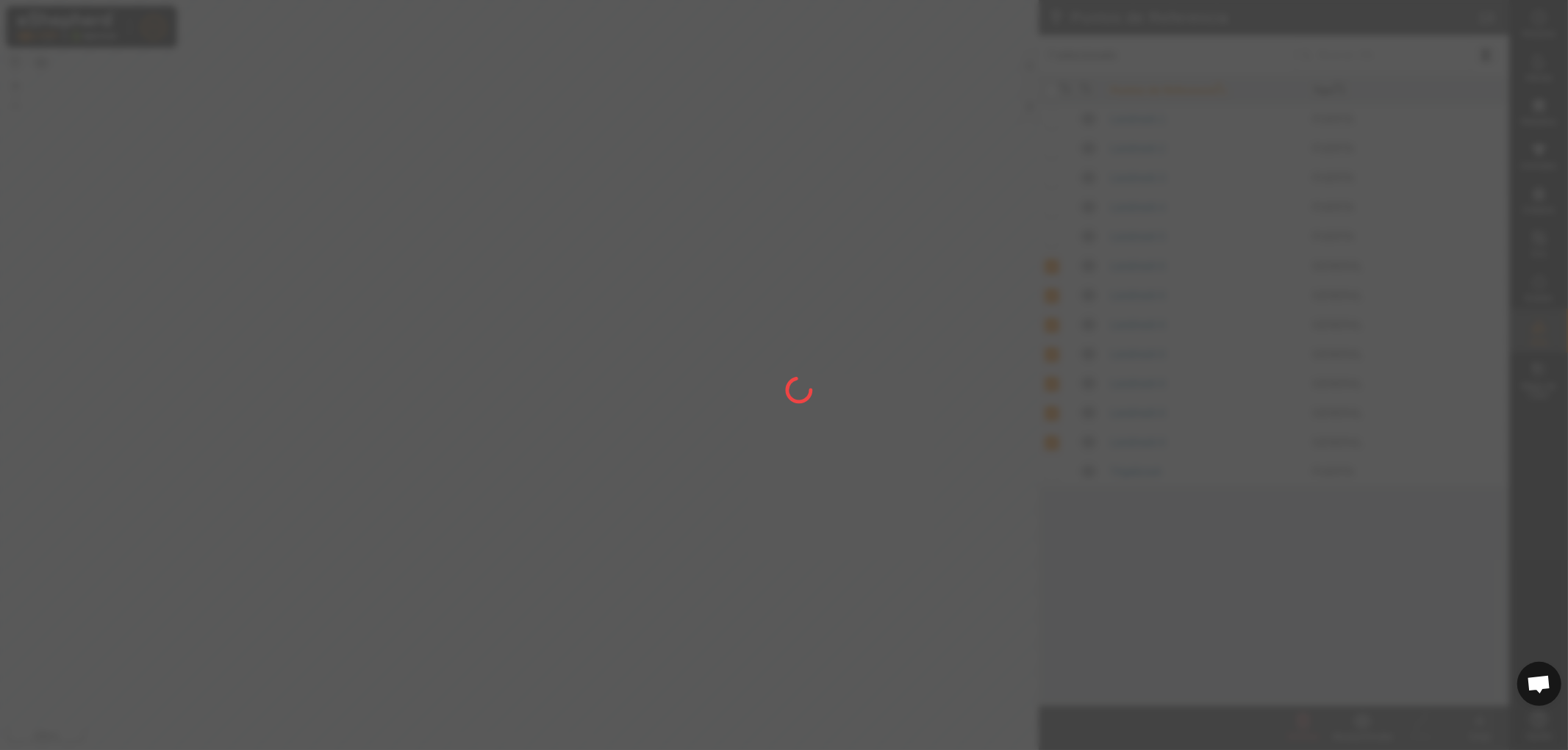
checkbox input "false"
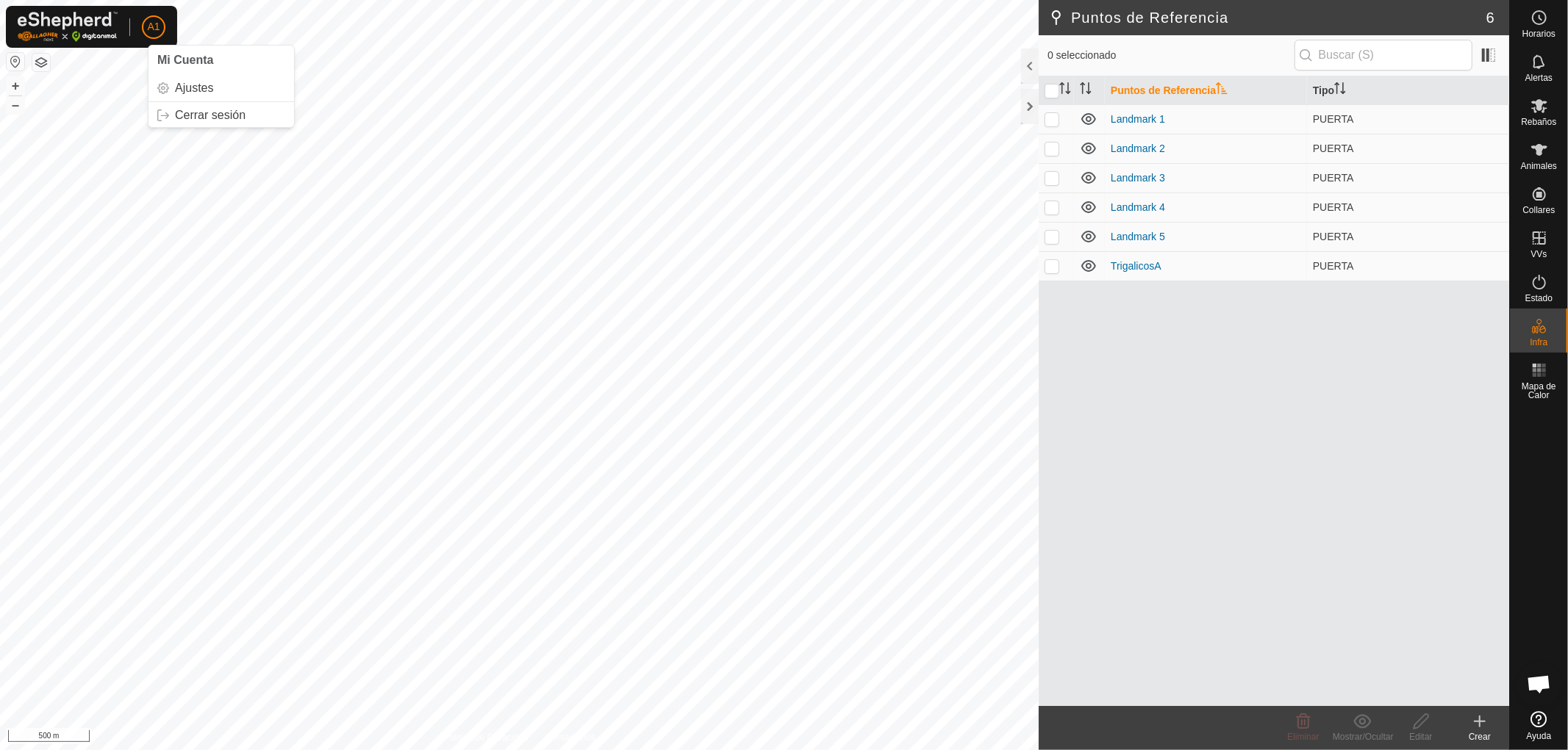
click at [152, 23] on span "A1" at bounding box center [153, 26] width 13 height 15
click at [191, 116] on link "Cerrar sesión" at bounding box center [221, 115] width 145 height 23
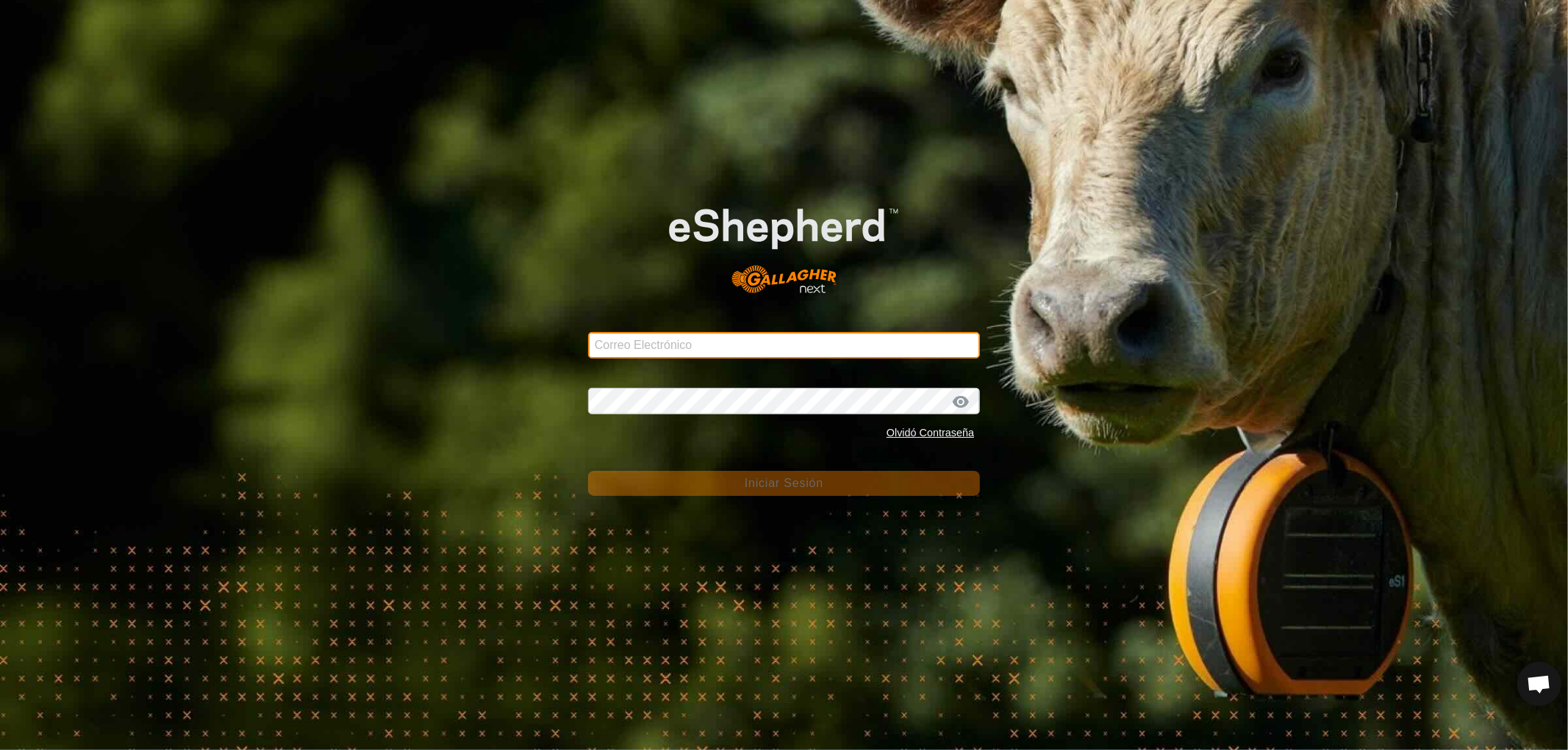
type input "[EMAIL_ADDRESS][DOMAIN_NAME]"
